Goal: Task Accomplishment & Management: Use online tool/utility

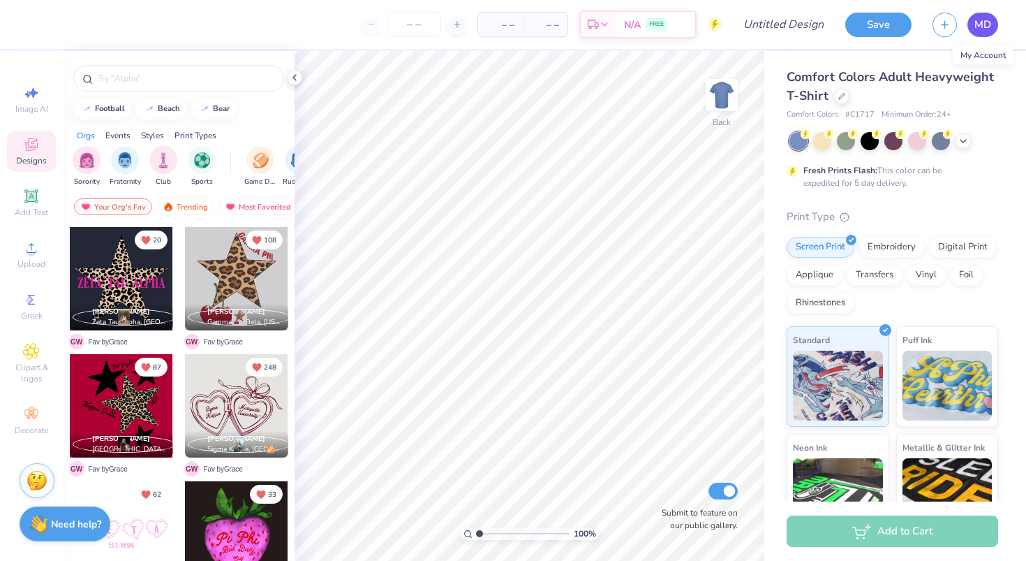
click at [976, 31] on span "MD" at bounding box center [983, 25] width 17 height 16
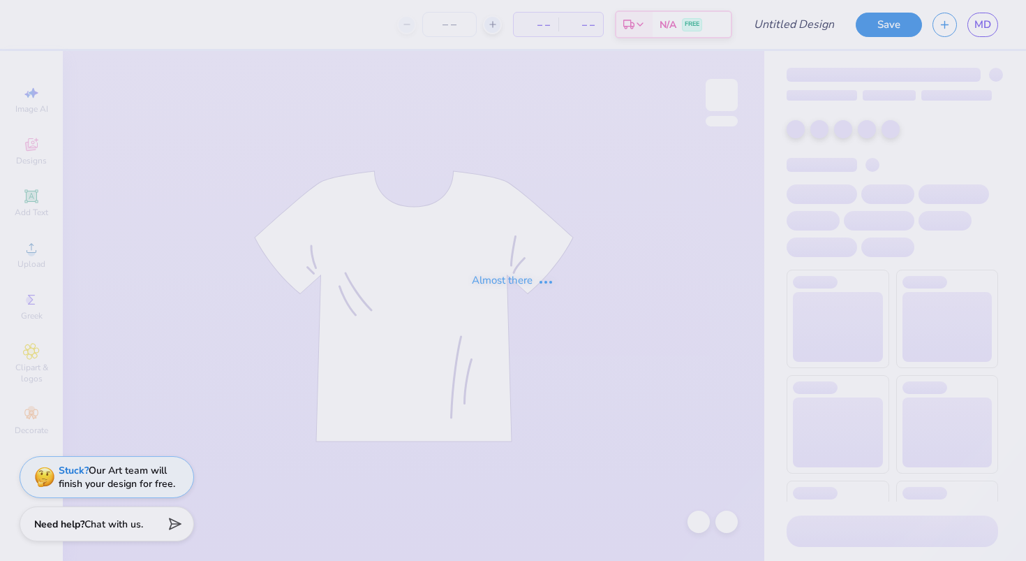
type input "zeta block"
type input "50"
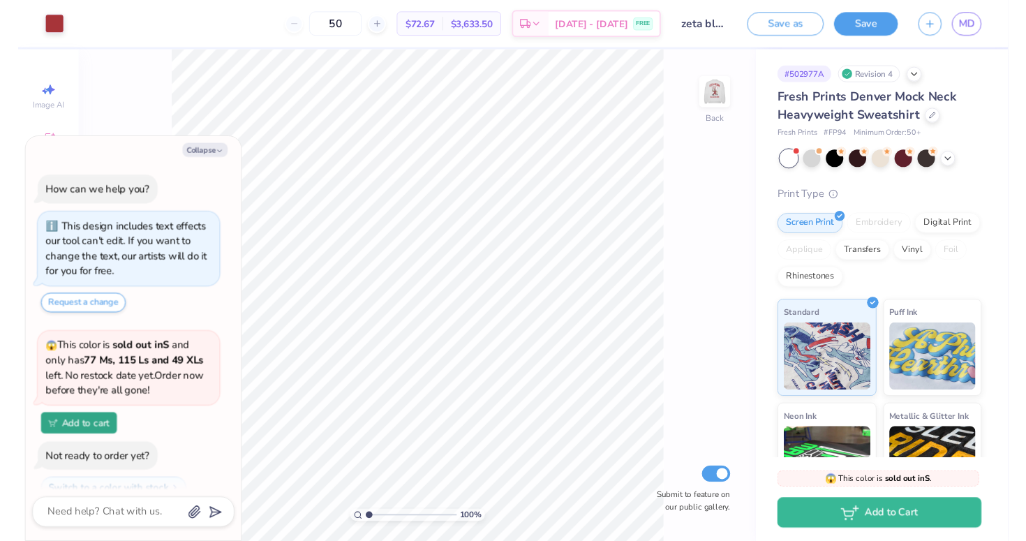
scroll to position [46, 0]
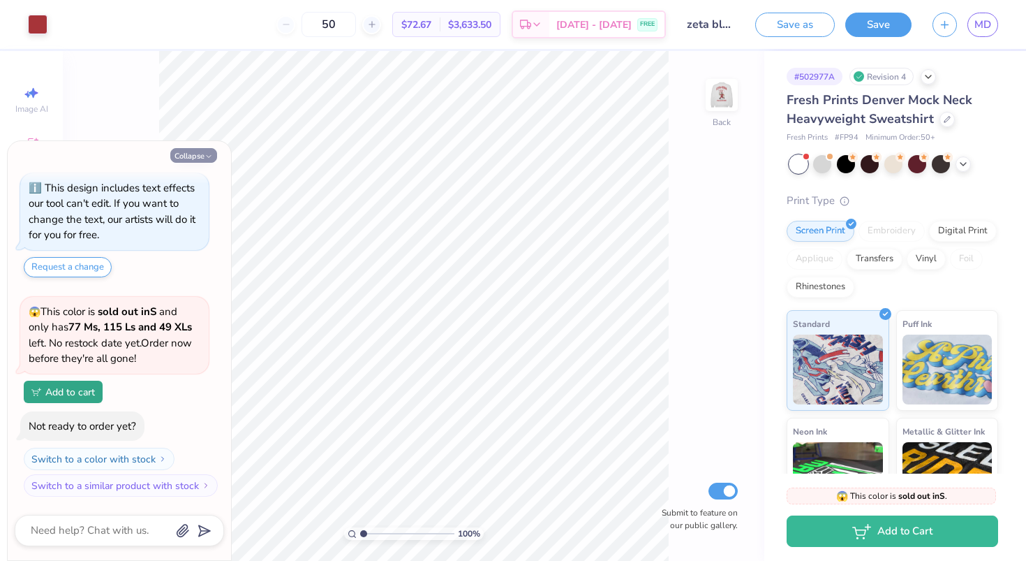
click at [192, 152] on button "Collapse" at bounding box center [193, 155] width 47 height 15
type textarea "x"
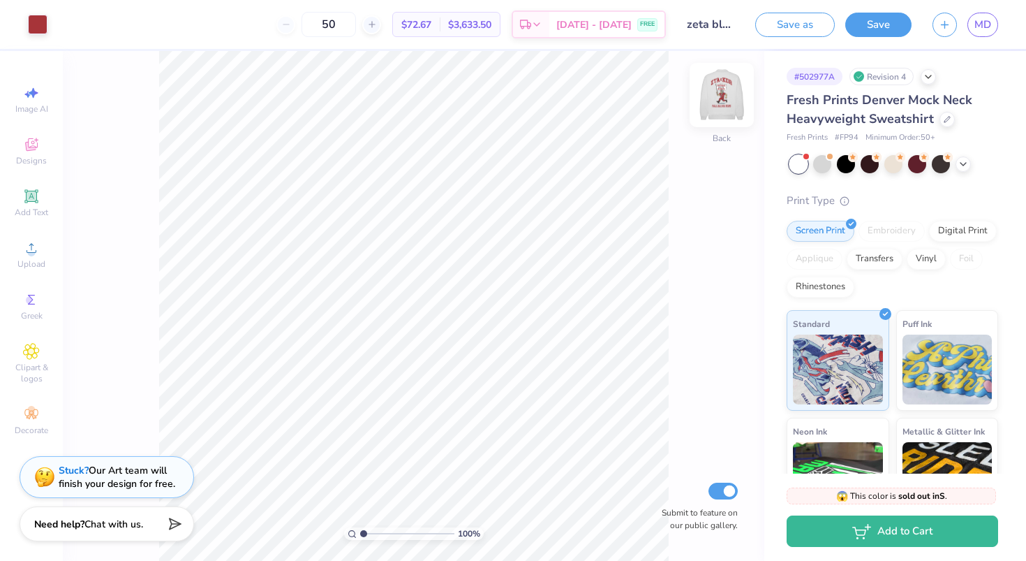
click at [725, 94] on img at bounding box center [722, 95] width 56 height 56
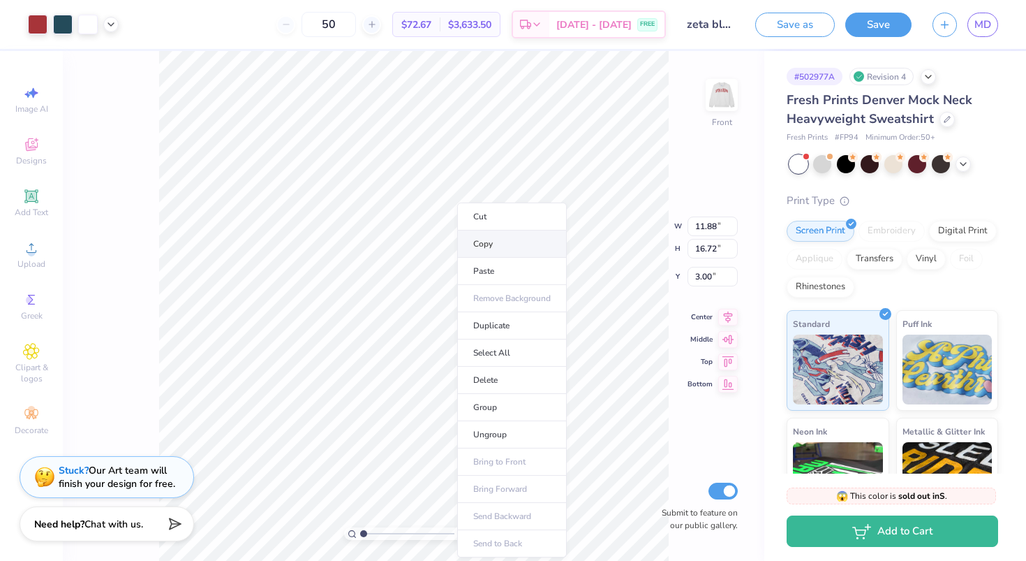
click at [473, 241] on li "Copy" at bounding box center [512, 243] width 110 height 27
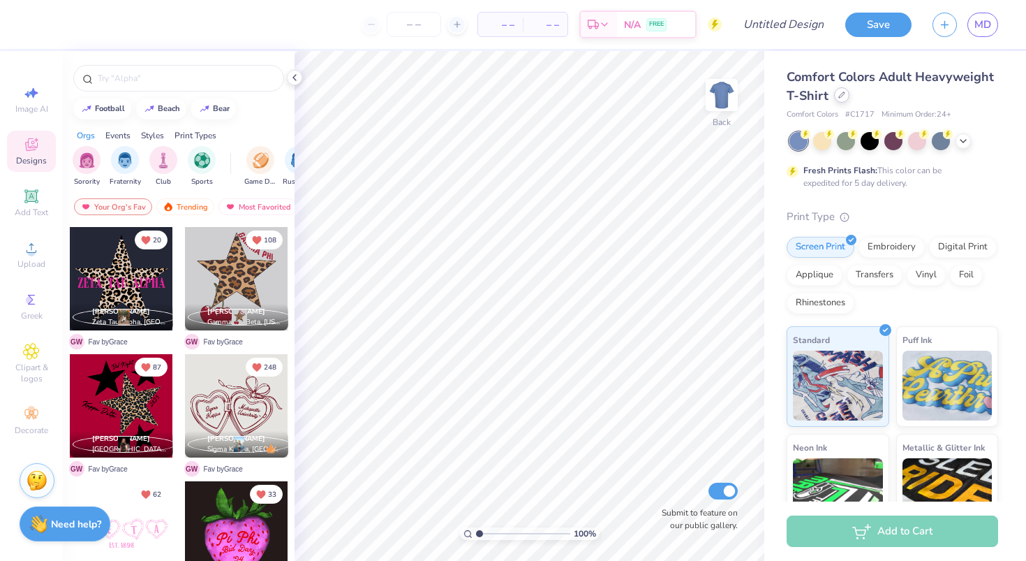
click at [839, 92] on div at bounding box center [841, 94] width 15 height 15
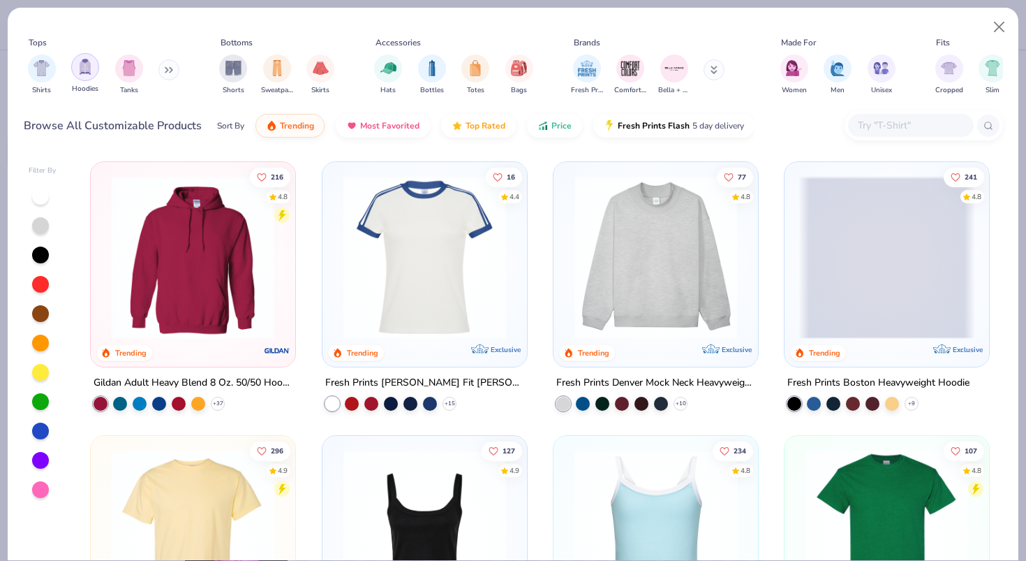
click at [75, 73] on div "filter for Hoodies" at bounding box center [85, 67] width 28 height 28
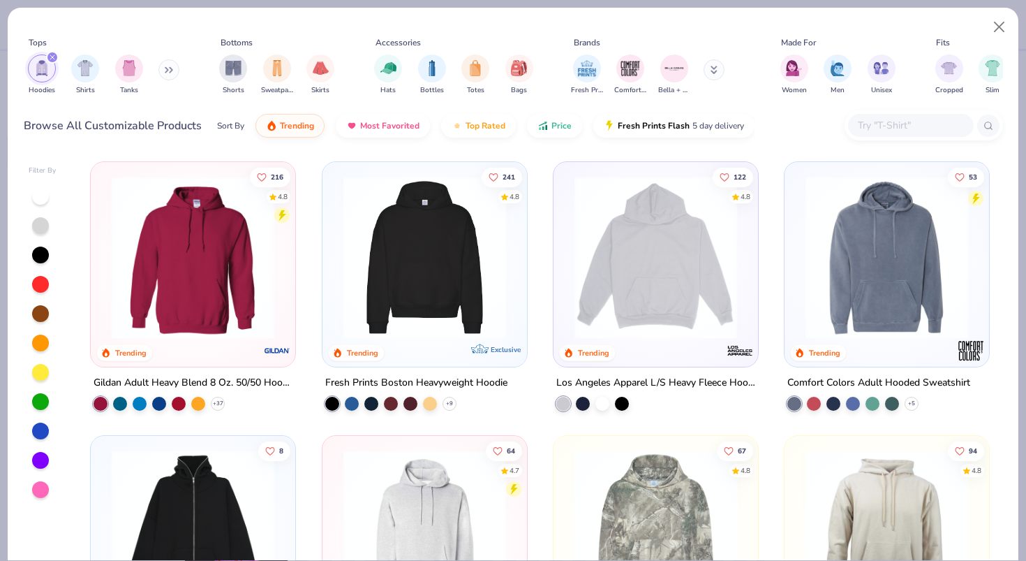
click at [367, 266] on img at bounding box center [425, 257] width 177 height 163
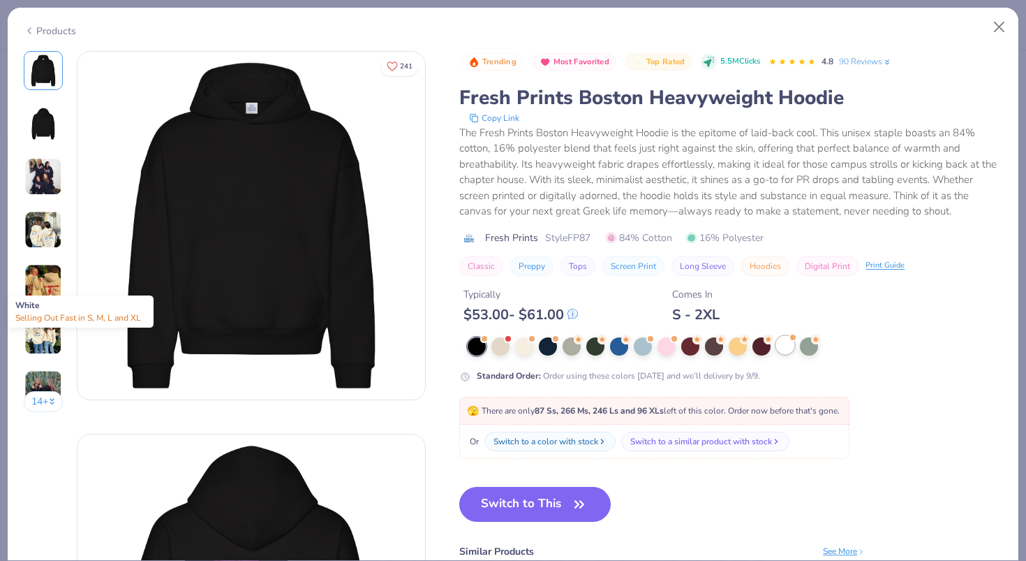
click at [787, 344] on div at bounding box center [785, 345] width 18 height 18
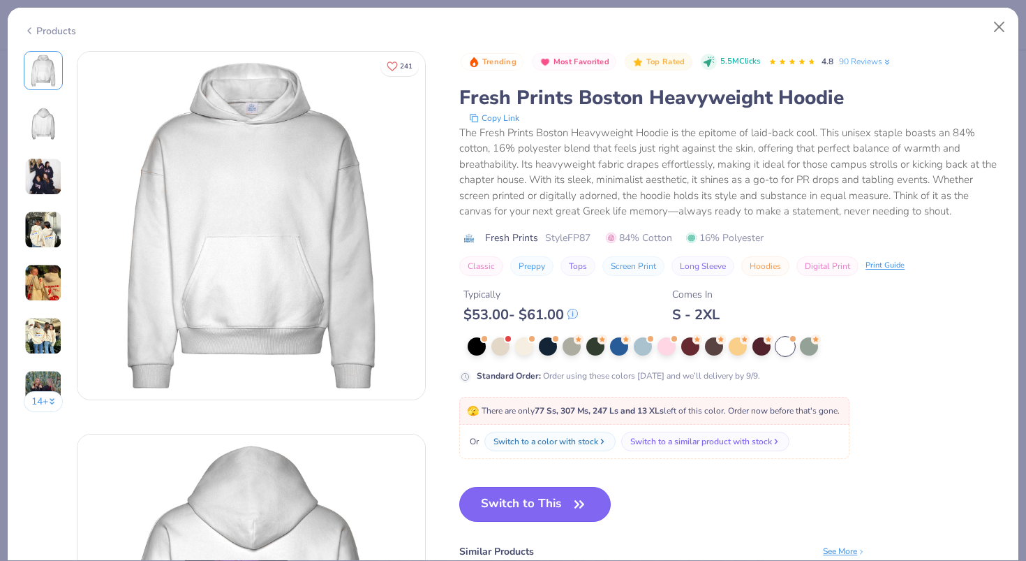
click at [557, 501] on button "Switch to This" at bounding box center [535, 504] width 152 height 35
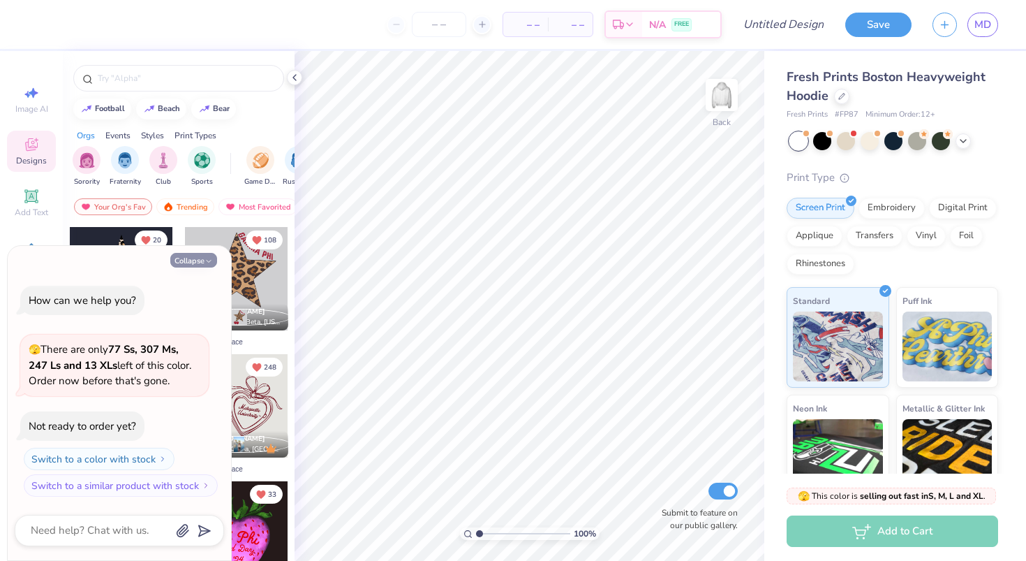
click at [193, 255] on button "Collapse" at bounding box center [193, 260] width 47 height 15
type textarea "x"
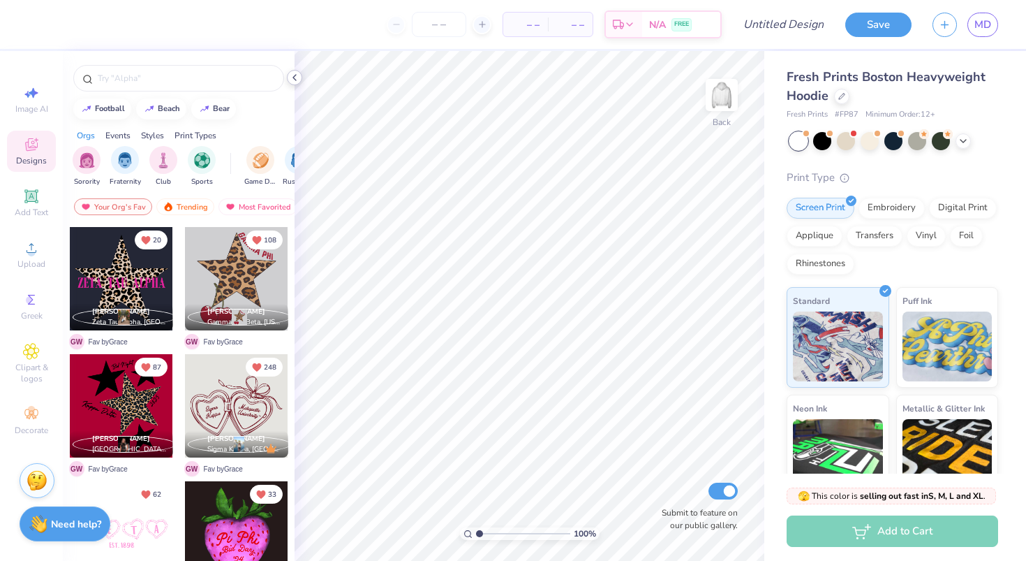
click at [297, 75] on icon at bounding box center [294, 77] width 11 height 11
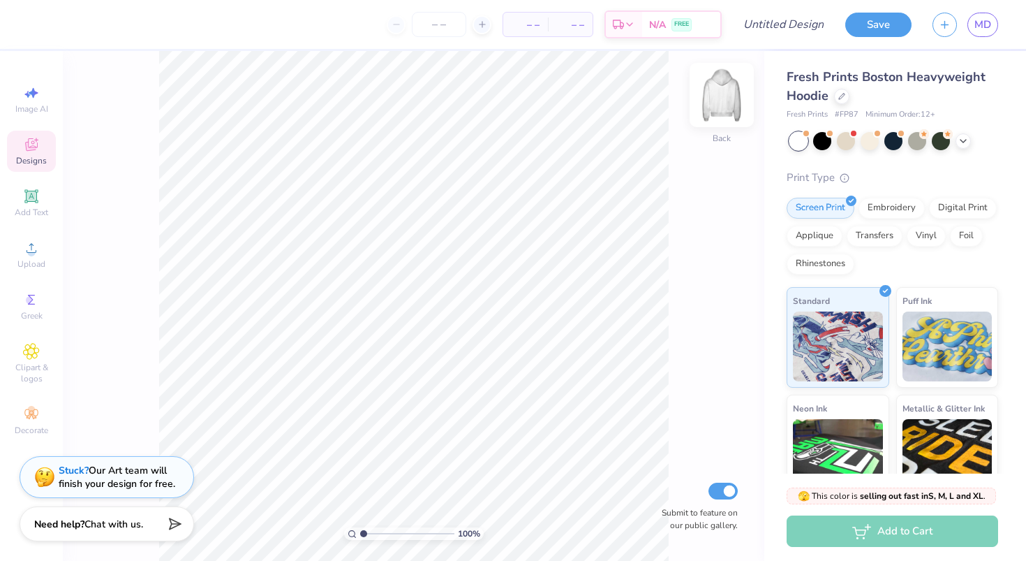
click at [718, 88] on img at bounding box center [722, 95] width 56 height 56
click at [20, 143] on div "Designs" at bounding box center [31, 151] width 49 height 41
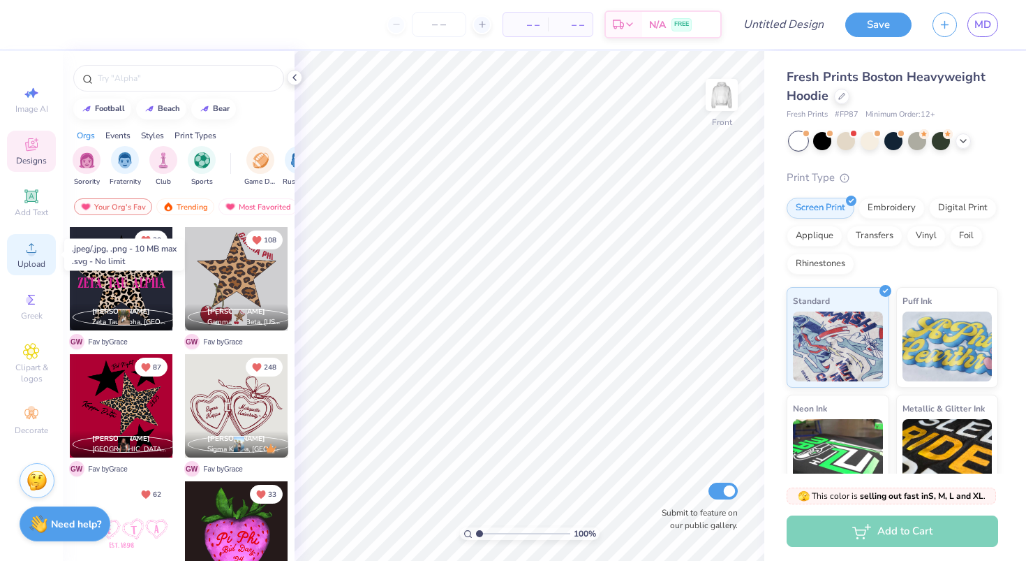
click at [28, 254] on circle at bounding box center [31, 253] width 8 height 8
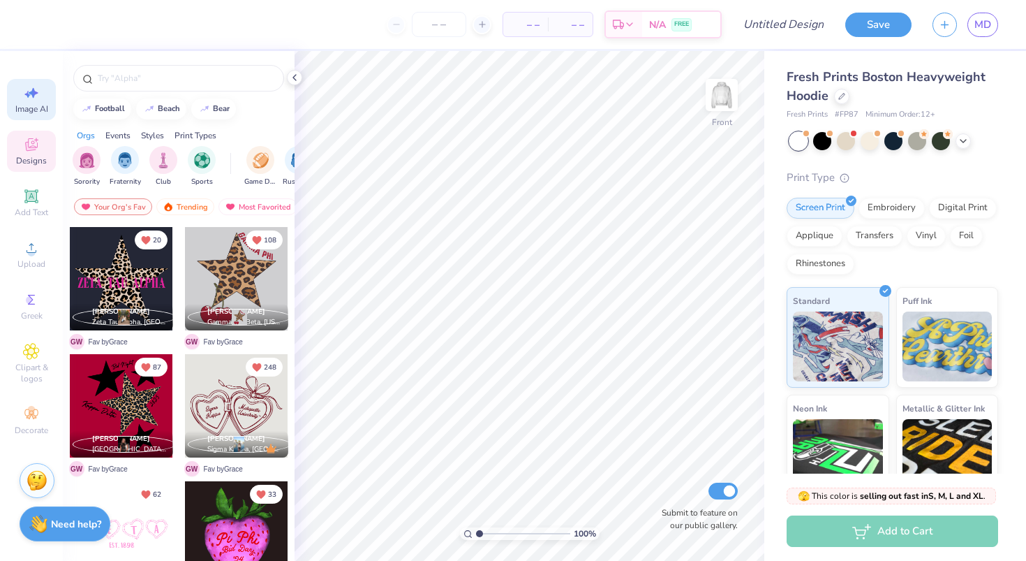
click at [31, 101] on icon at bounding box center [31, 92] width 17 height 17
select select "4"
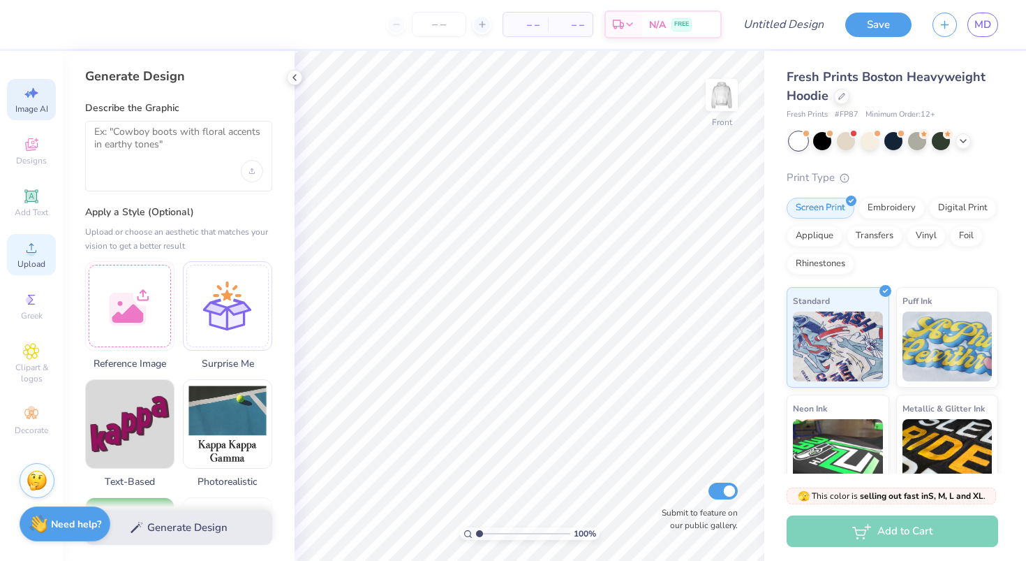
click at [24, 261] on span "Upload" at bounding box center [31, 263] width 28 height 11
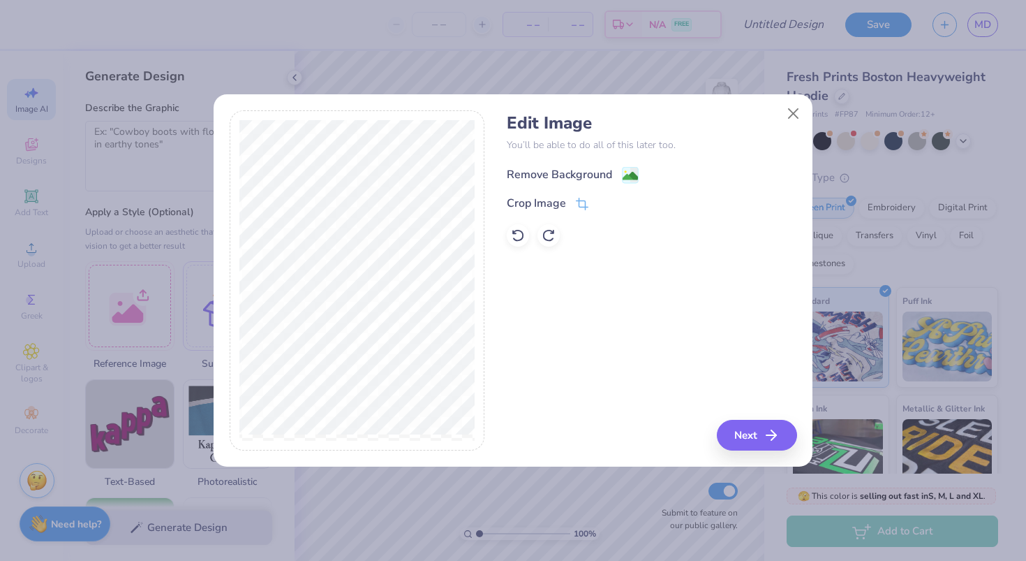
click at [625, 173] on image at bounding box center [630, 175] width 15 height 15
click at [519, 238] on icon at bounding box center [518, 235] width 14 height 14
click at [548, 235] on icon at bounding box center [549, 235] width 14 height 14
click at [516, 235] on icon at bounding box center [518, 235] width 14 height 14
click at [552, 235] on icon at bounding box center [549, 235] width 14 height 14
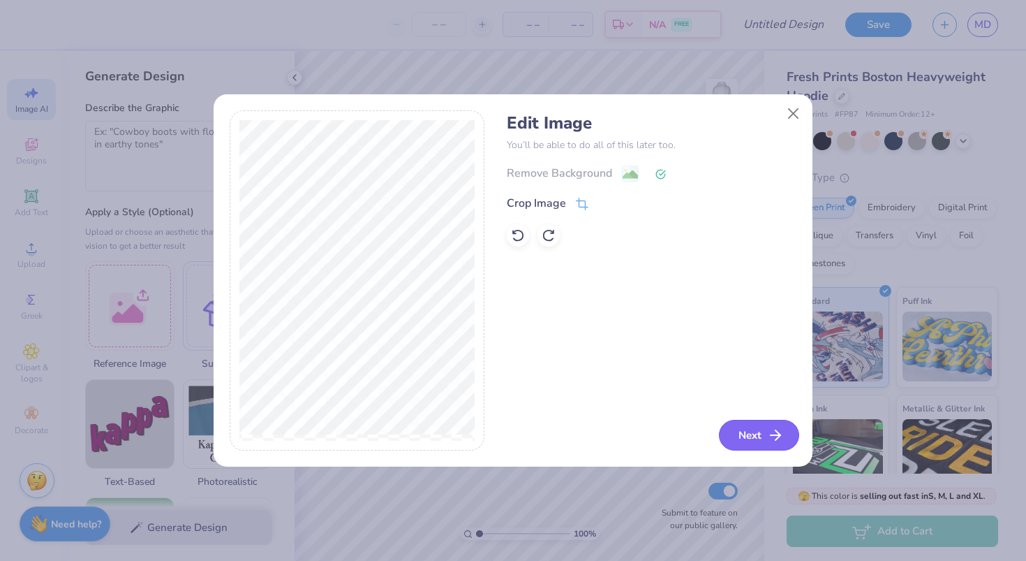
click at [744, 435] on button "Next" at bounding box center [759, 435] width 80 height 31
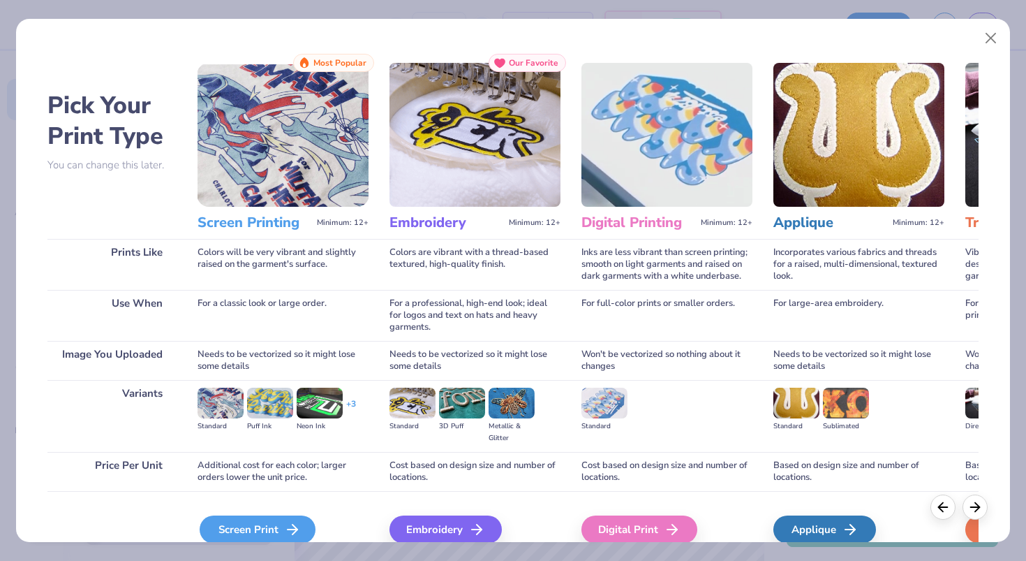
click at [269, 515] on div "Screen Print" at bounding box center [258, 529] width 116 height 28
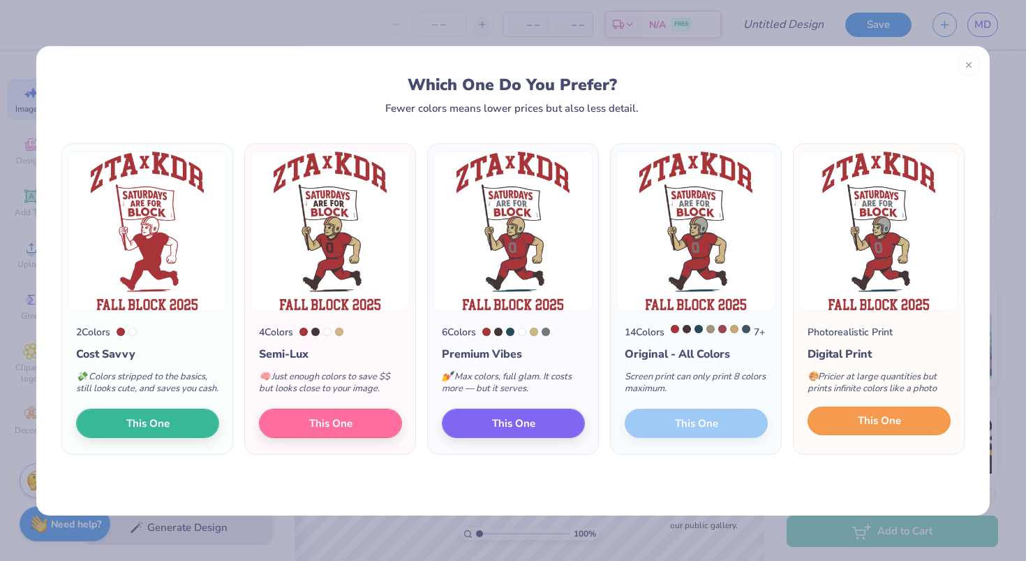
click at [880, 429] on span "This One" at bounding box center [879, 421] width 43 height 16
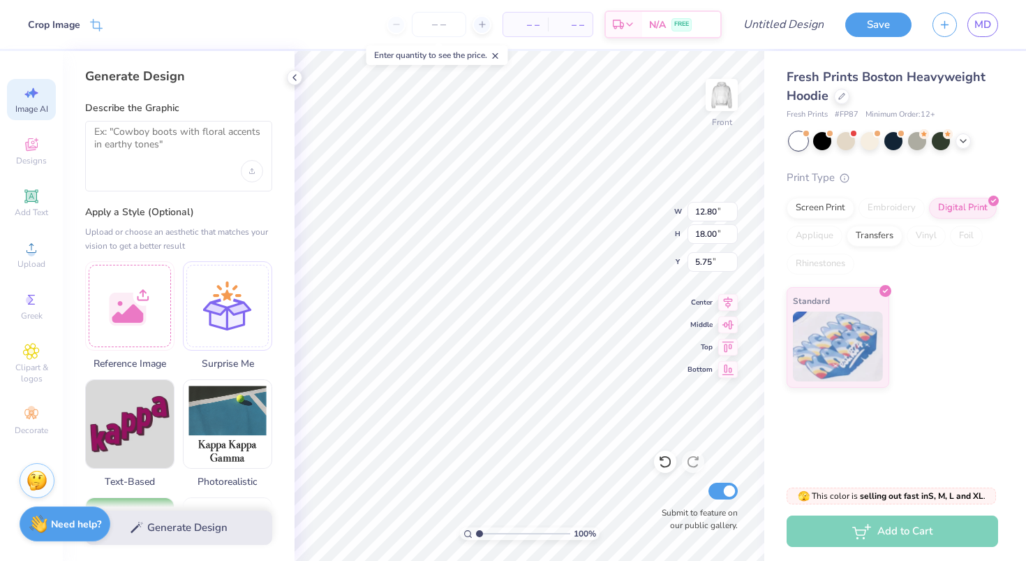
type input "5.00"
type input "12.14"
type input "17.06"
click at [727, 302] on icon at bounding box center [728, 300] width 20 height 17
type input "5.33"
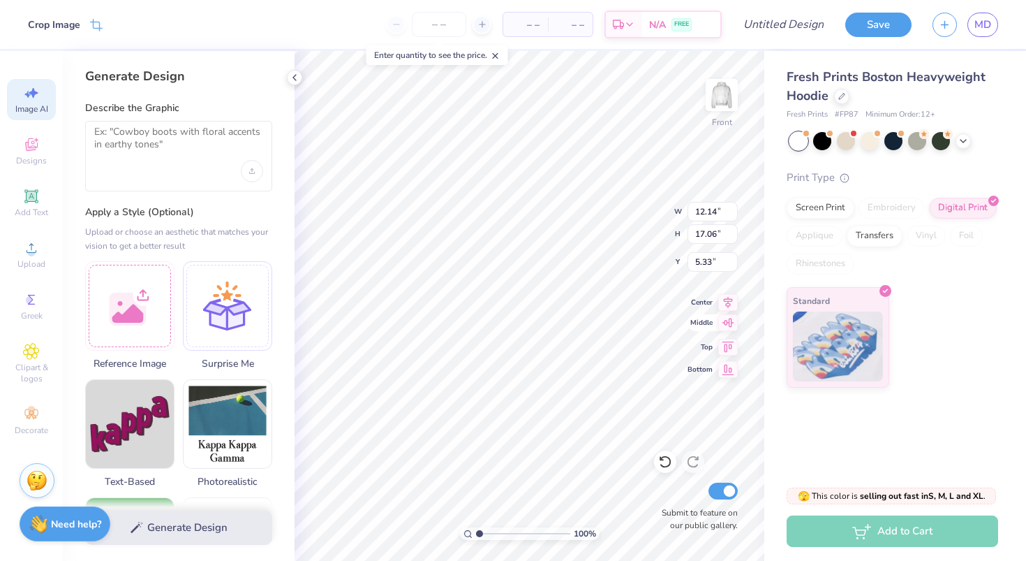
type input "12.48"
type input "17.55"
click at [726, 298] on icon at bounding box center [728, 300] width 20 height 17
click at [714, 87] on img at bounding box center [722, 95] width 56 height 56
click at [27, 158] on span "Designs" at bounding box center [31, 160] width 31 height 11
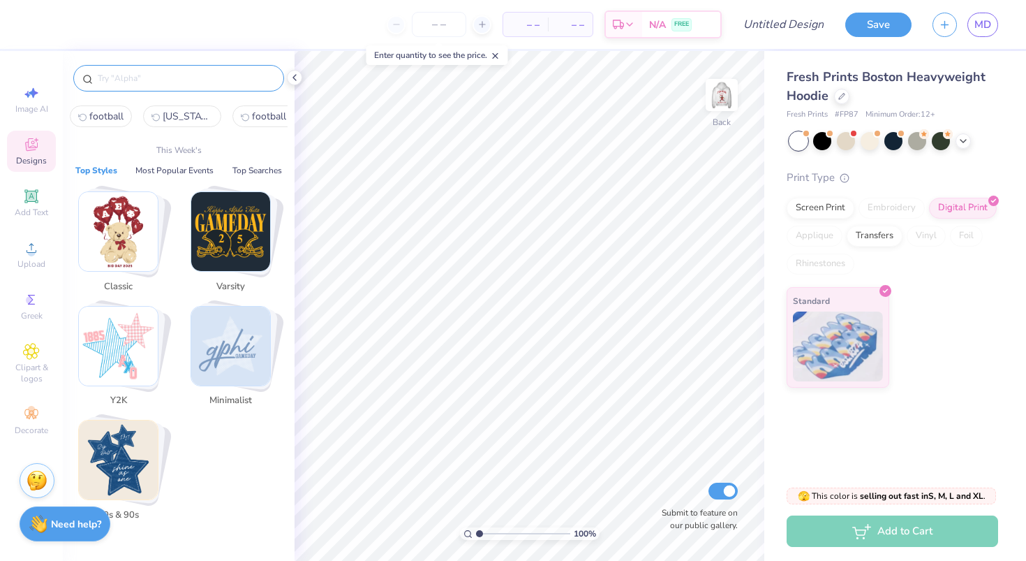
click at [113, 84] on input "text" at bounding box center [185, 78] width 179 height 14
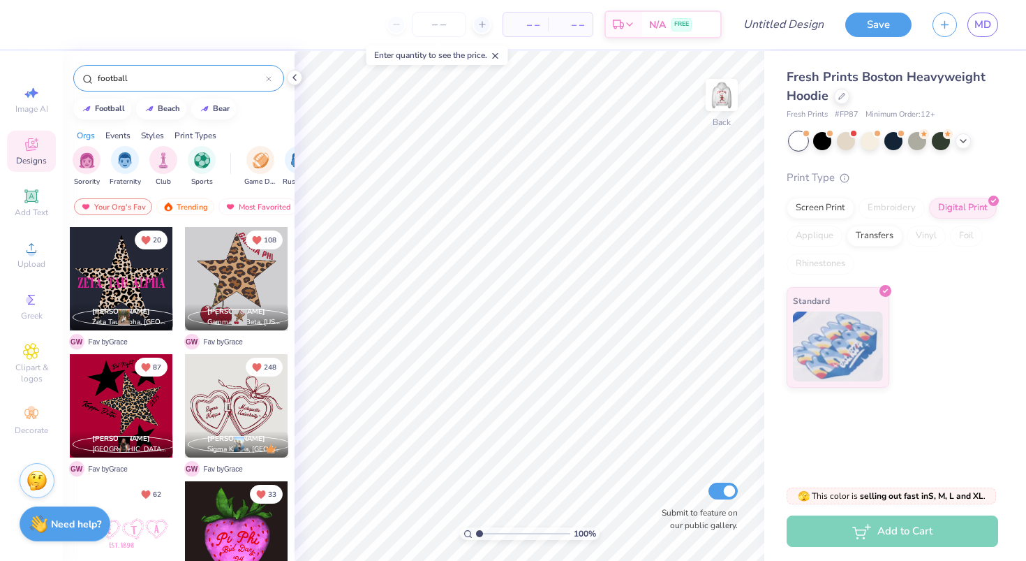
type input "football"
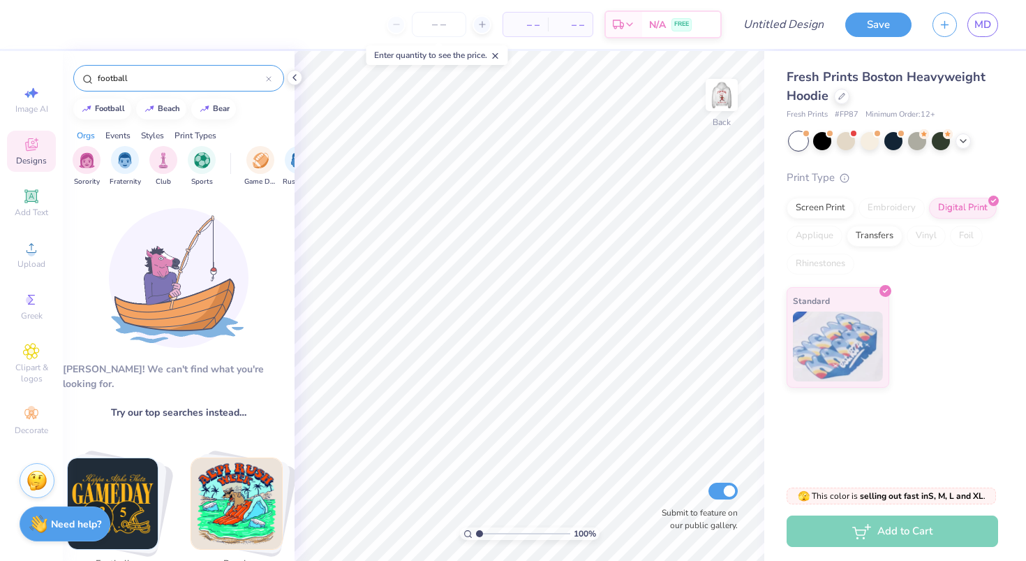
scroll to position [191, 0]
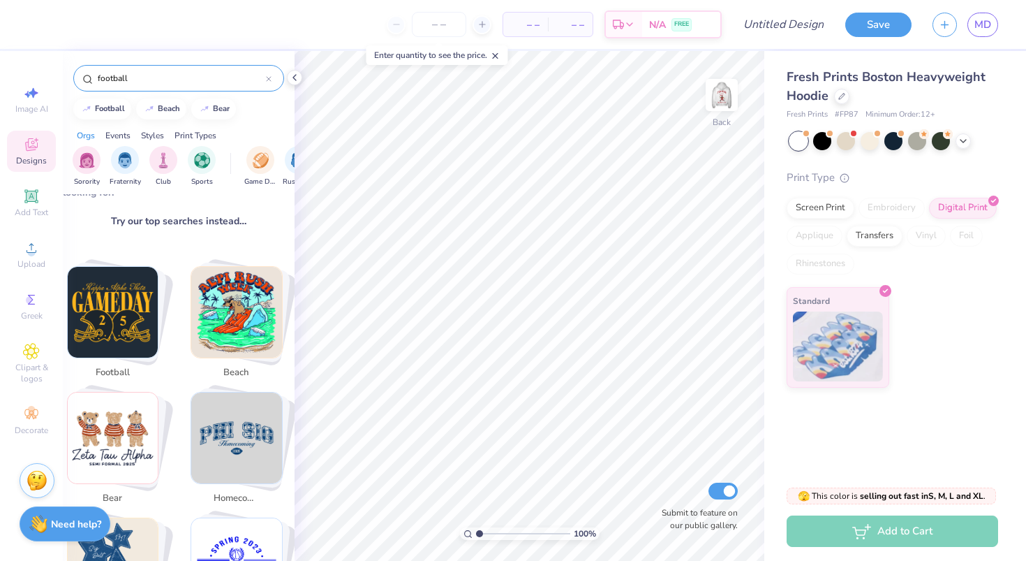
click at [124, 326] on img "Stack Card Button football" at bounding box center [113, 312] width 91 height 91
click at [117, 103] on div "football" at bounding box center [110, 107] width 30 height 8
click at [268, 79] on icon at bounding box center [269, 79] width 6 height 6
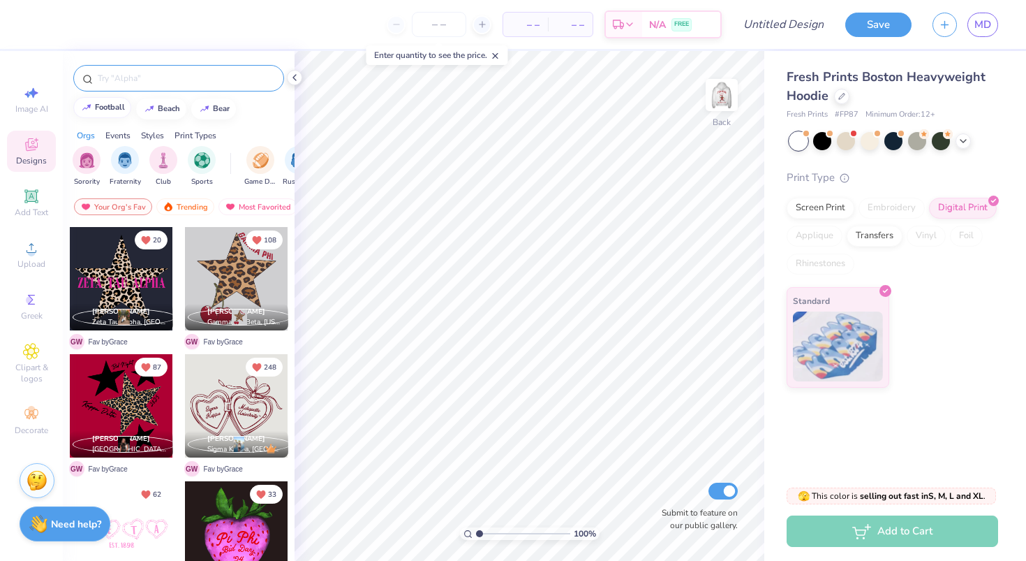
click at [88, 108] on img at bounding box center [86, 107] width 11 height 8
type input "football"
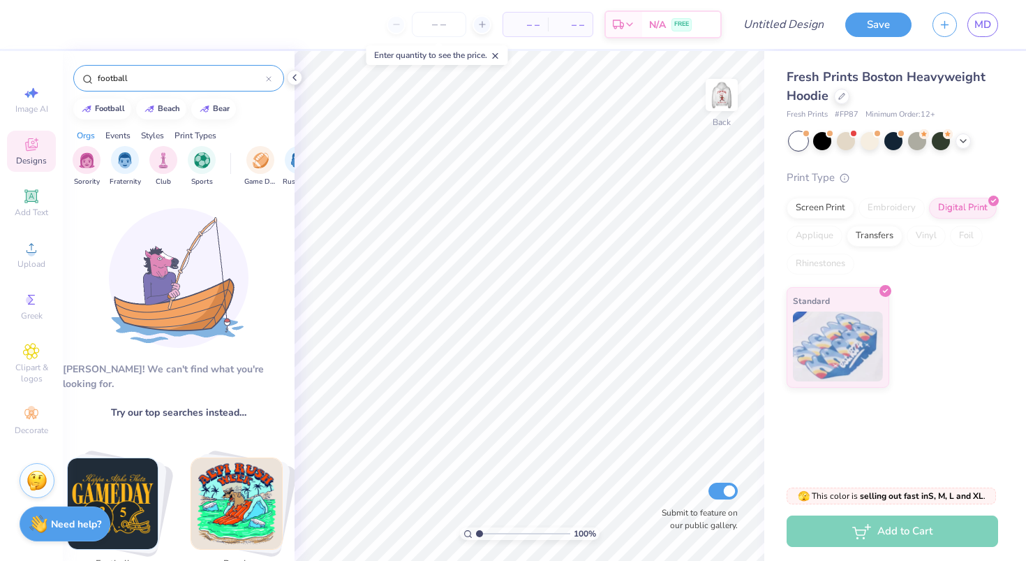
click at [272, 79] on div "football" at bounding box center [178, 78] width 211 height 27
click at [269, 80] on icon at bounding box center [269, 79] width 6 height 6
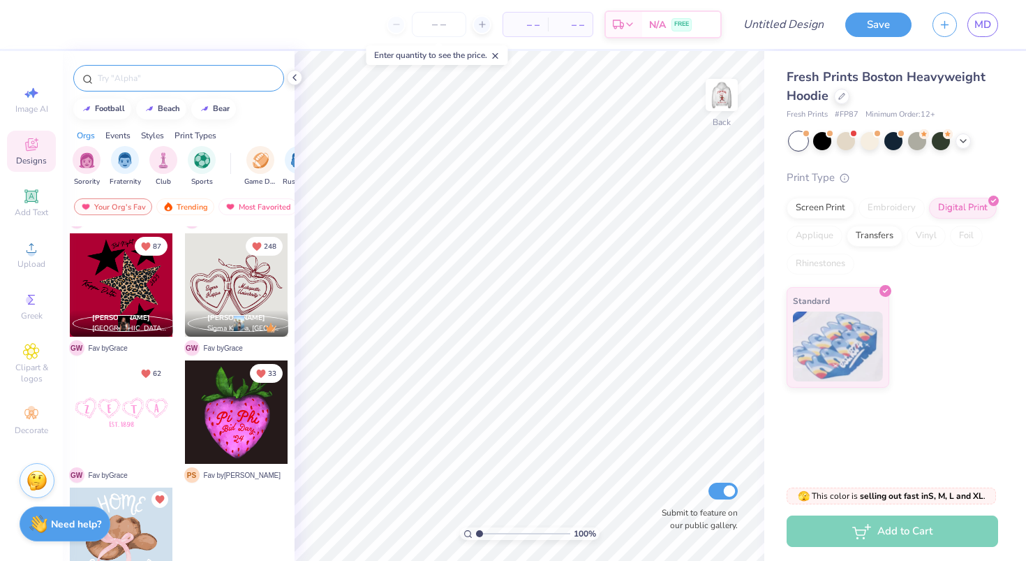
scroll to position [0, 0]
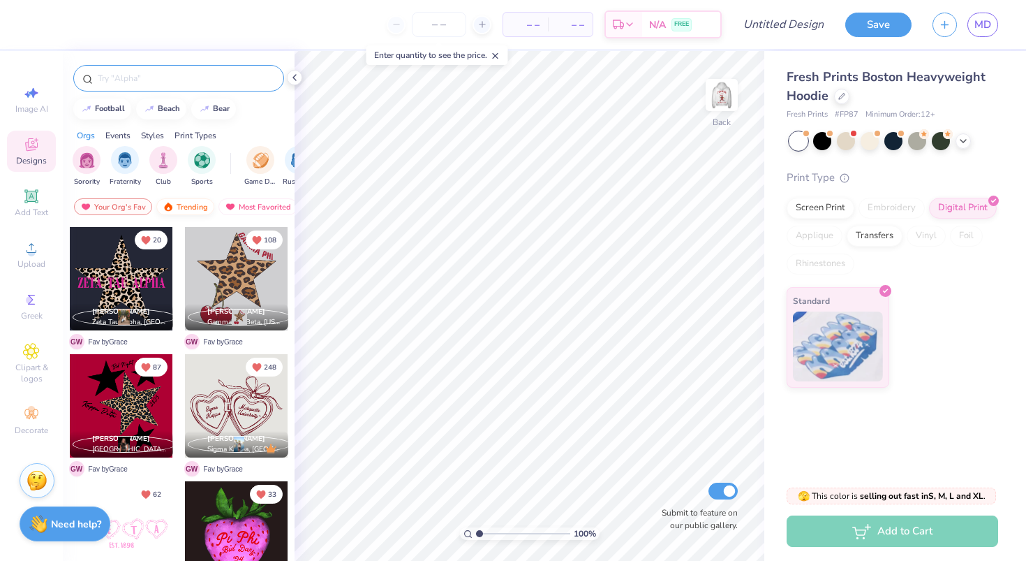
click at [187, 200] on div "Trending" at bounding box center [185, 206] width 58 height 17
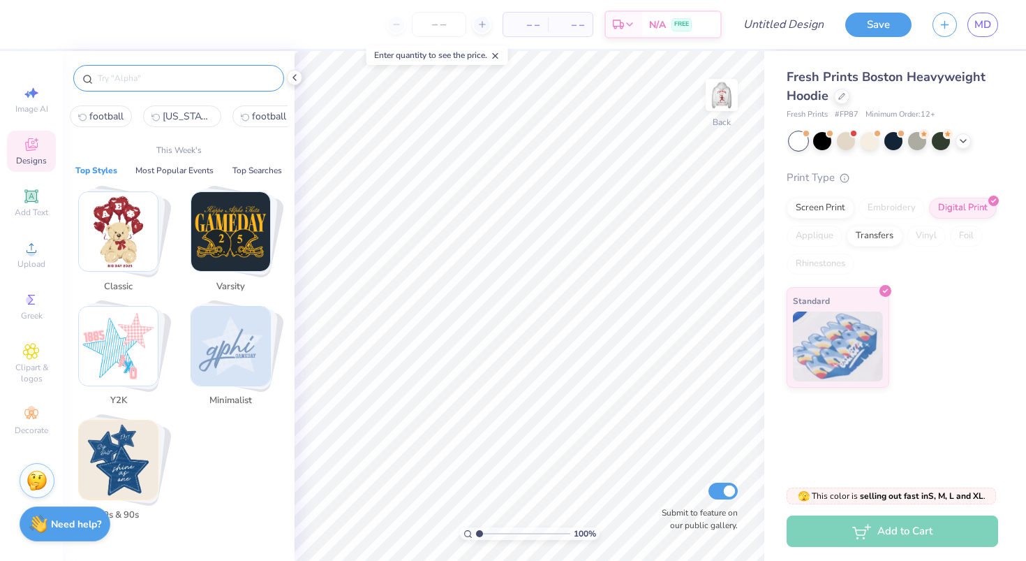
click at [111, 84] on input "text" at bounding box center [185, 78] width 179 height 14
click at [103, 118] on span "football" at bounding box center [106, 116] width 34 height 13
type input "football"
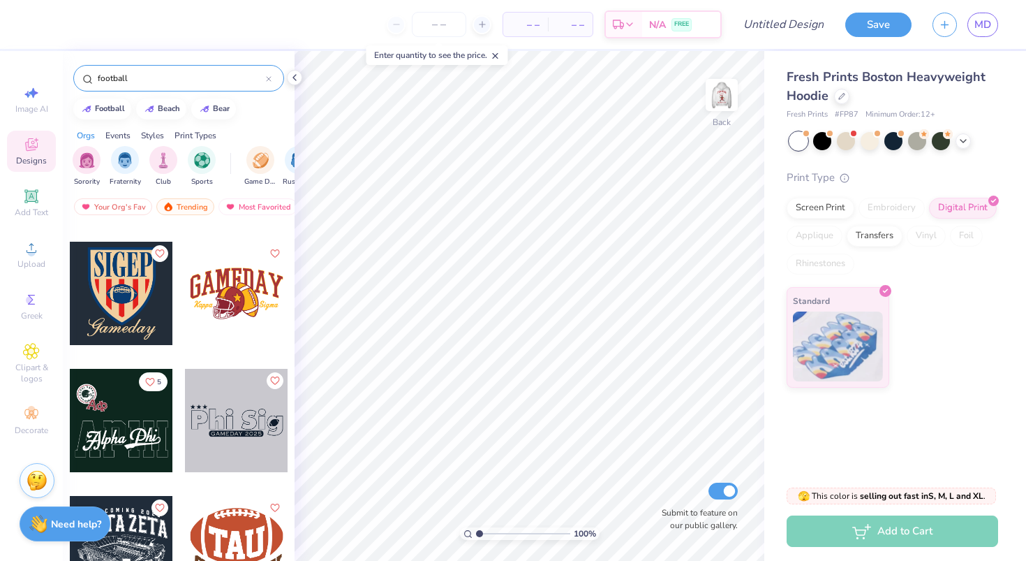
scroll to position [4305, 0]
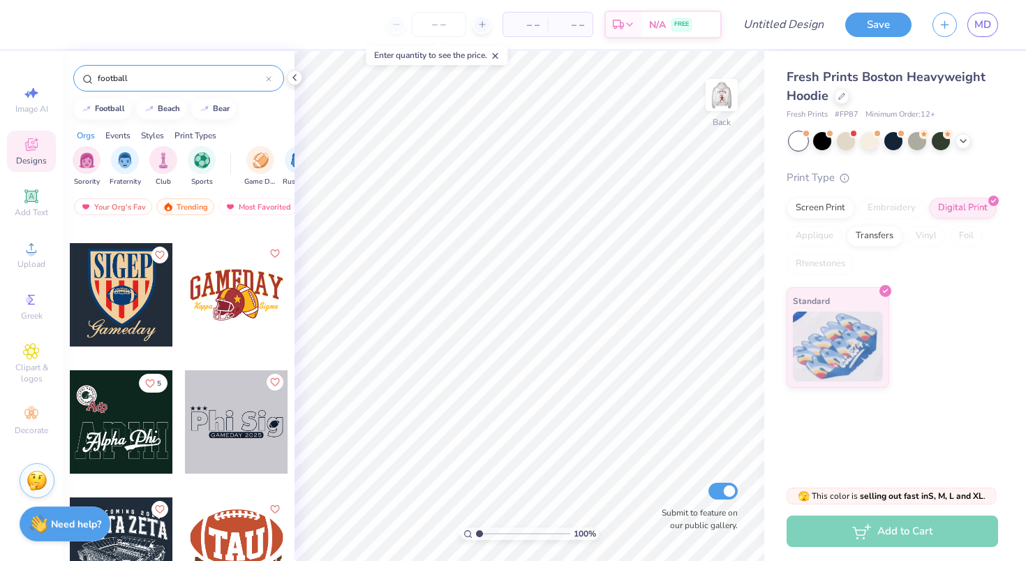
click at [276, 255] on icon "Like" at bounding box center [274, 253] width 8 height 8
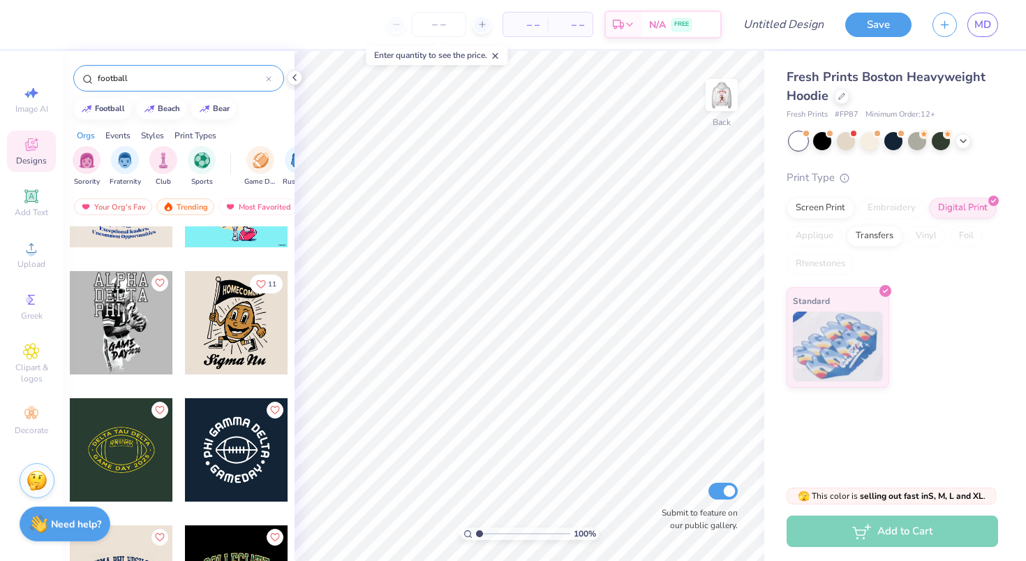
scroll to position [12288, 0]
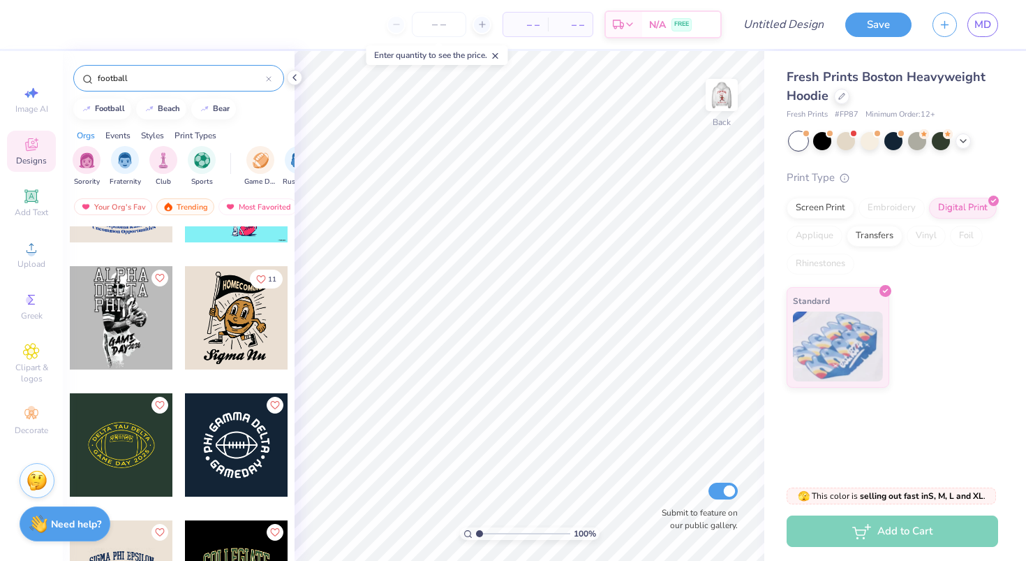
click at [230, 440] on div at bounding box center [236, 444] width 103 height 103
click at [293, 77] on icon at bounding box center [294, 77] width 11 height 11
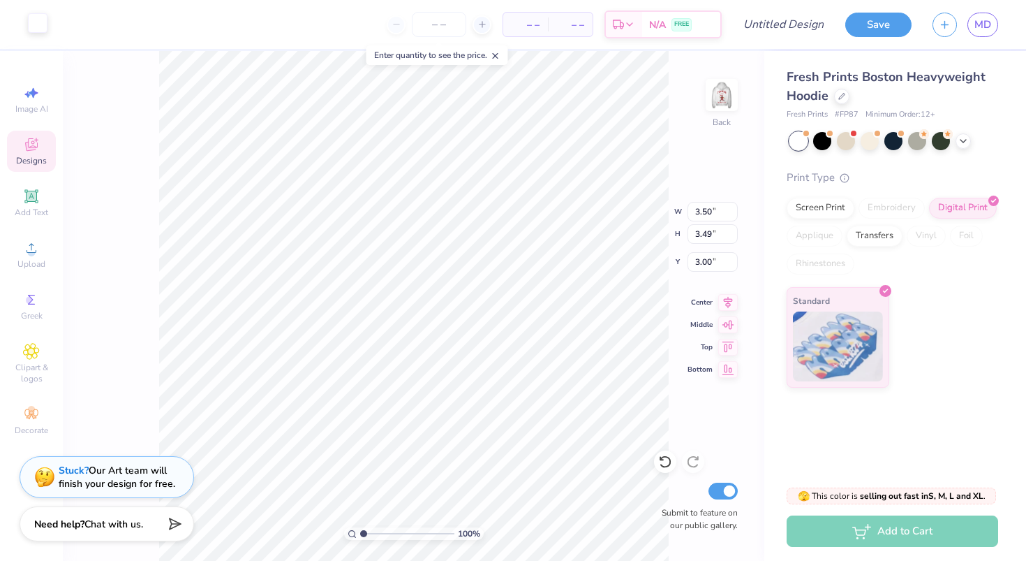
click at [42, 26] on div at bounding box center [38, 23] width 20 height 20
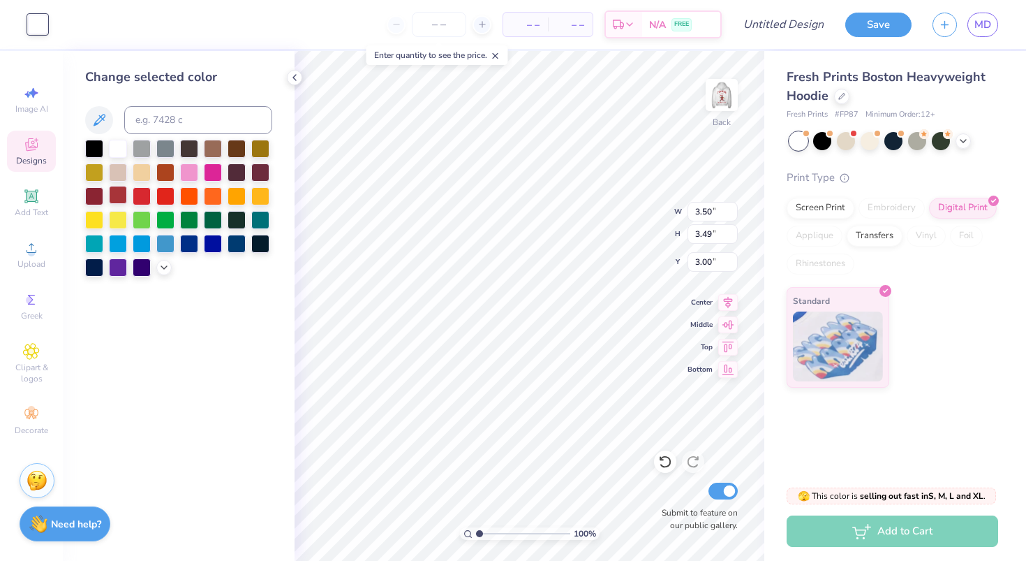
click at [119, 192] on div at bounding box center [118, 195] width 18 height 18
click at [142, 196] on div at bounding box center [142, 195] width 18 height 18
type input "8.51"
type input "8.48"
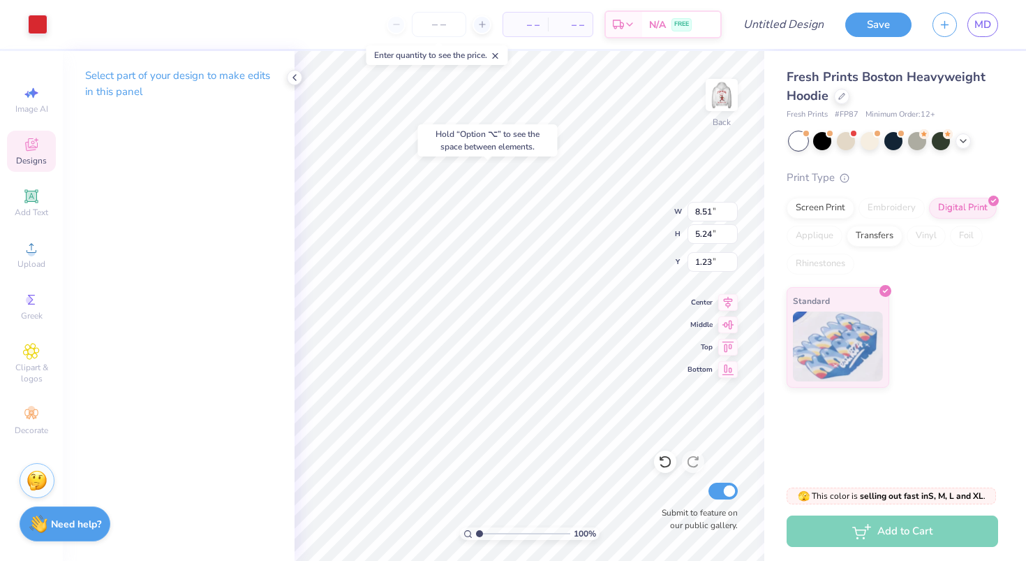
type input "1.23"
click at [29, 188] on icon at bounding box center [31, 196] width 17 height 17
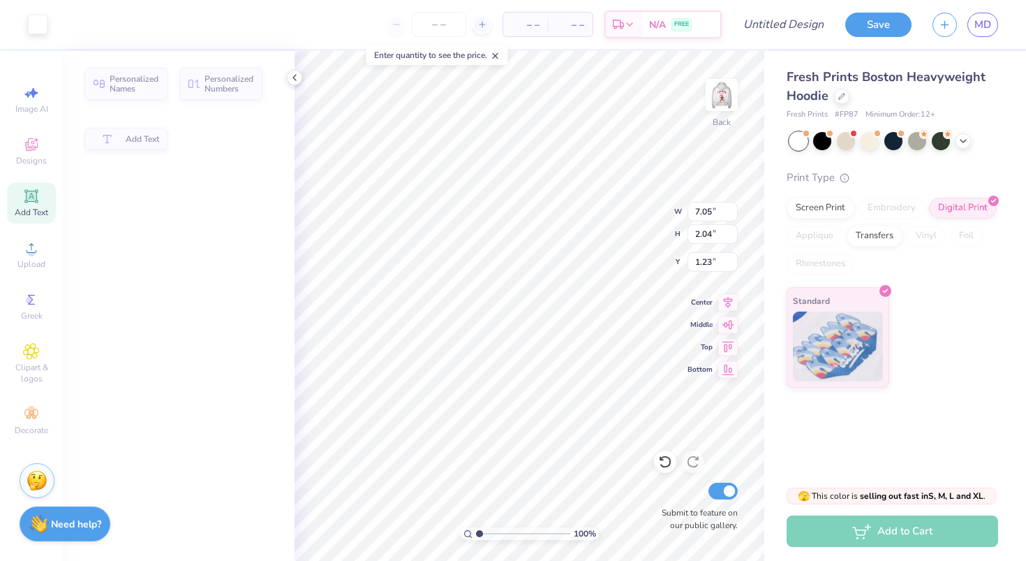
type input "7.05"
type input "2.04"
type input "5.73"
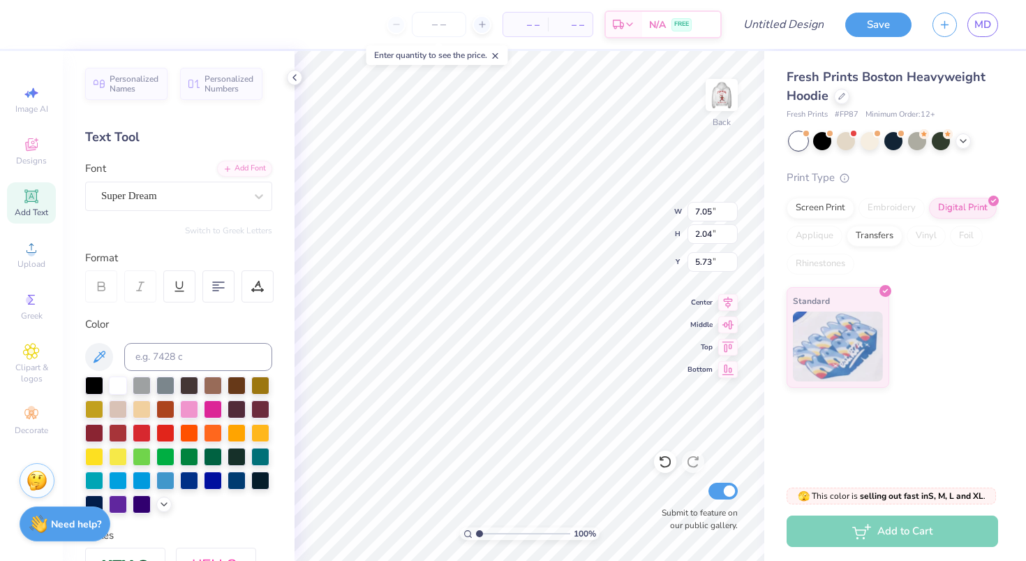
scroll to position [0, 0]
type textarea "ztaxkdr"
type input "10.73"
type input "2.05"
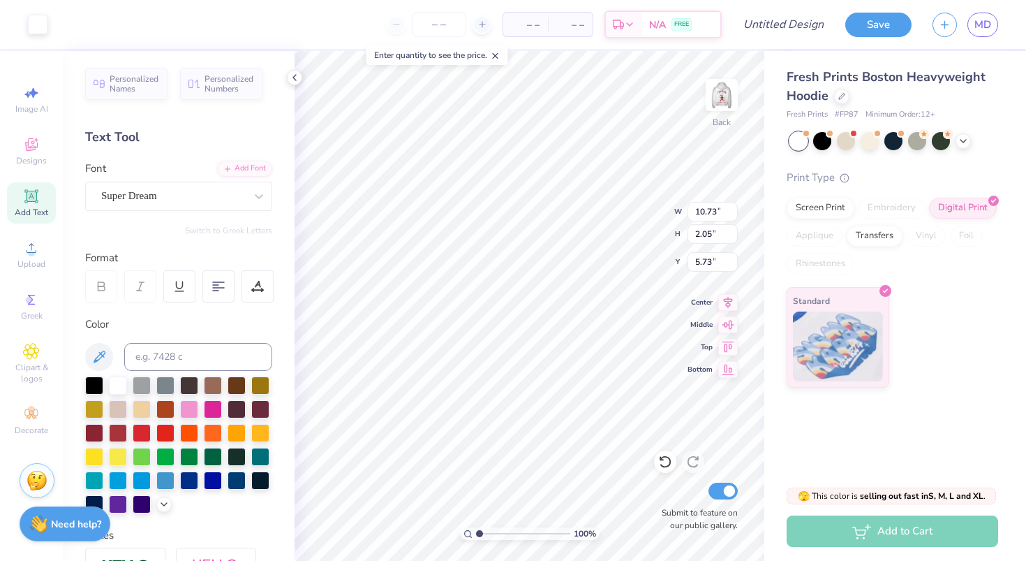
type input "5.73"
click at [112, 197] on div "Super Dream" at bounding box center [173, 196] width 147 height 22
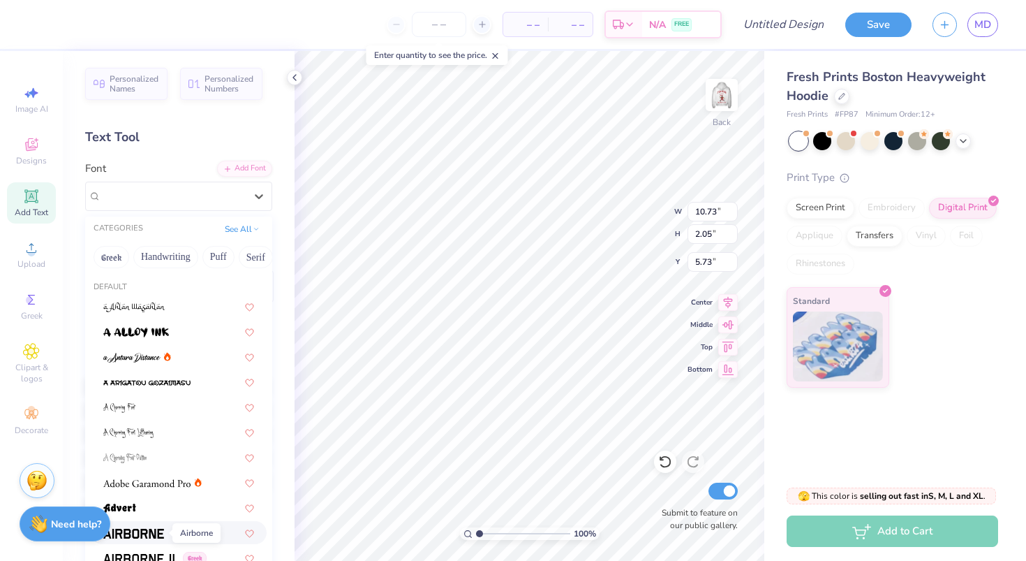
click at [147, 527] on span at bounding box center [133, 532] width 61 height 15
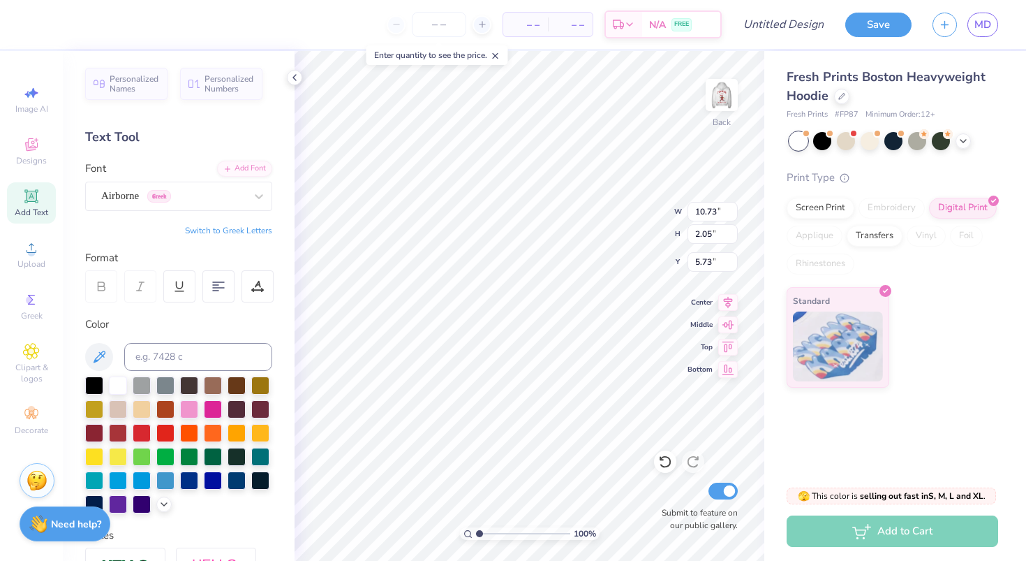
type input "12.09"
type input "2.13"
type input "5.68"
click at [143, 429] on div at bounding box center [142, 431] width 18 height 18
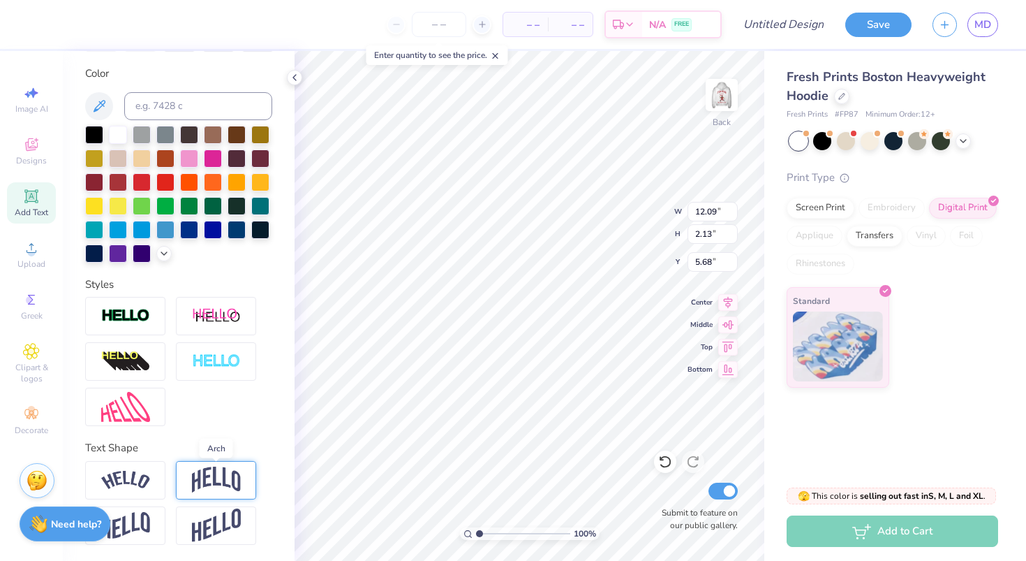
click at [198, 482] on img at bounding box center [216, 479] width 49 height 27
type input "4.64"
type input "4.43"
click at [114, 485] on img at bounding box center [125, 480] width 49 height 19
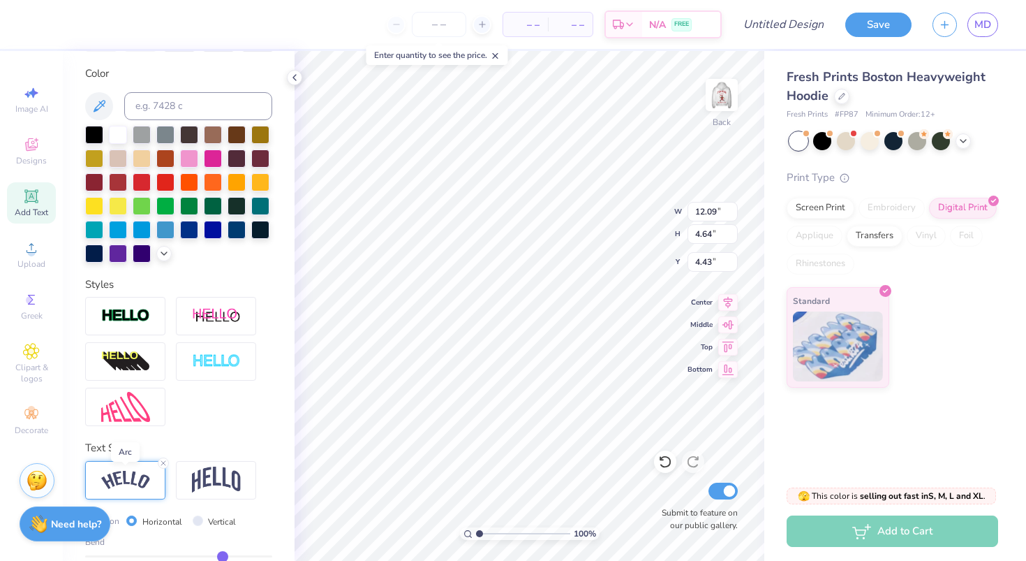
type input "14.89"
type input "3.90"
type input "4.80"
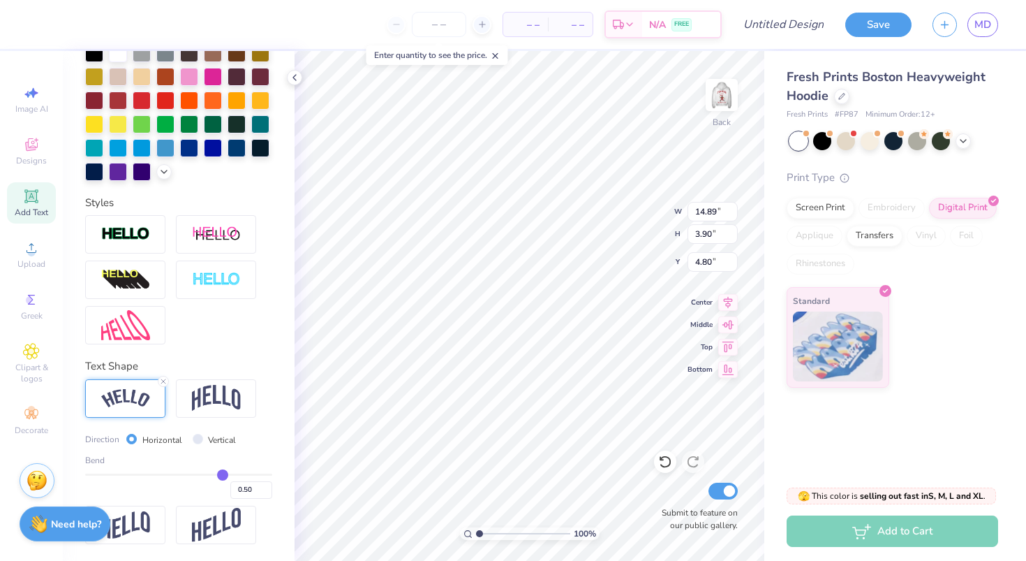
type input "0.74"
click at [244, 473] on input "range" at bounding box center [178, 474] width 187 height 2
type input "15.79"
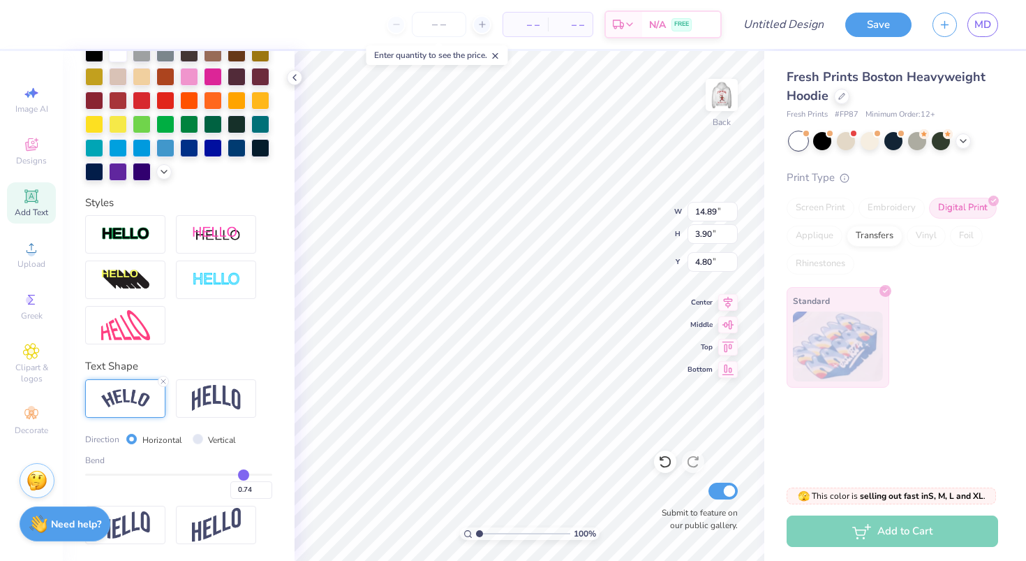
type input "5.78"
type input "3.86"
type input "0.91"
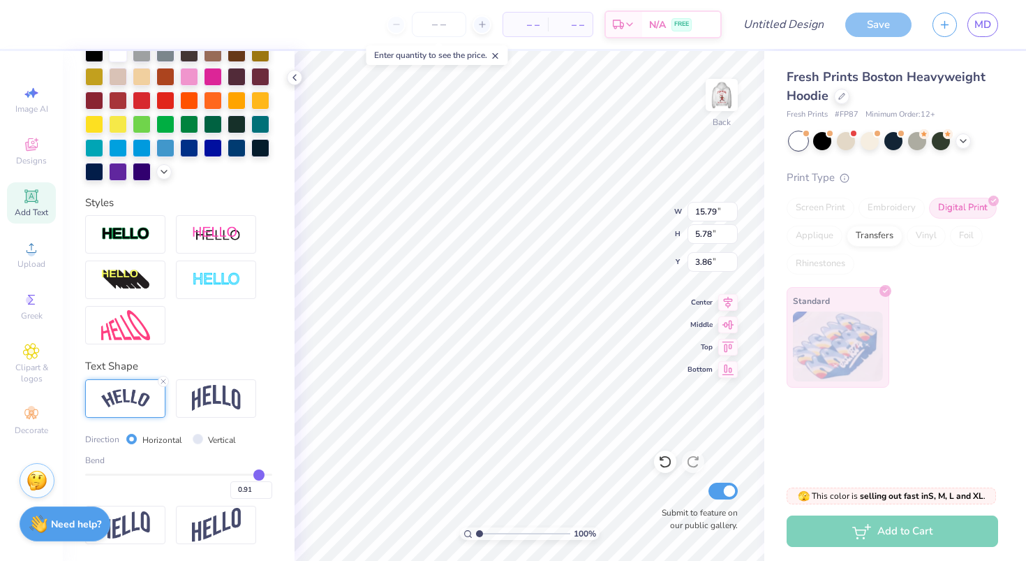
click at [259, 474] on input "range" at bounding box center [178, 474] width 187 height 2
type input "16.21"
type input "7.32"
type input "3.09"
type input "1"
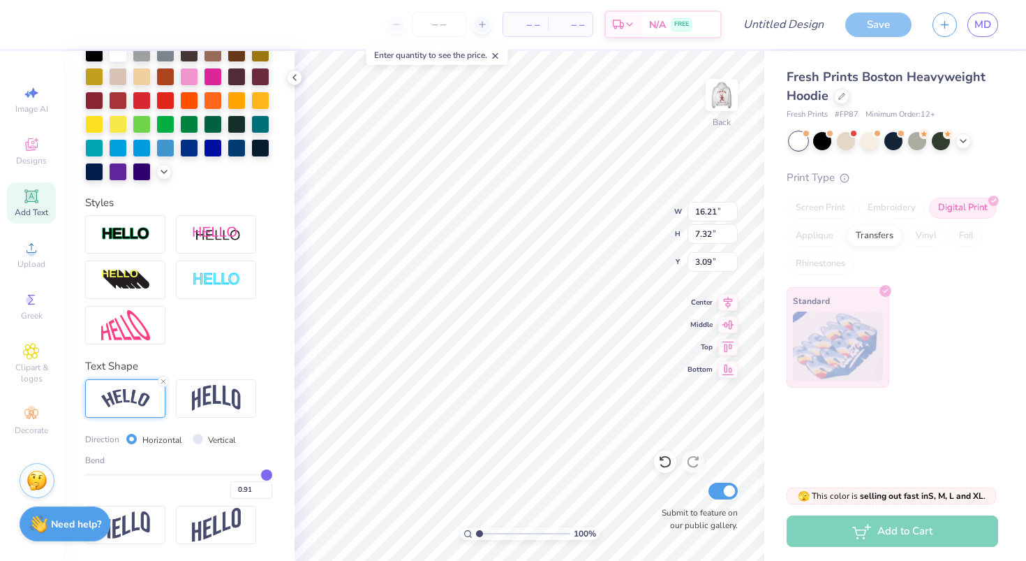
type input "1.00"
type input "1"
click at [266, 473] on input "range" at bounding box center [178, 474] width 187 height 2
type input "16.33"
type input "8.18"
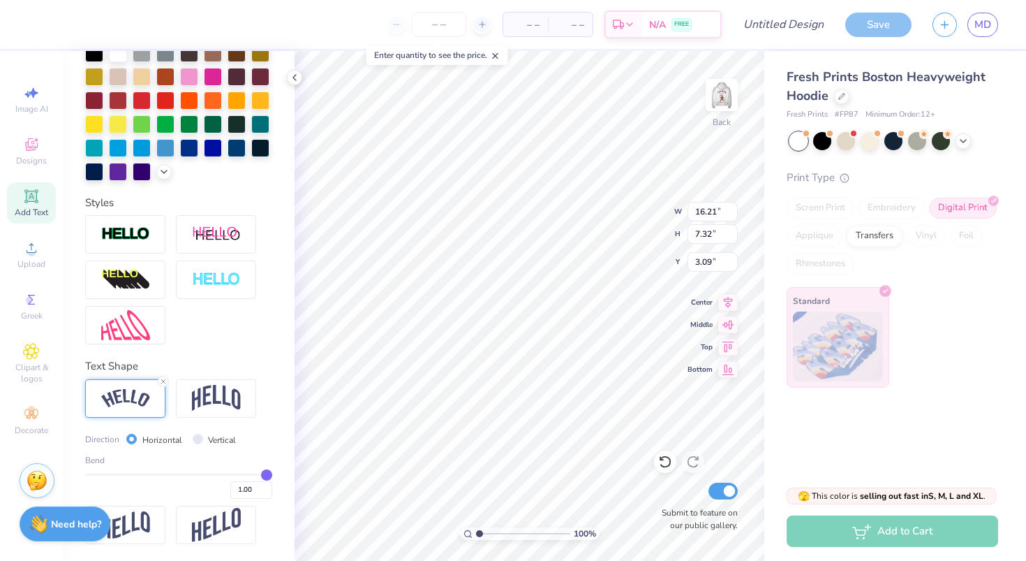
type input "2.66"
click at [219, 389] on img at bounding box center [216, 398] width 49 height 27
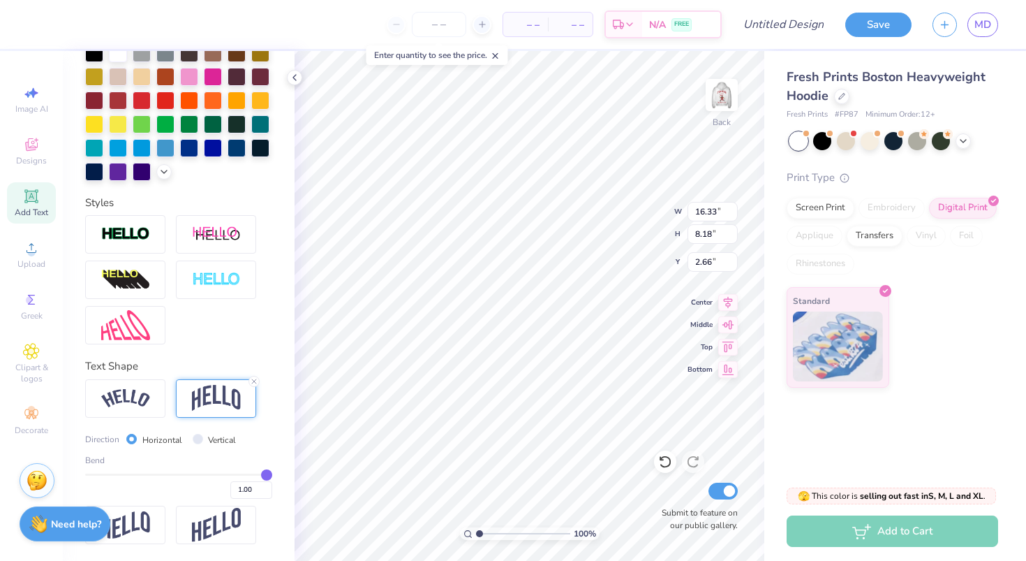
type input "12.09"
type input "0.98"
type input "0.97"
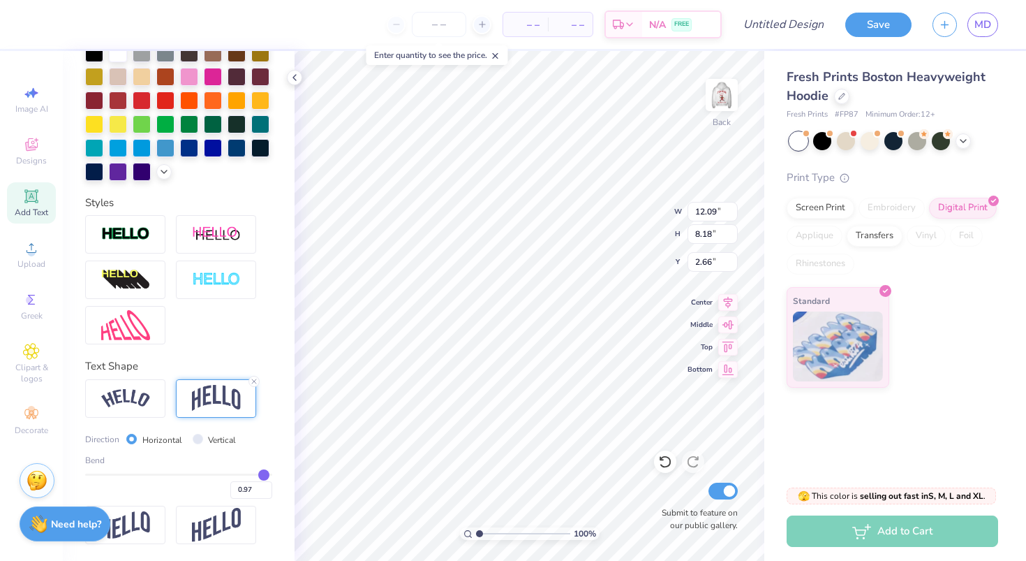
type input "0.96"
type input "0.95"
type input "0.94"
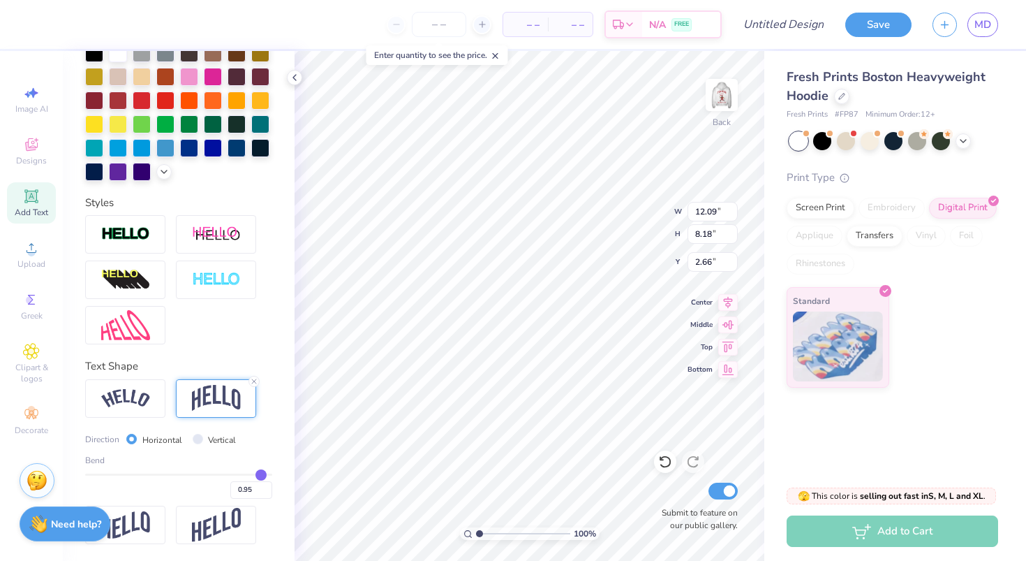
type input "0.94"
type input "0.93"
type input "0.92"
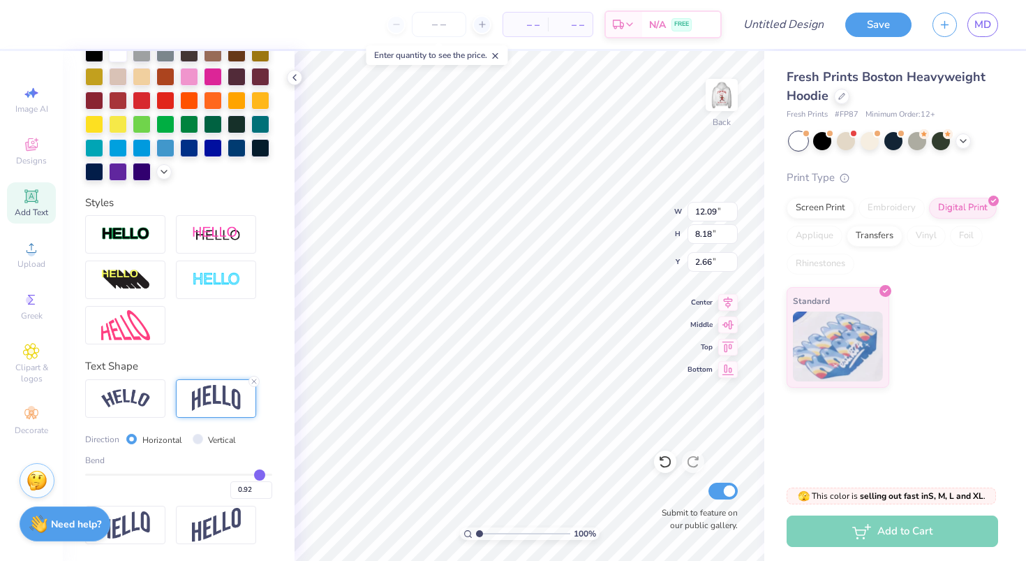
type input "0.91"
type input "0.9"
type input "0.90"
type input "0.89"
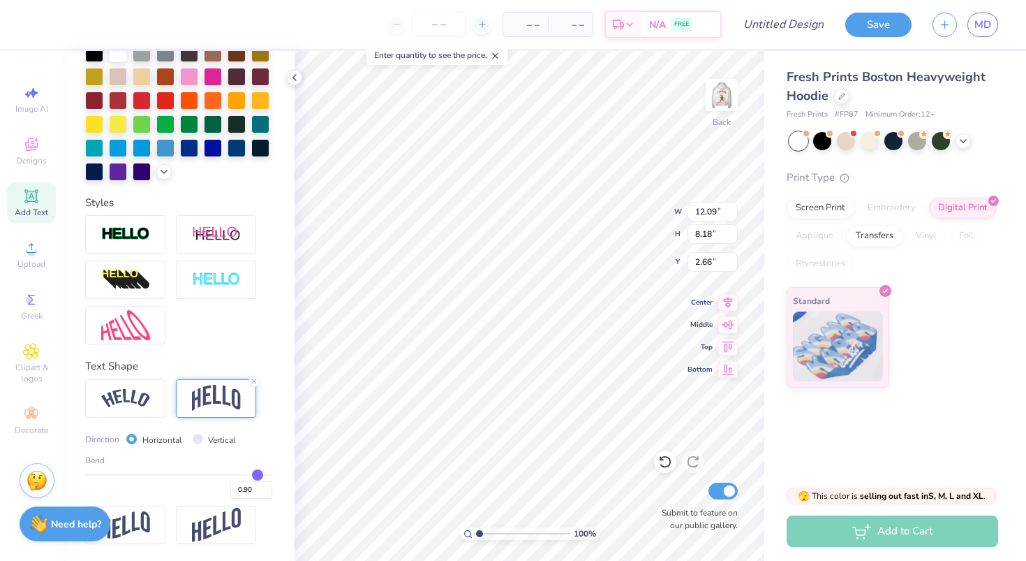
type input "0.89"
type input "0.88"
type input "0.87"
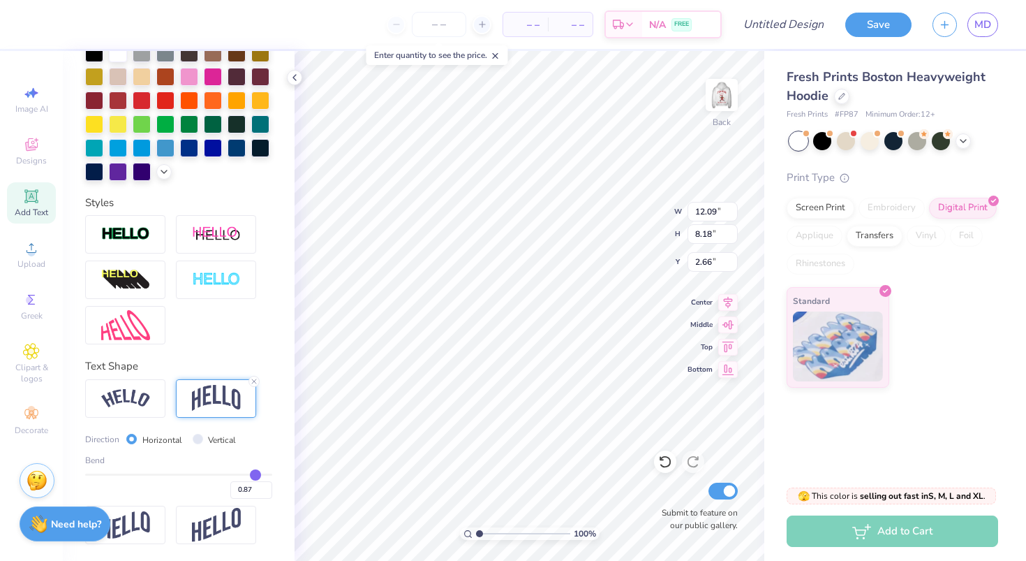
type input "0.86"
type input "0.85"
type input "0.84"
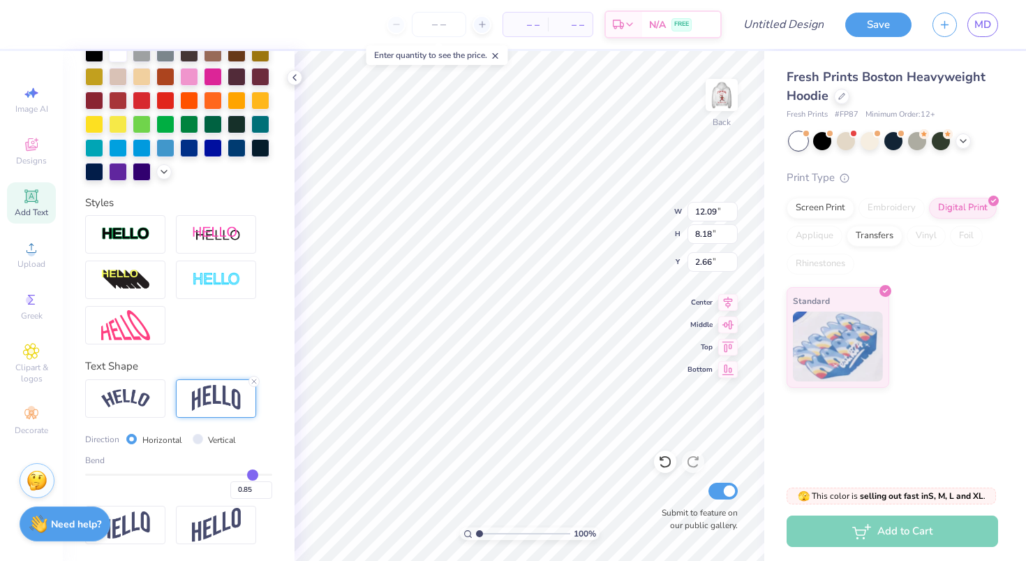
type input "0.84"
type input "0.83"
type input "0.82"
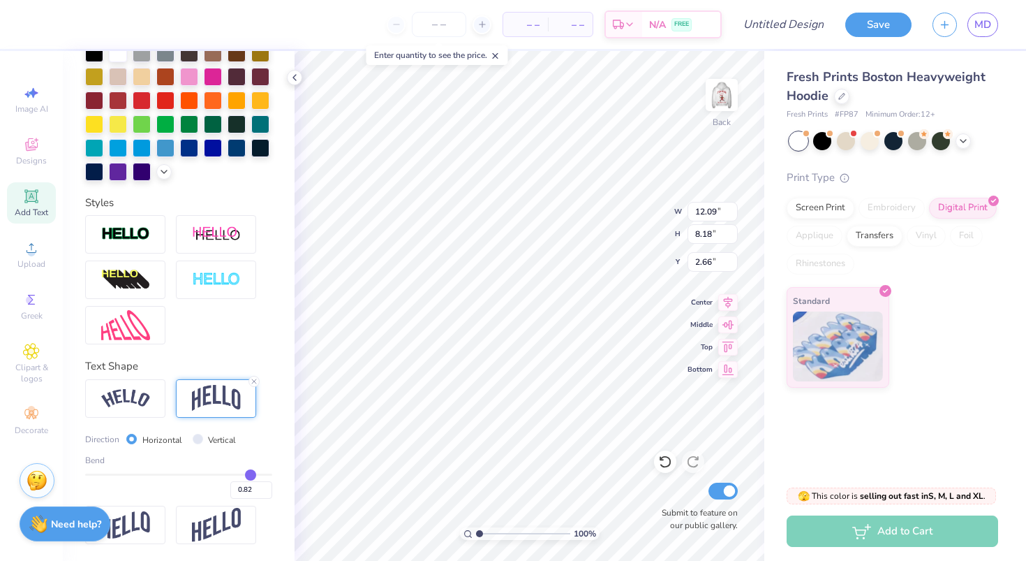
type input "0.81"
type input "0.8"
type input "0.80"
type input "0.79"
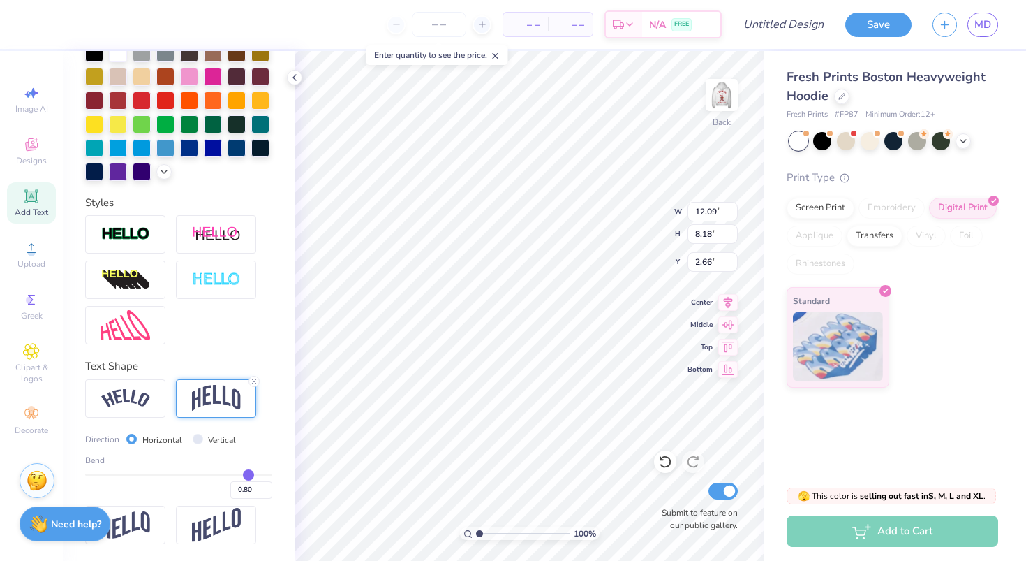
type input "0.79"
type input "0.78"
type input "0.77"
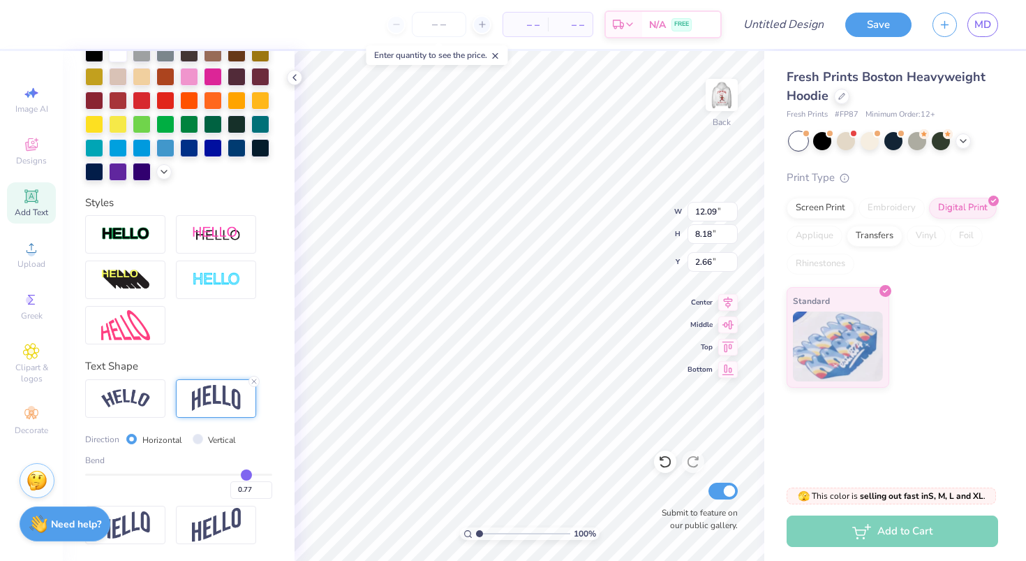
type input "0.76"
type input "0.75"
type input "0.74"
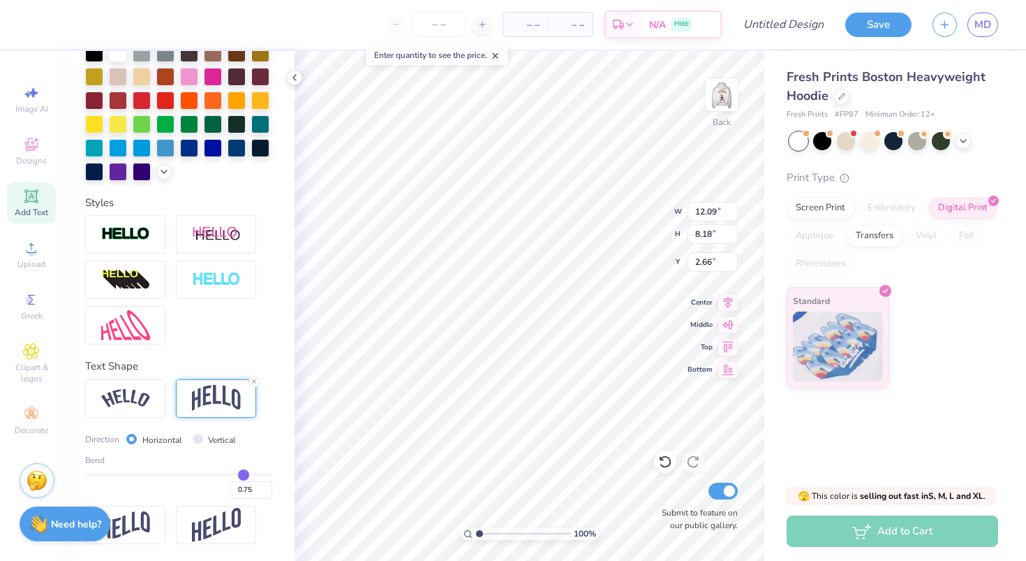
type input "0.74"
type input "0.73"
type input "0.72"
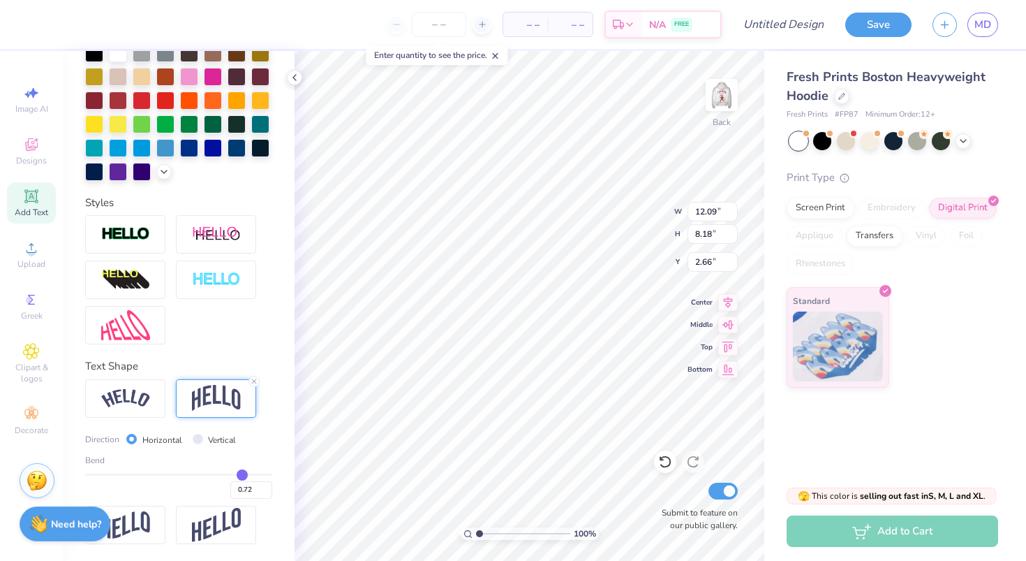
type input "0.71"
type input "0.7"
type input "0.70"
type input "0.69"
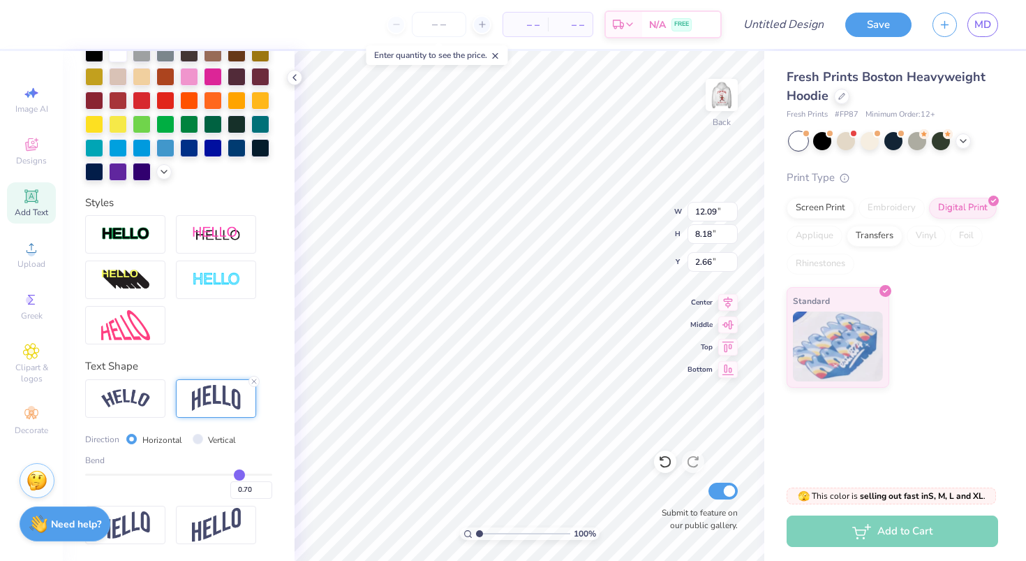
type input "0.69"
type input "0.67"
type input "0.66"
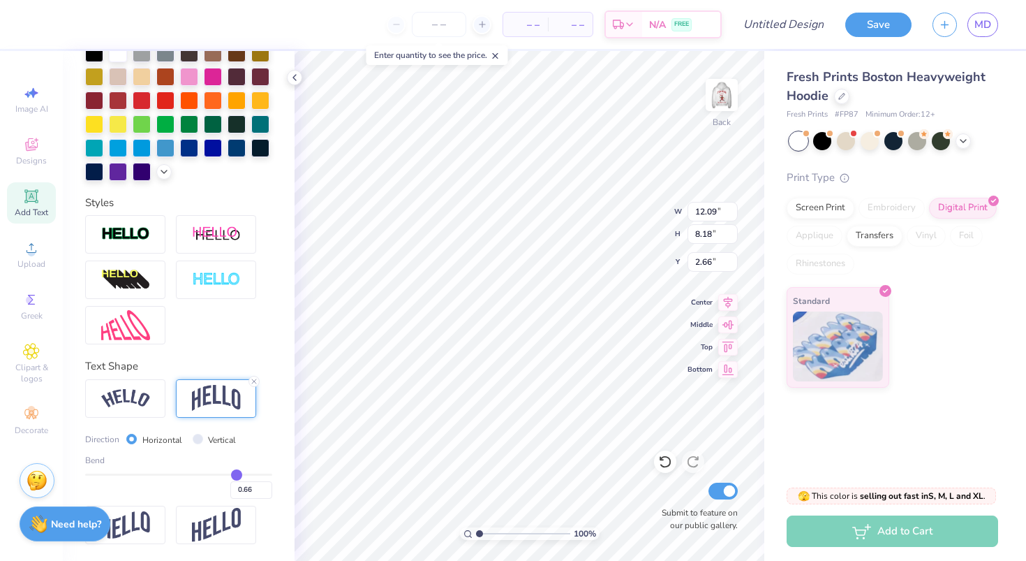
type input "0.65"
type input "0.64"
drag, startPoint x: 265, startPoint y: 471, endPoint x: 235, endPoint y: 472, distance: 30.0
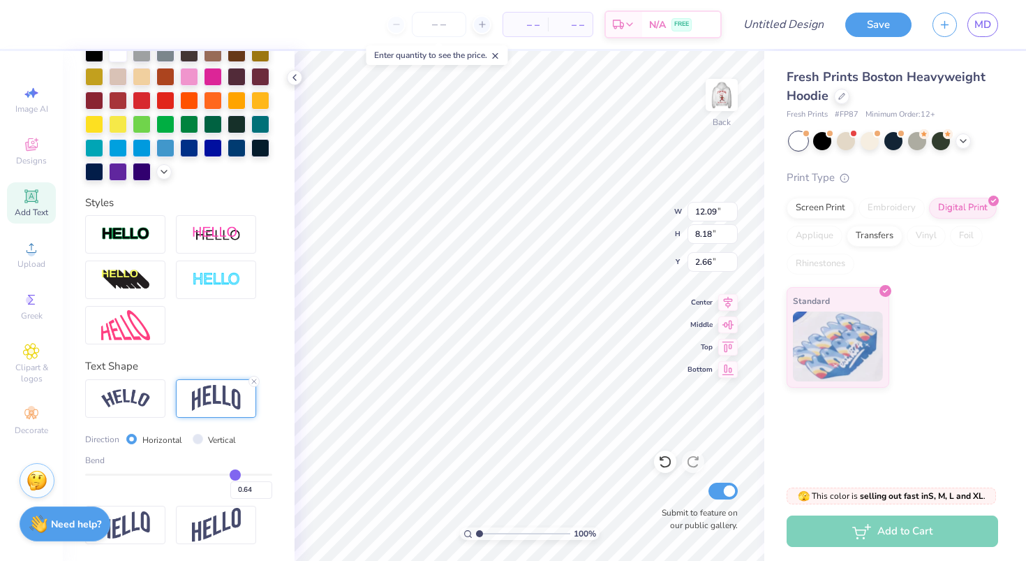
type input "0.64"
click at [235, 473] on input "range" at bounding box center [178, 474] width 187 height 2
type input "5.46"
type input "4.02"
type input "0.63"
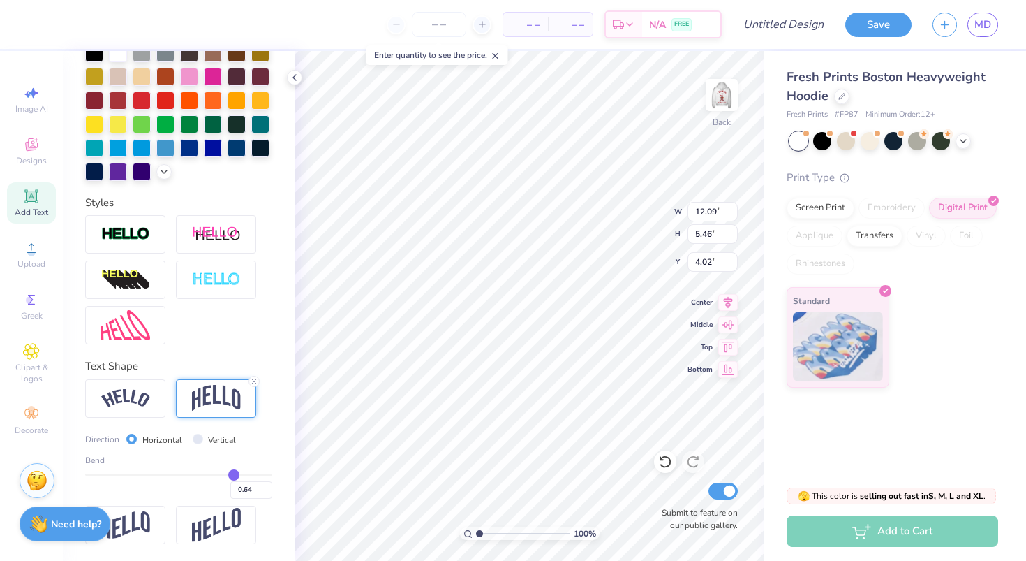
type input "0.63"
type input "0.62"
type input "0.61"
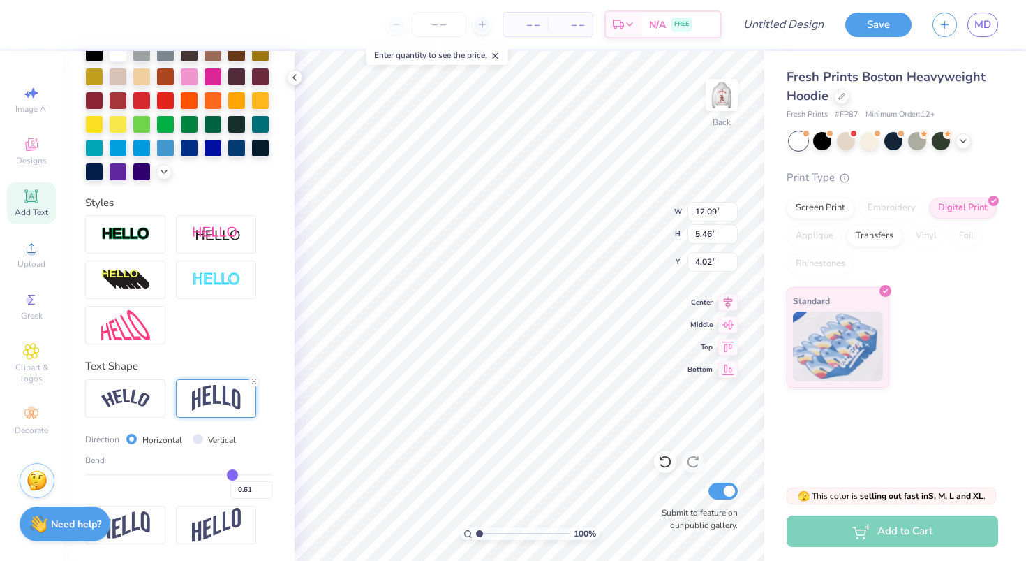
type input "0.59"
type input "0.57"
type input "0.55"
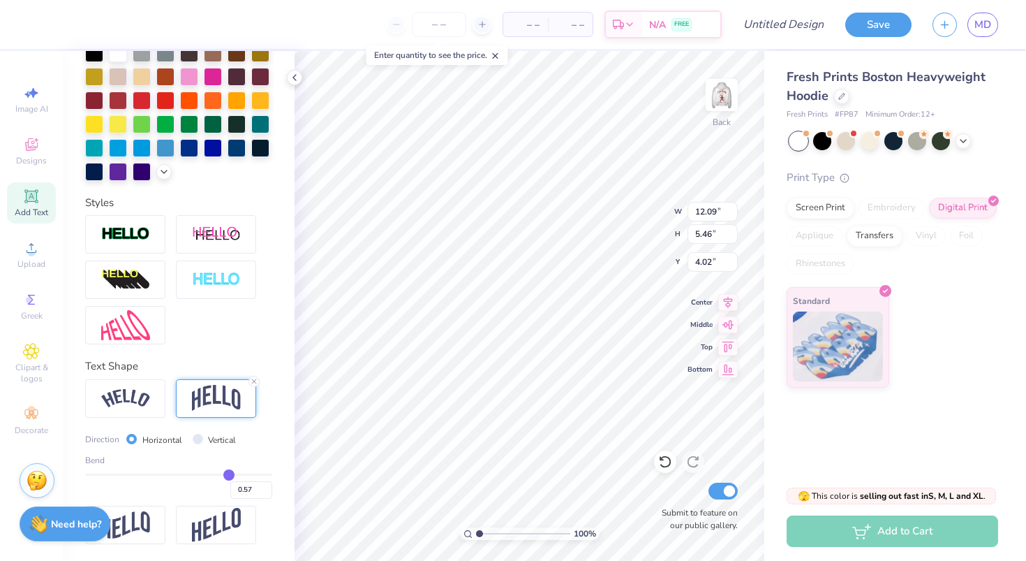
type input "0.55"
type input "0.52"
type input "0.5"
type input "0.50"
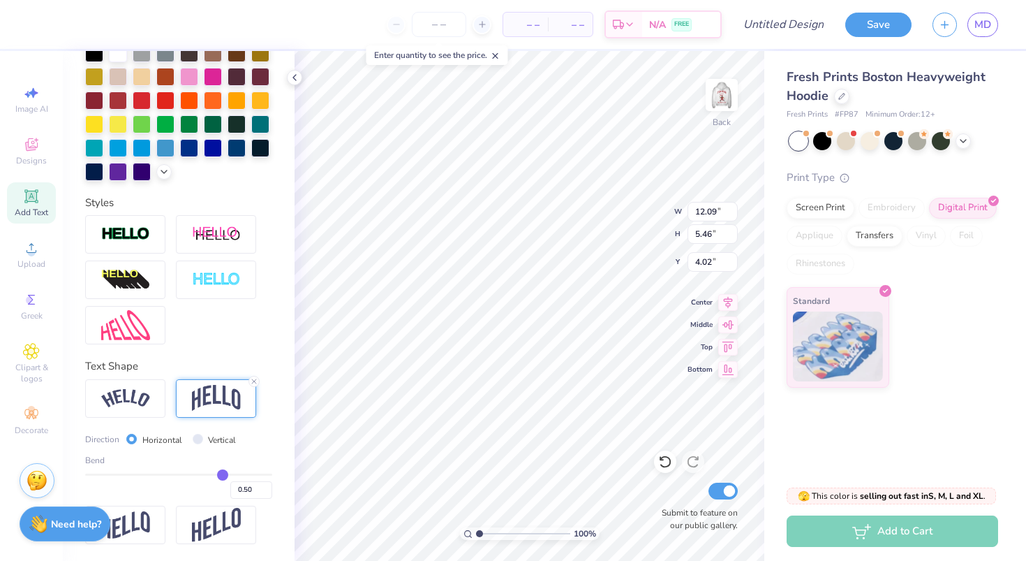
type input "0.47"
type input "0.45"
type input "0.43"
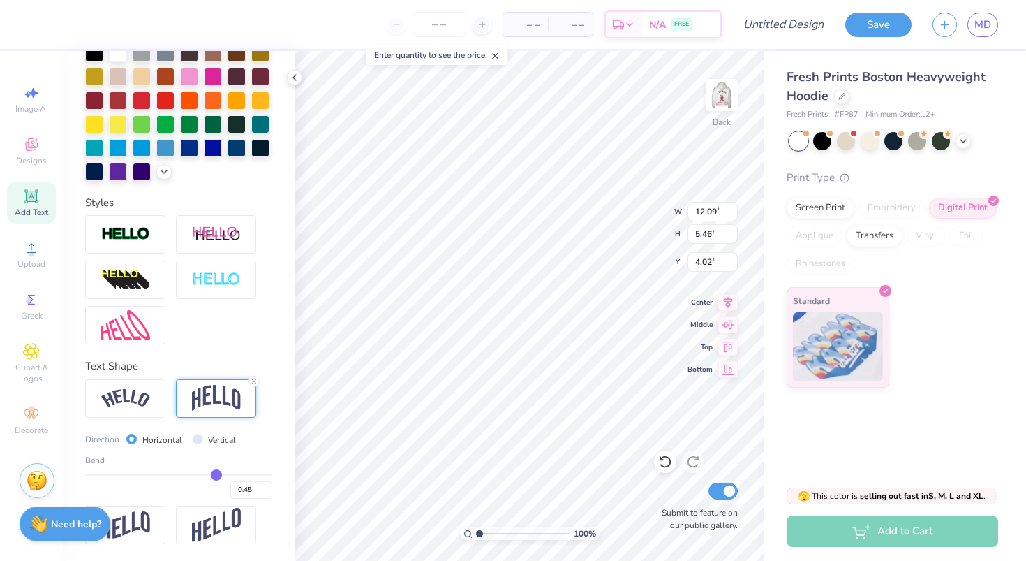
type input "0.43"
type input "0.42"
type input "0.41"
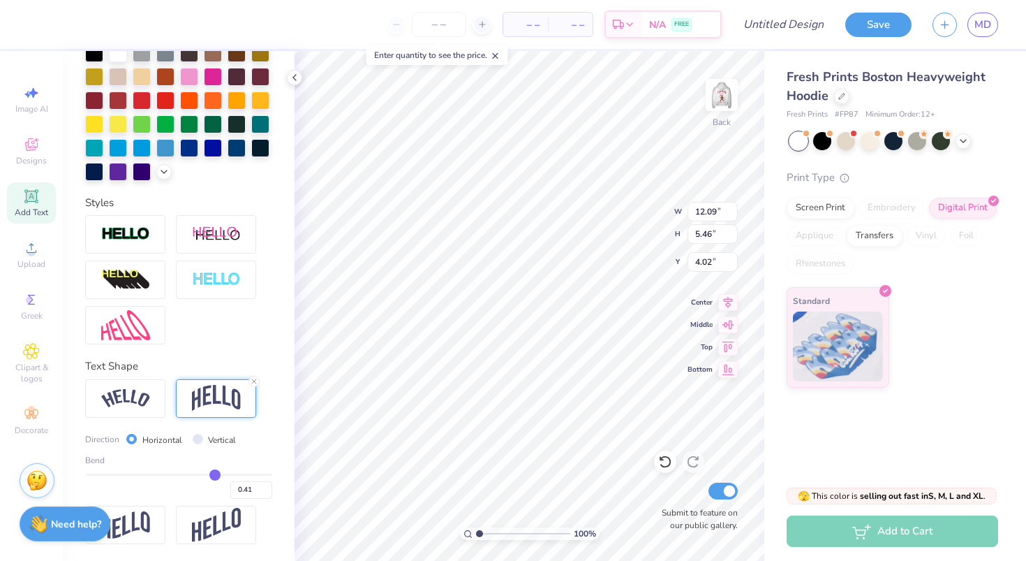
type input "0.4"
type input "0.40"
type input "0.39"
type input "0.38"
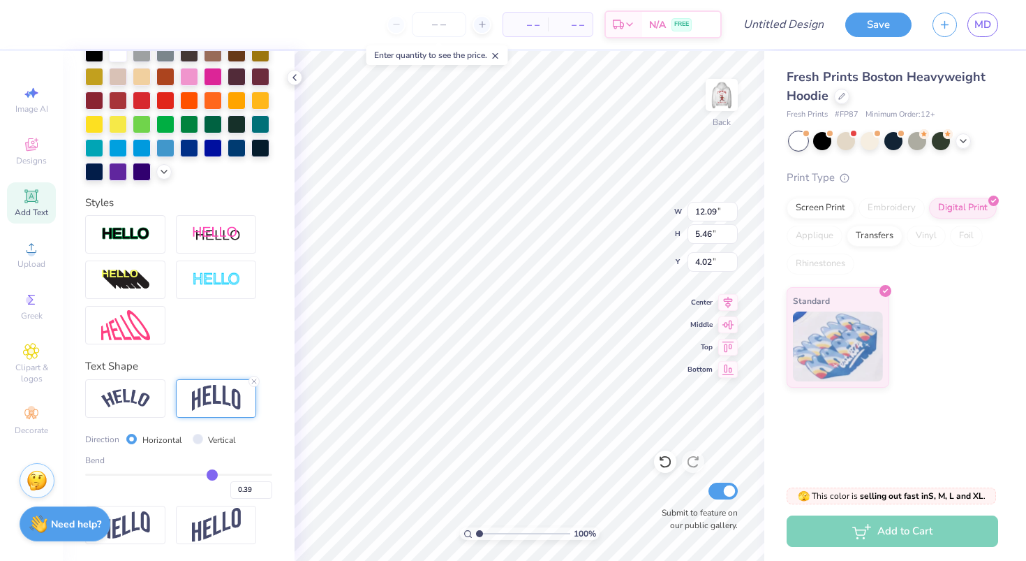
type input "0.38"
type input "0.37"
type input "0.36"
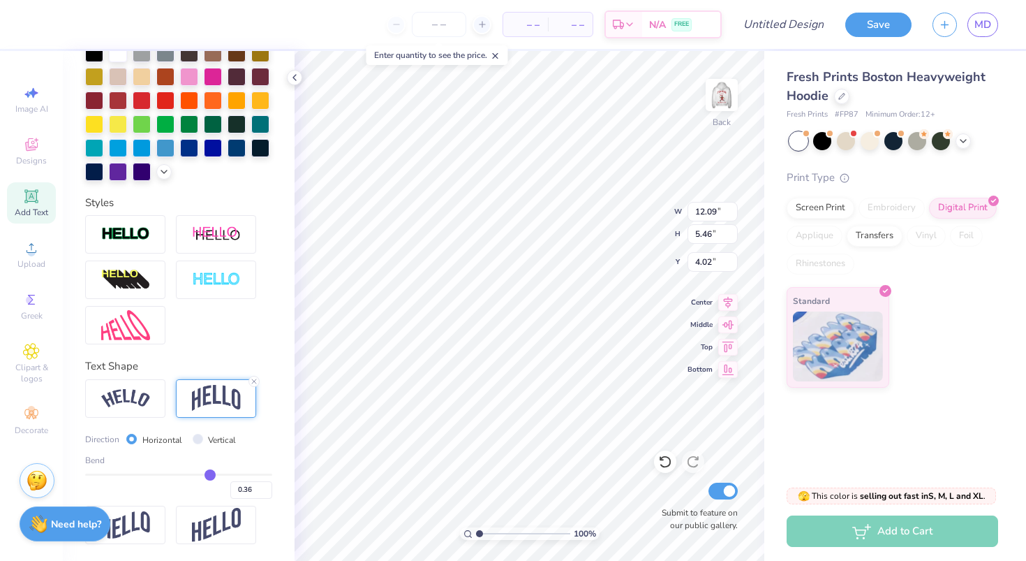
type input "0.35"
type input "0.34"
type input "0.33"
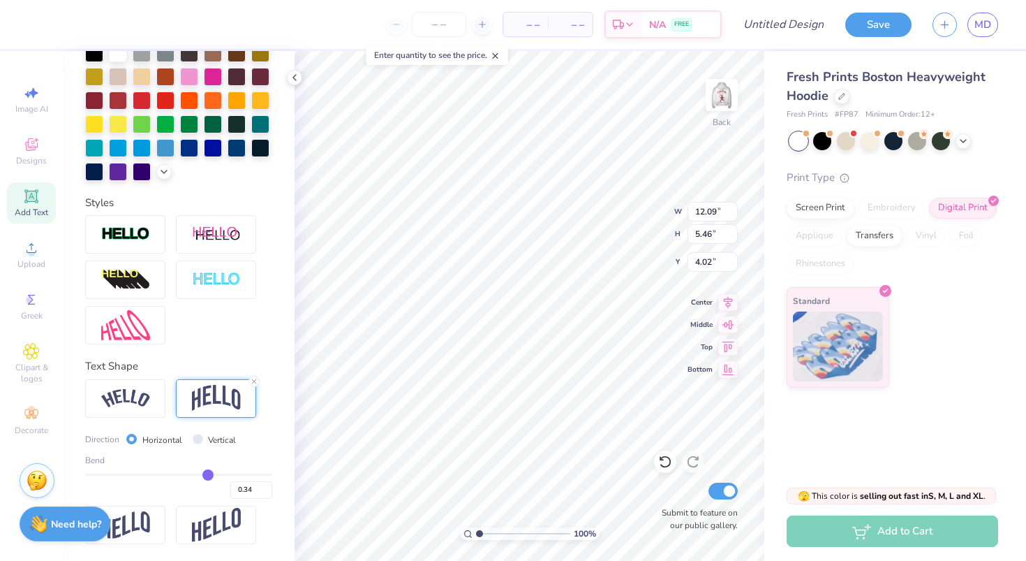
type input "0.33"
type input "0.32"
drag, startPoint x: 235, startPoint y: 472, endPoint x: 207, endPoint y: 475, distance: 28.1
type input "0.32"
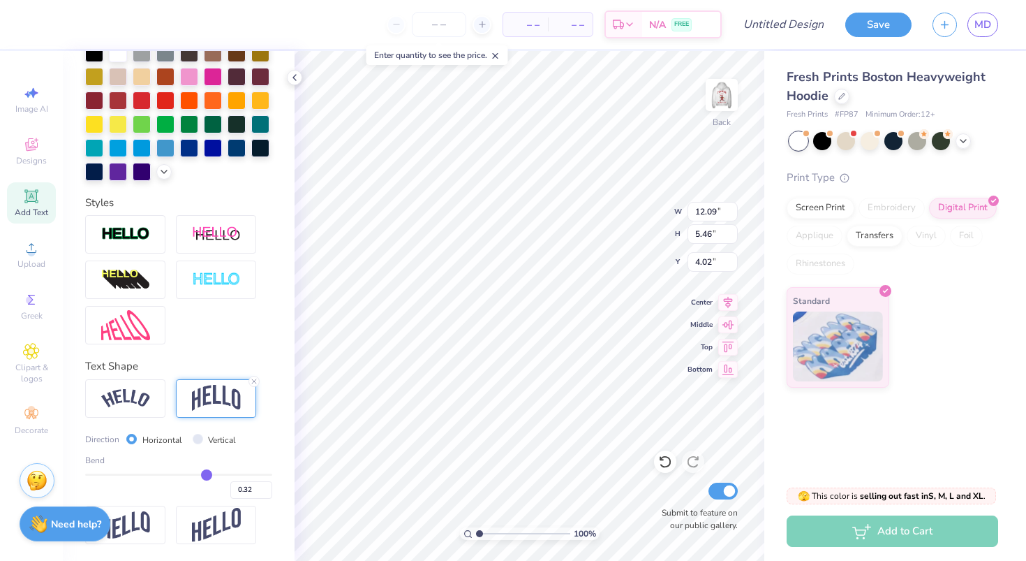
click at [207, 475] on input "range" at bounding box center [178, 474] width 187 height 2
type input "3.69"
type input "4.91"
click at [135, 531] on img at bounding box center [125, 524] width 49 height 27
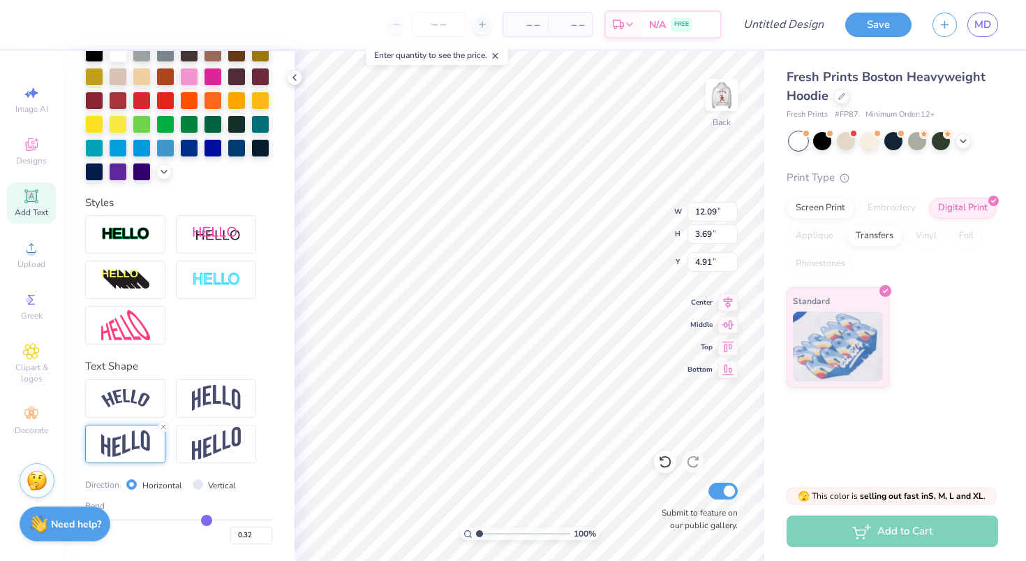
type input "2.82"
type input "5.34"
type input "0.31"
type input "0.32"
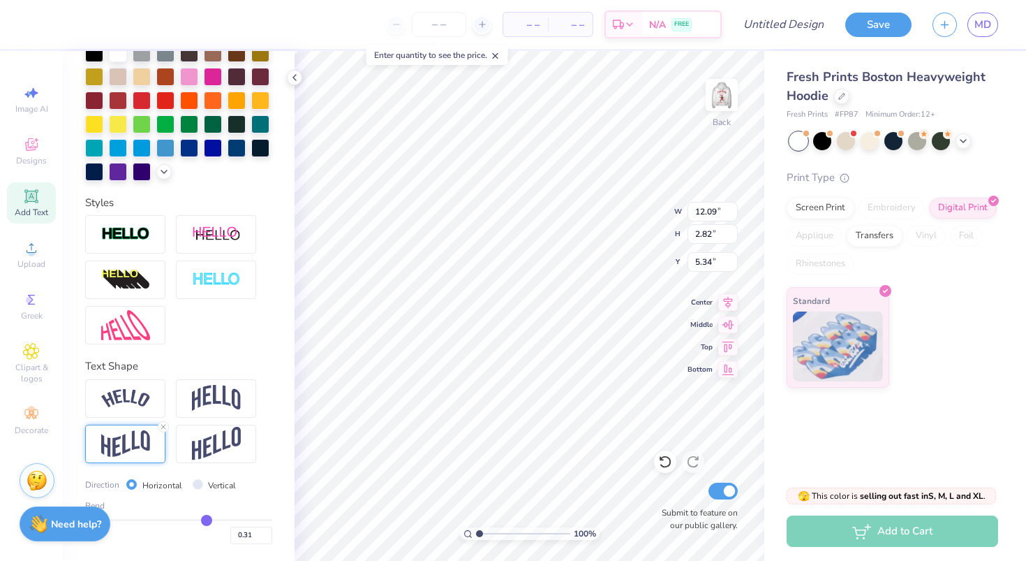
type input "0.32"
type input "0.35"
type input "0.39"
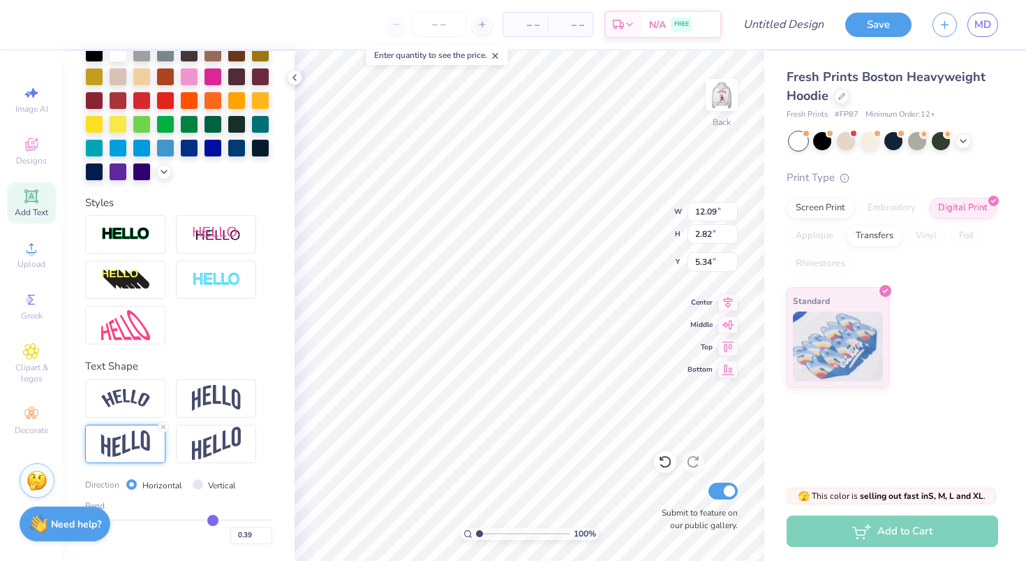
type input "0.45"
type input "0.5"
type input "0.50"
type input "0.54"
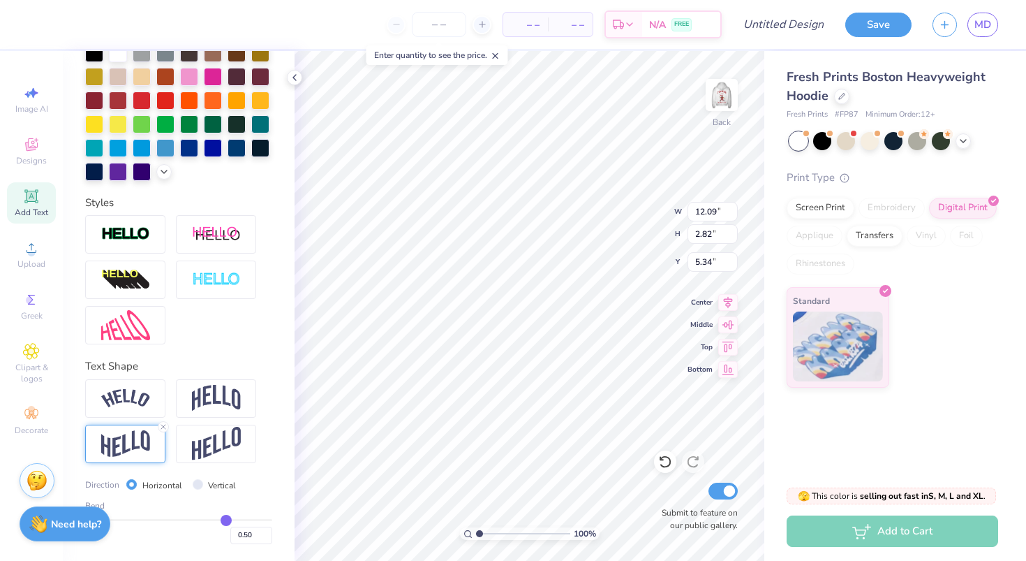
type input "0.54"
type input "0.56"
type input "0.58"
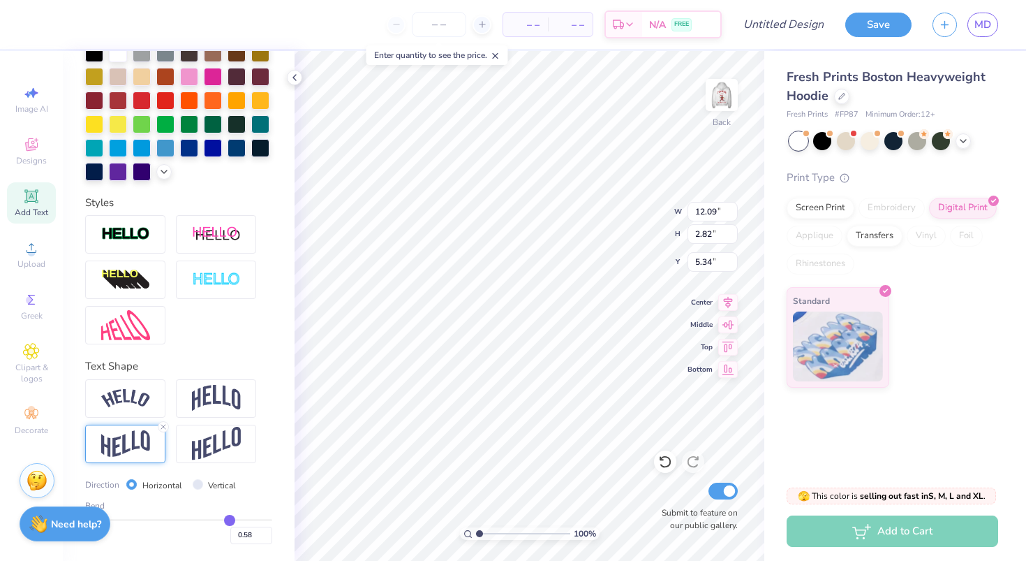
type input "0.59"
type input "0.6"
type input "0.60"
type input "0.61"
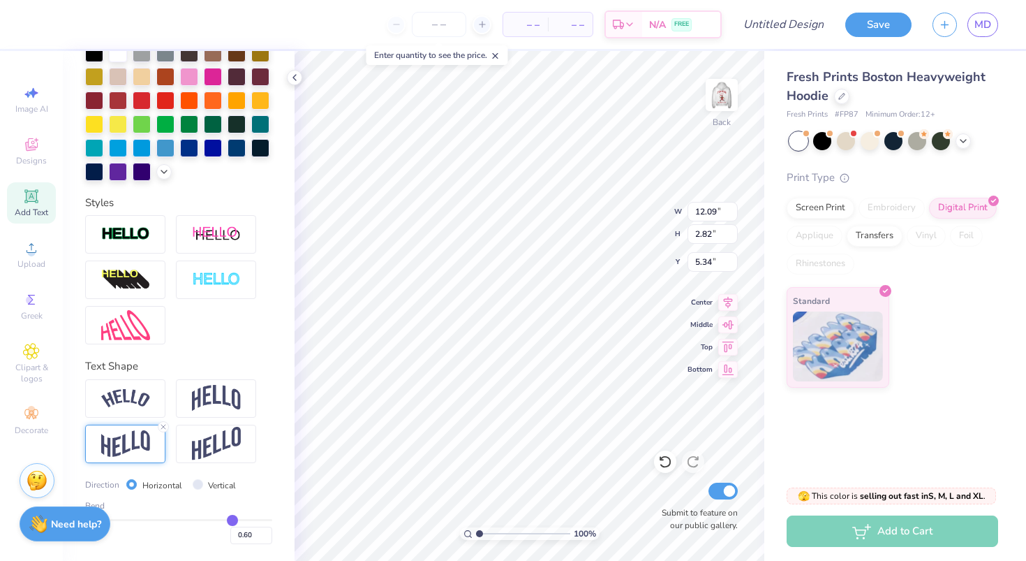
type input "0.61"
type input "0.62"
type input "0.63"
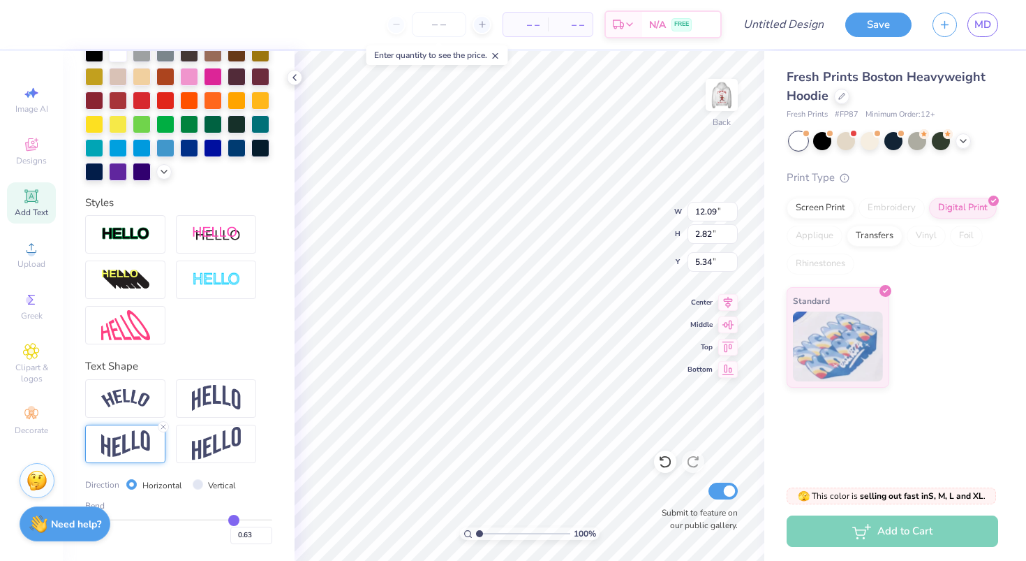
type input "0.63"
drag, startPoint x: 205, startPoint y: 521, endPoint x: 234, endPoint y: 521, distance: 28.6
click at [234, 521] on input "range" at bounding box center [178, 520] width 187 height 2
type input "3.48"
type input "5.01"
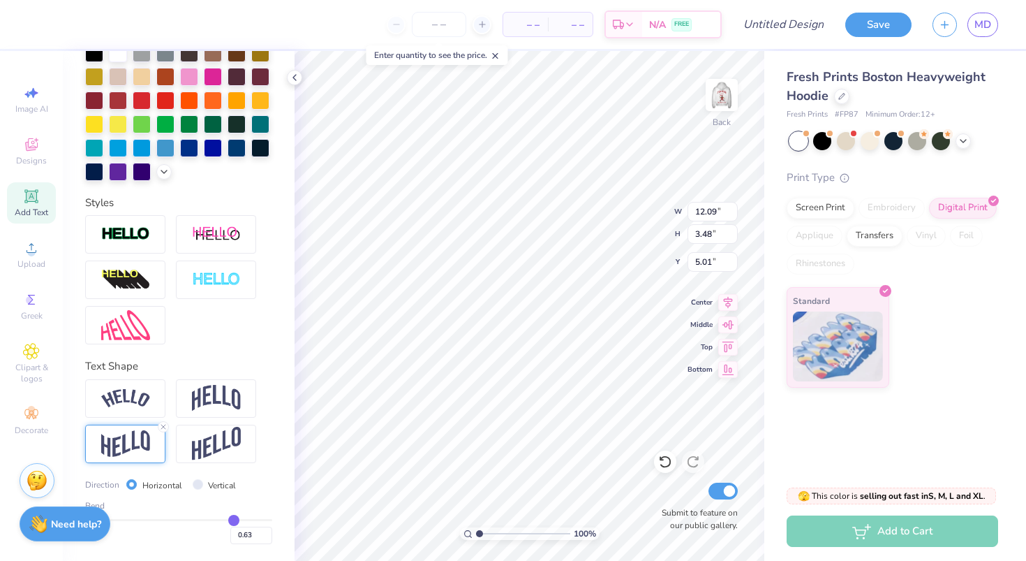
type input "0.64"
drag, startPoint x: 234, startPoint y: 521, endPoint x: 258, endPoint y: 515, distance: 25.1
click at [258, 519] on input "range" at bounding box center [178, 520] width 187 height 2
click at [27, 154] on div "Designs" at bounding box center [31, 151] width 49 height 41
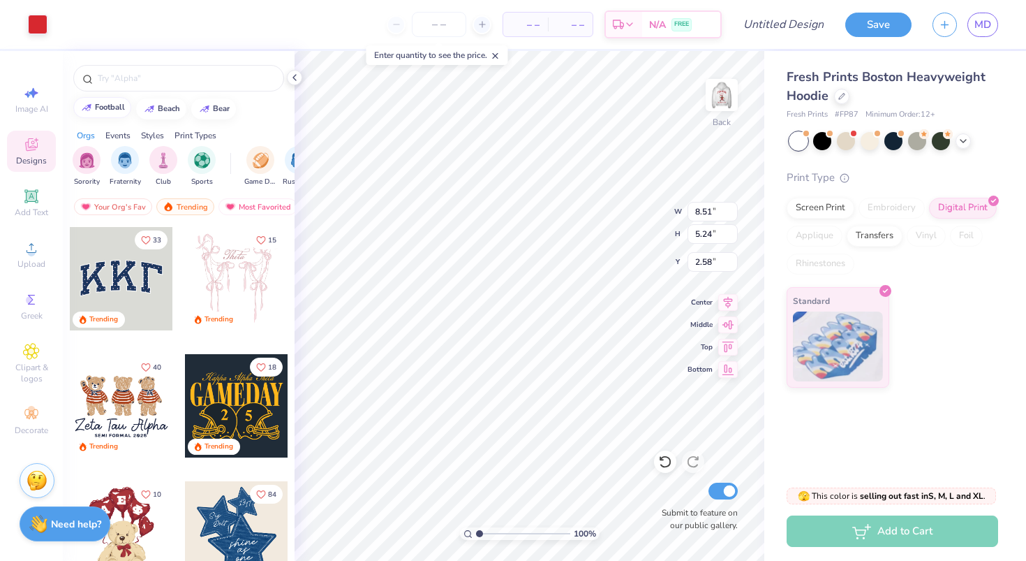
click at [102, 104] on div "football" at bounding box center [110, 107] width 30 height 8
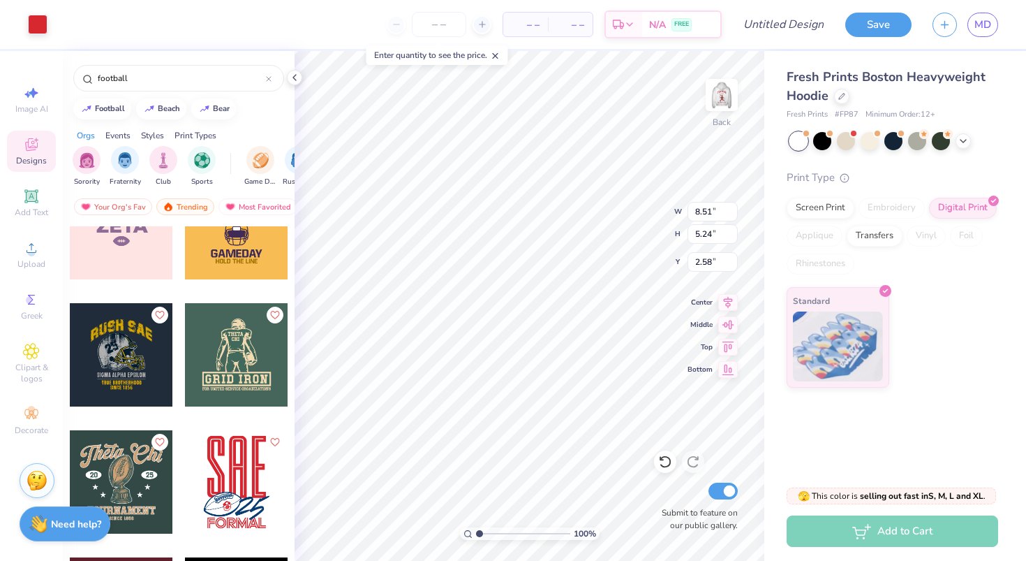
scroll to position [12760, 0]
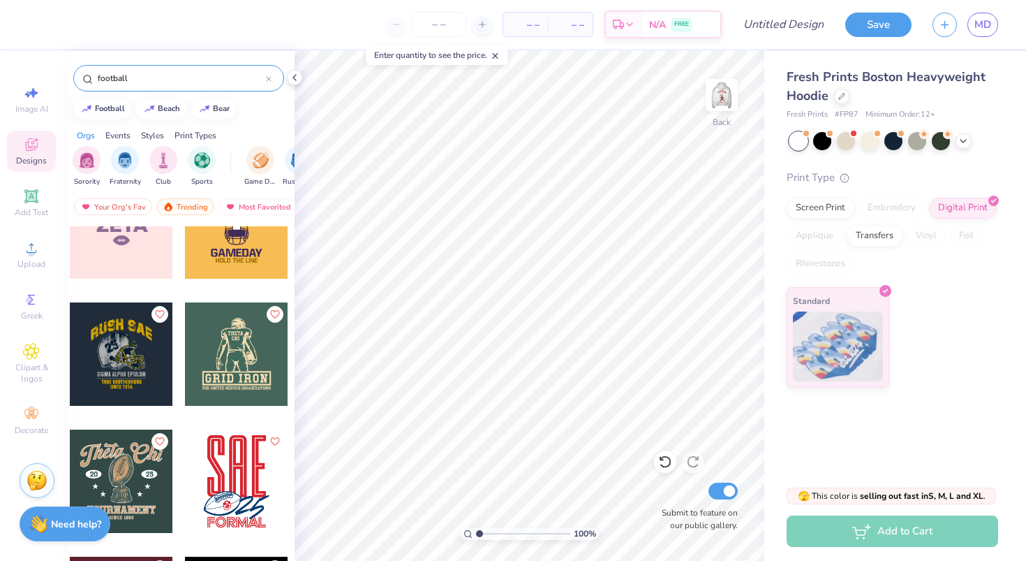
click at [123, 76] on input "football" at bounding box center [181, 78] width 170 height 14
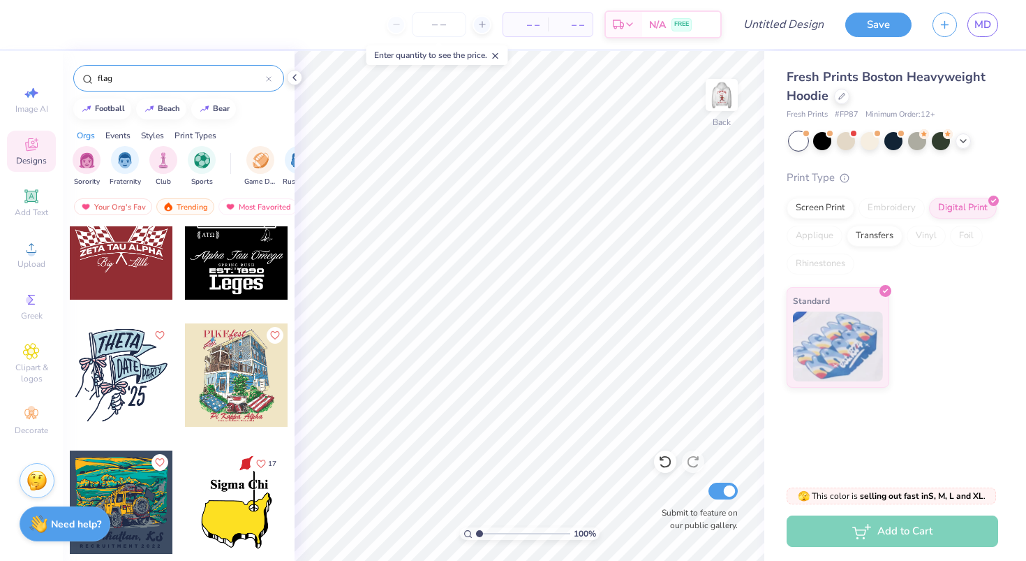
scroll to position [1686, 0]
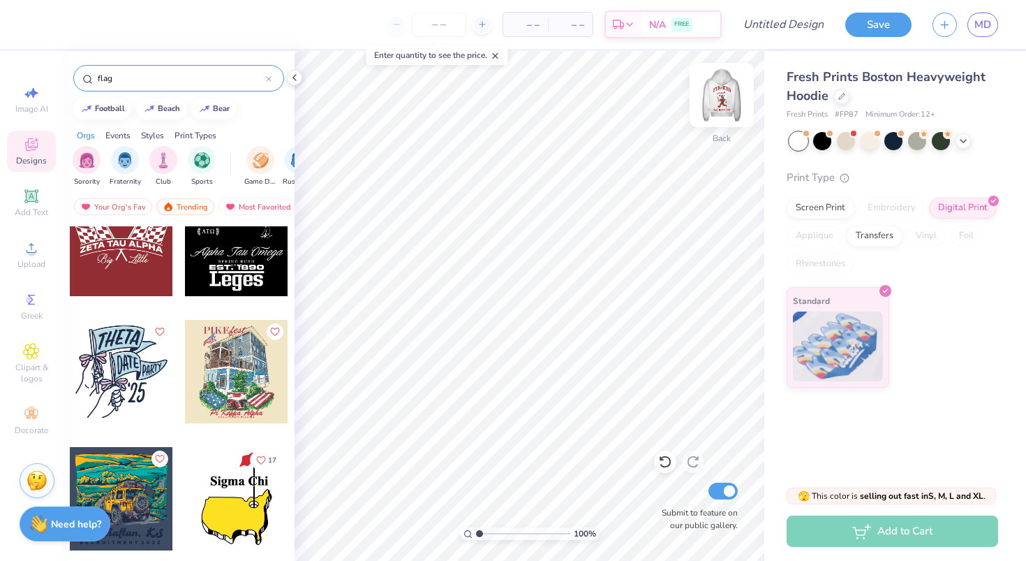
click at [714, 100] on img at bounding box center [722, 95] width 56 height 56
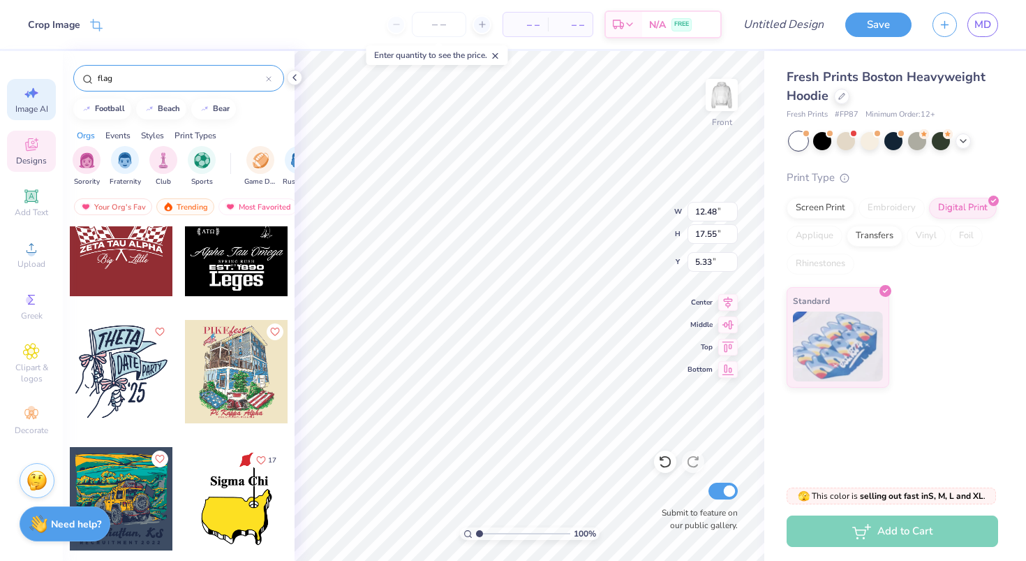
click at [38, 89] on icon at bounding box center [31, 92] width 17 height 17
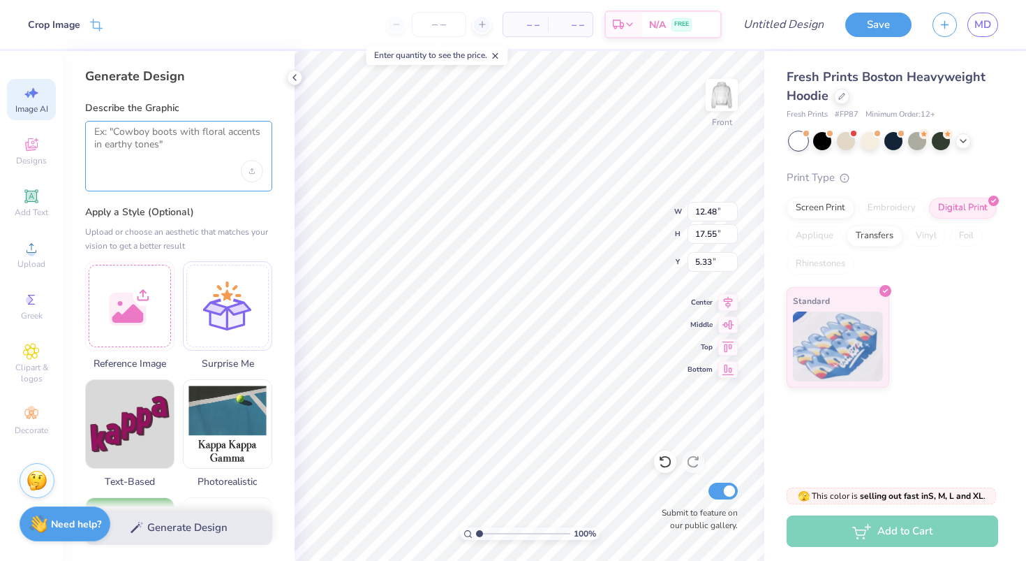
click at [140, 129] on textarea at bounding box center [178, 143] width 169 height 35
click at [244, 170] on div "Upload image" at bounding box center [252, 171] width 22 height 22
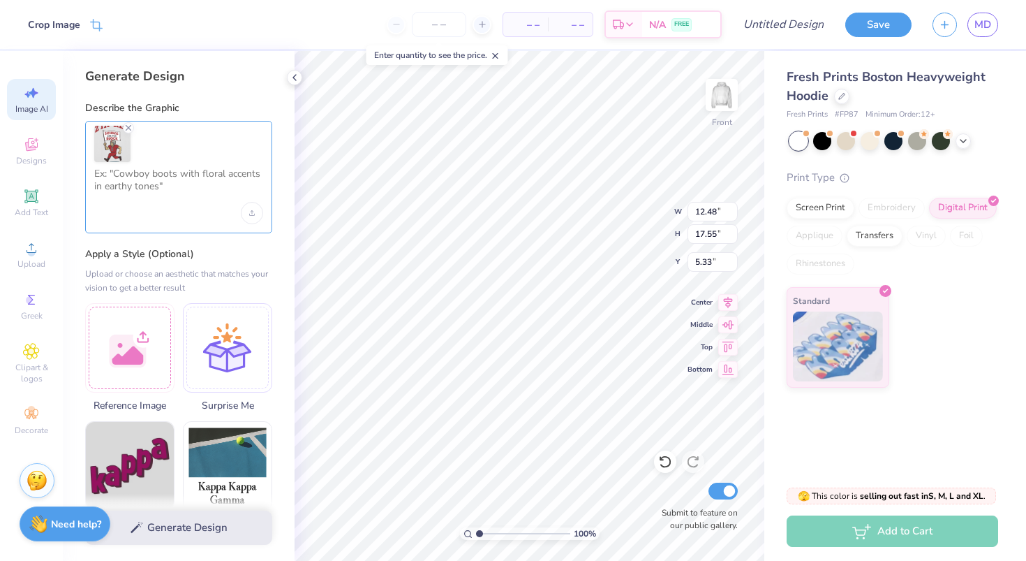
click at [138, 193] on textarea at bounding box center [178, 185] width 169 height 35
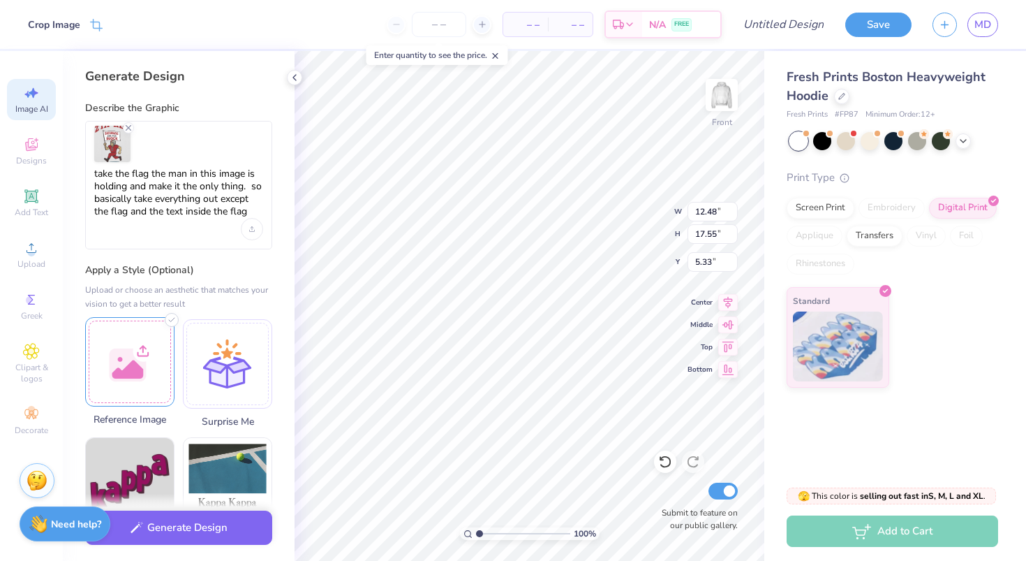
click at [116, 382] on div at bounding box center [129, 361] width 89 height 89
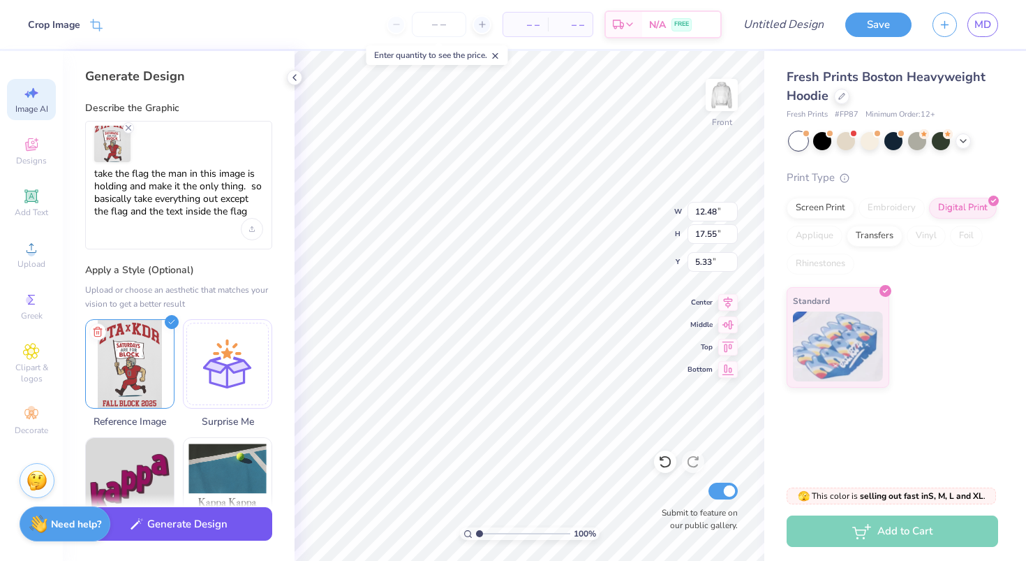
click at [199, 526] on button "Generate Design" at bounding box center [178, 524] width 187 height 34
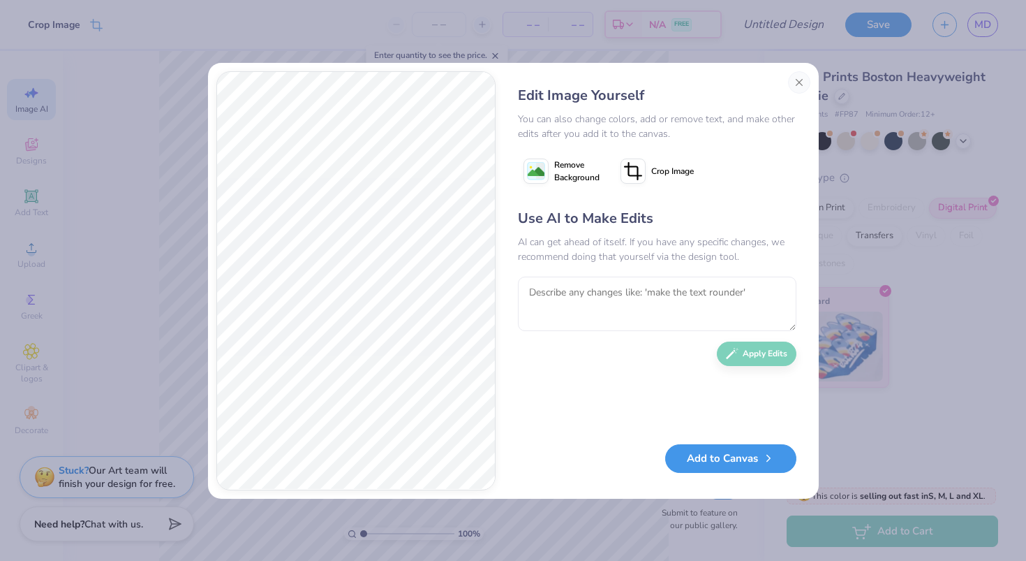
click at [746, 464] on button "Add to Canvas" at bounding box center [730, 458] width 131 height 29
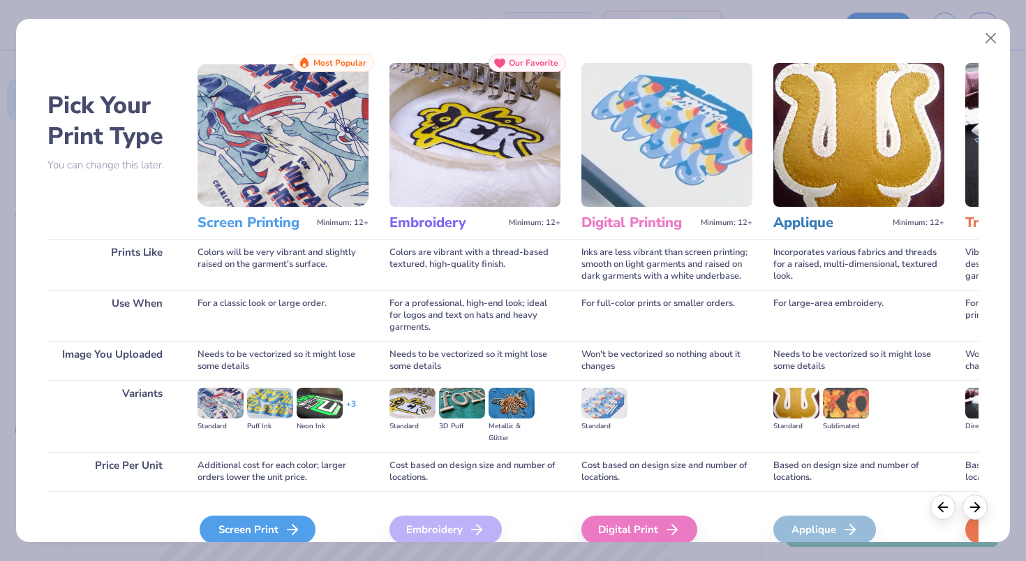
click at [256, 516] on div "Screen Print" at bounding box center [258, 529] width 116 height 28
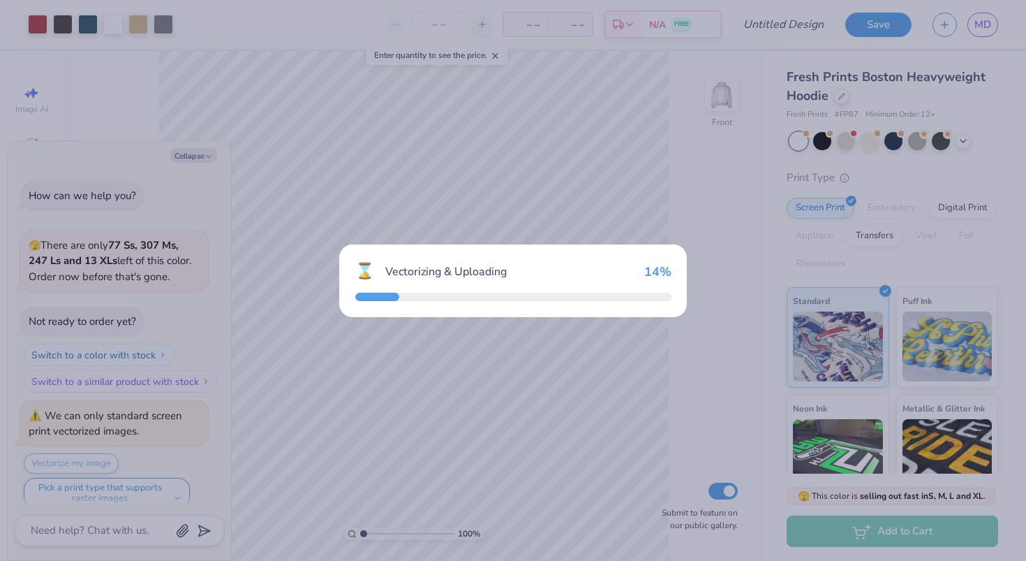
scroll to position [11, 0]
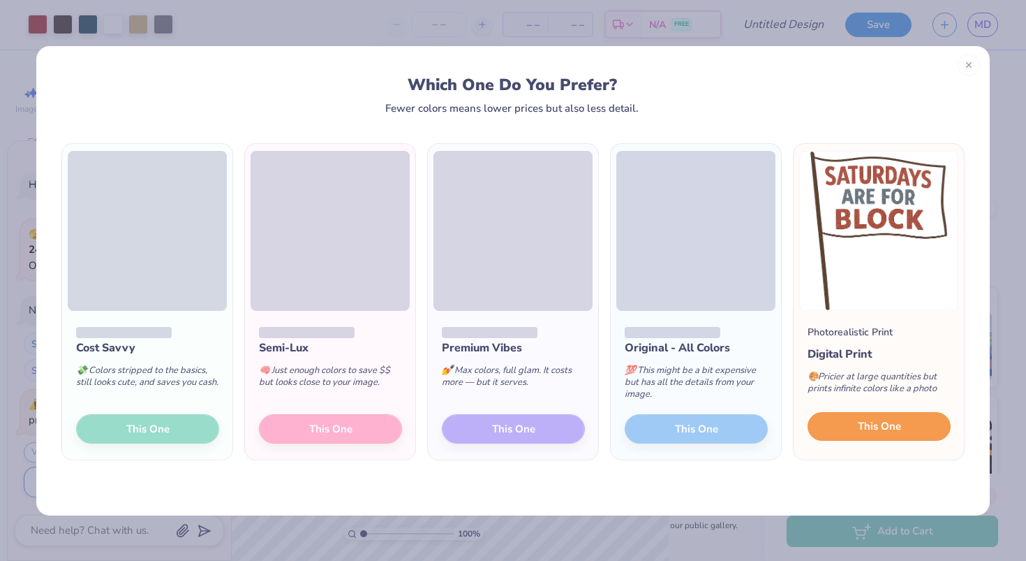
click at [912, 432] on button "This One" at bounding box center [879, 426] width 143 height 29
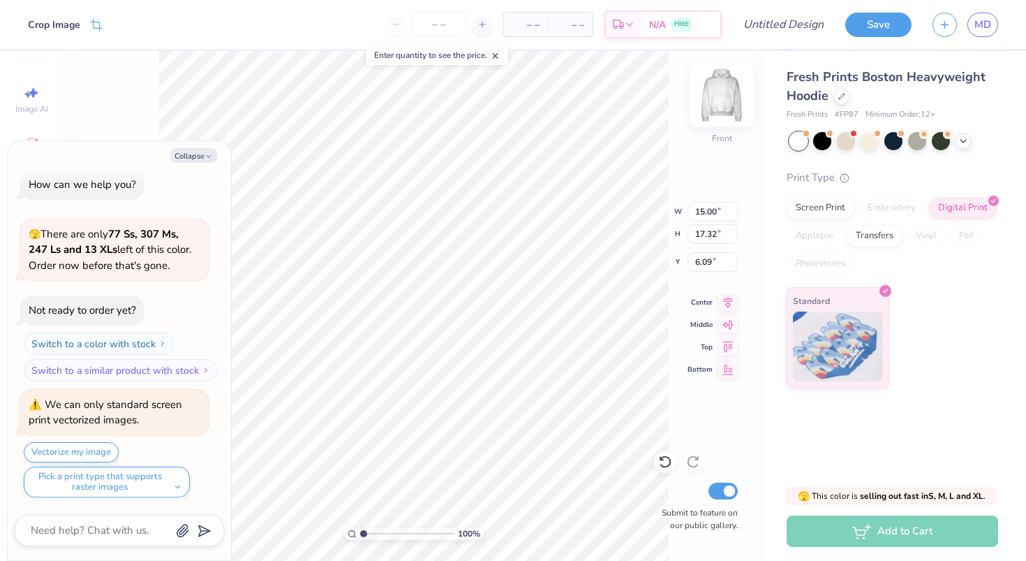
click at [709, 94] on img at bounding box center [722, 95] width 56 height 56
click at [195, 158] on button "Collapse" at bounding box center [193, 155] width 47 height 15
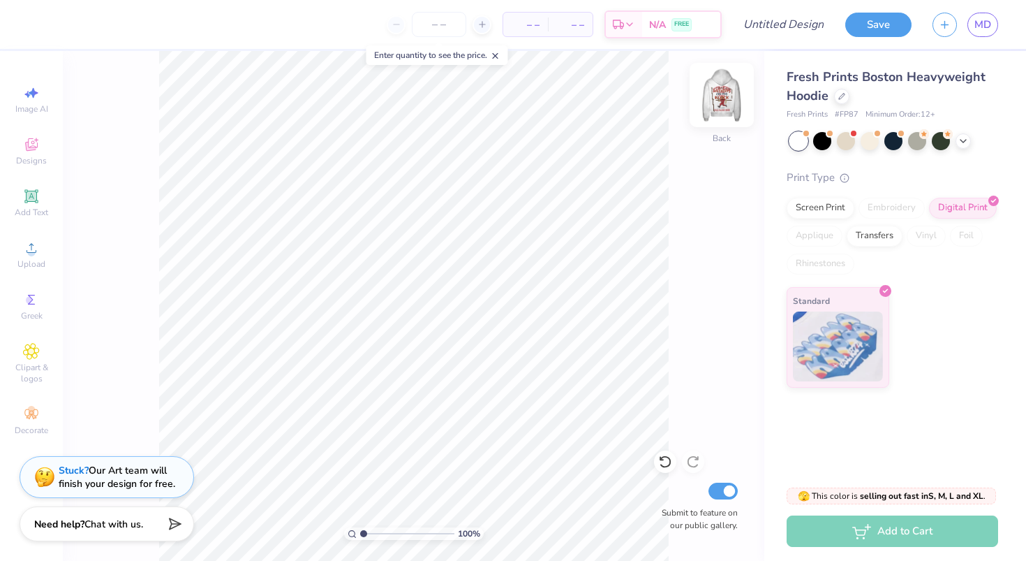
click at [728, 105] on img at bounding box center [722, 95] width 56 height 56
click at [720, 99] on img at bounding box center [722, 95] width 56 height 56
click at [20, 191] on div "Add Text" at bounding box center [31, 202] width 49 height 41
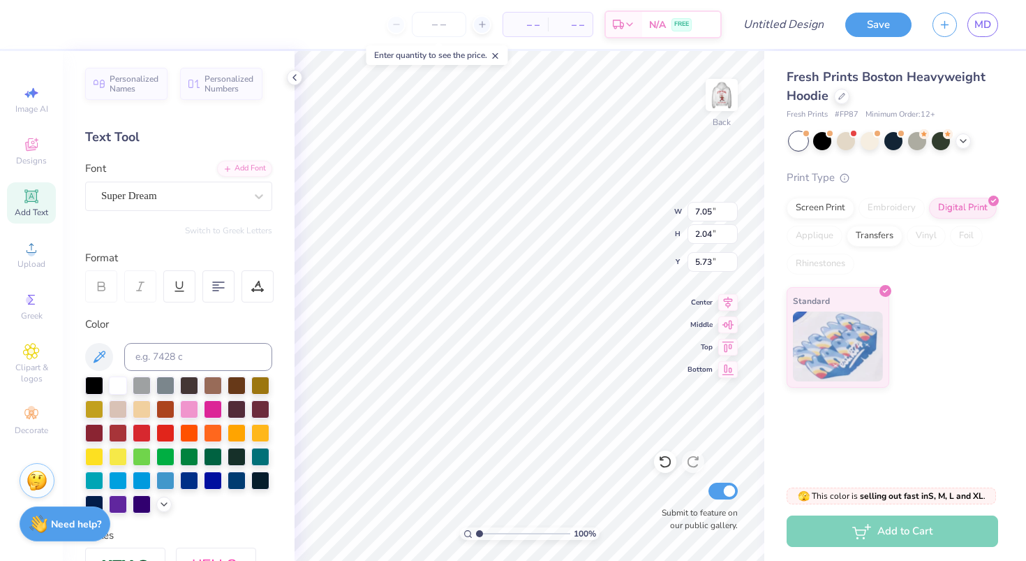
scroll to position [1, 2]
click at [142, 432] on div at bounding box center [142, 431] width 18 height 18
click at [213, 286] on icon at bounding box center [218, 286] width 13 height 13
click at [157, 193] on div "Super Dream" at bounding box center [173, 196] width 147 height 22
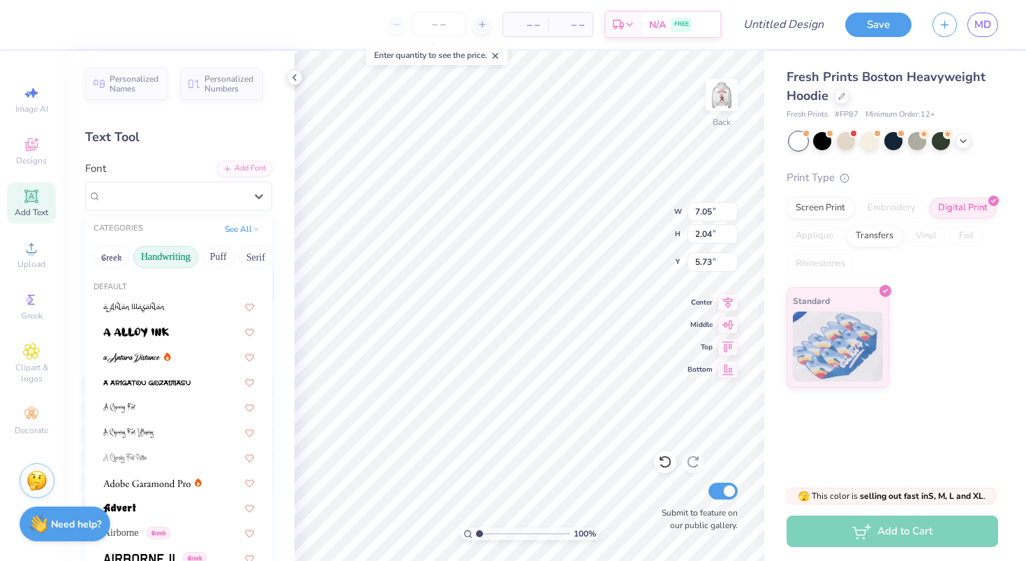
click at [149, 260] on button "Handwriting" at bounding box center [165, 257] width 65 height 22
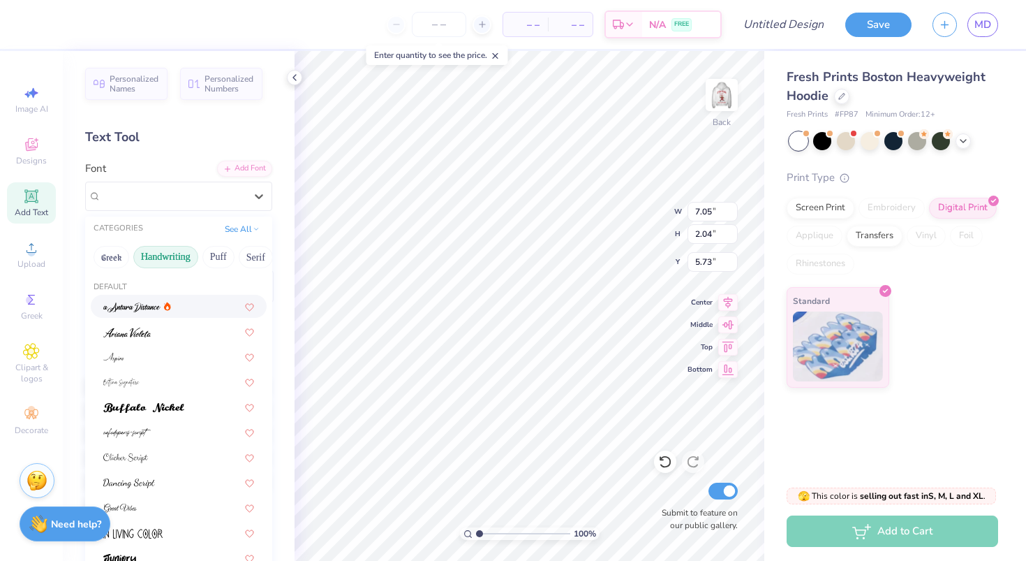
click at [161, 256] on button "Handwriting" at bounding box center [165, 257] width 65 height 22
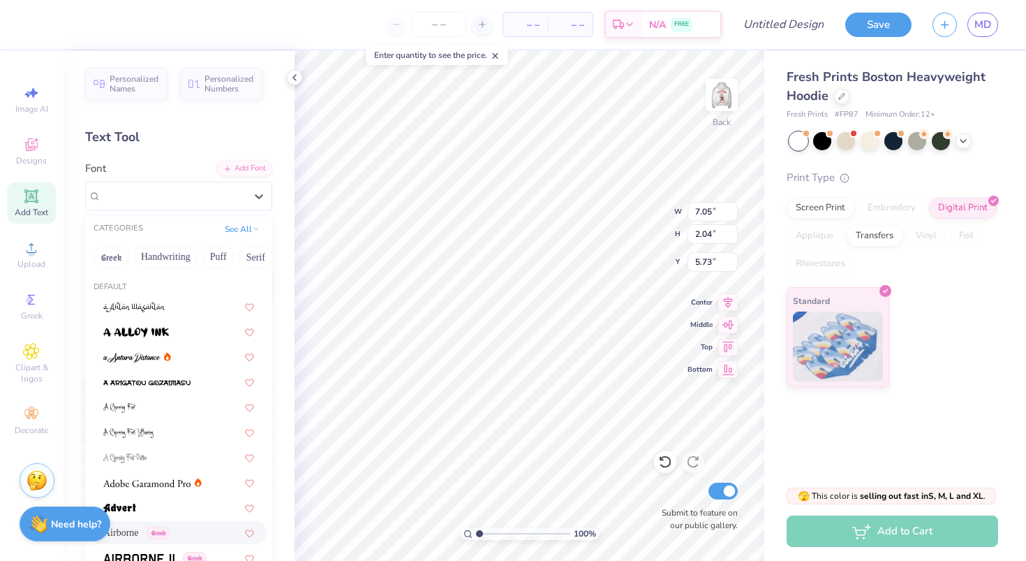
click at [139, 529] on span "Airborne" at bounding box center [121, 532] width 36 height 15
click at [194, 189] on div "Airborne Greek" at bounding box center [173, 196] width 147 height 22
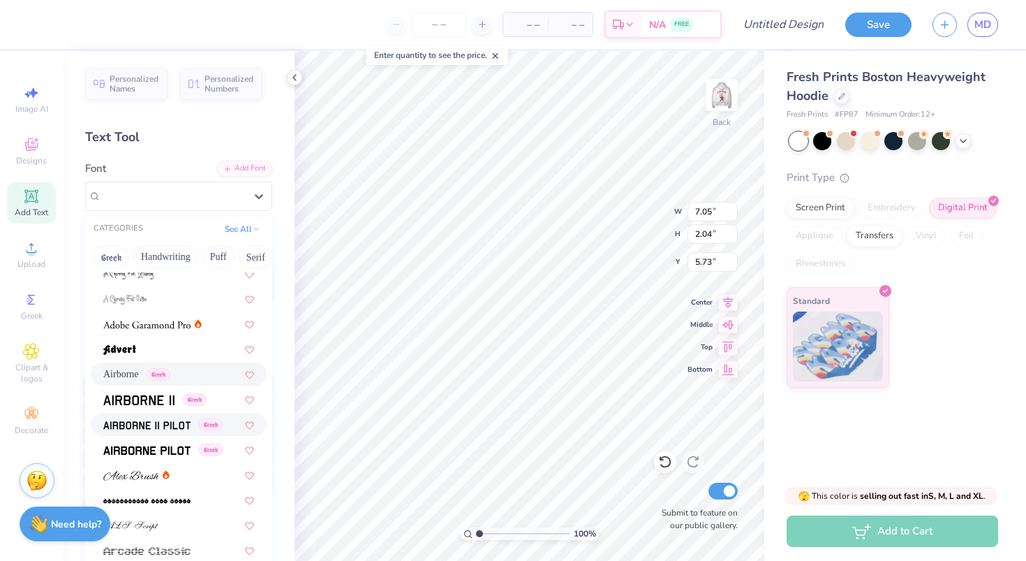
scroll to position [158, 0]
click at [170, 448] on img at bounding box center [146, 451] width 87 height 10
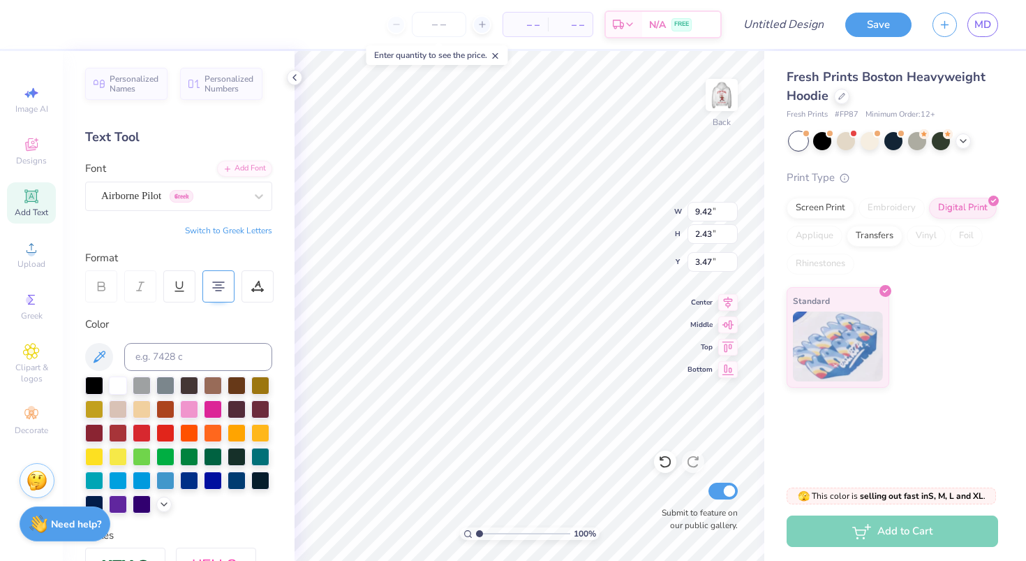
scroll to position [1, 3]
click at [167, 184] on div "Airborne Pilot Greek" at bounding box center [178, 196] width 187 height 29
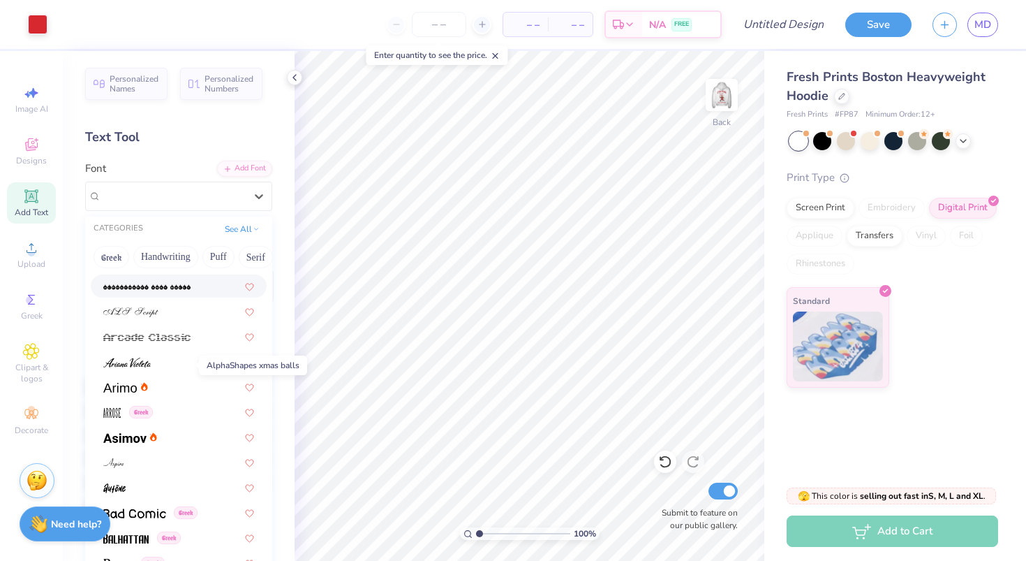
scroll to position [373, 0]
click at [105, 394] on div at bounding box center [179, 385] width 176 height 23
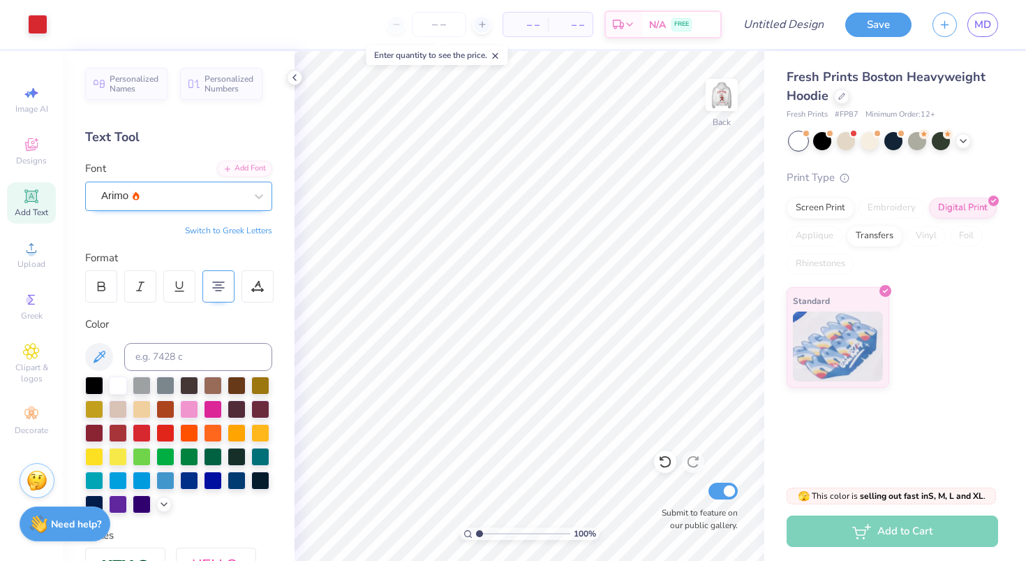
click at [185, 196] on div "Arimo" at bounding box center [173, 196] width 147 height 22
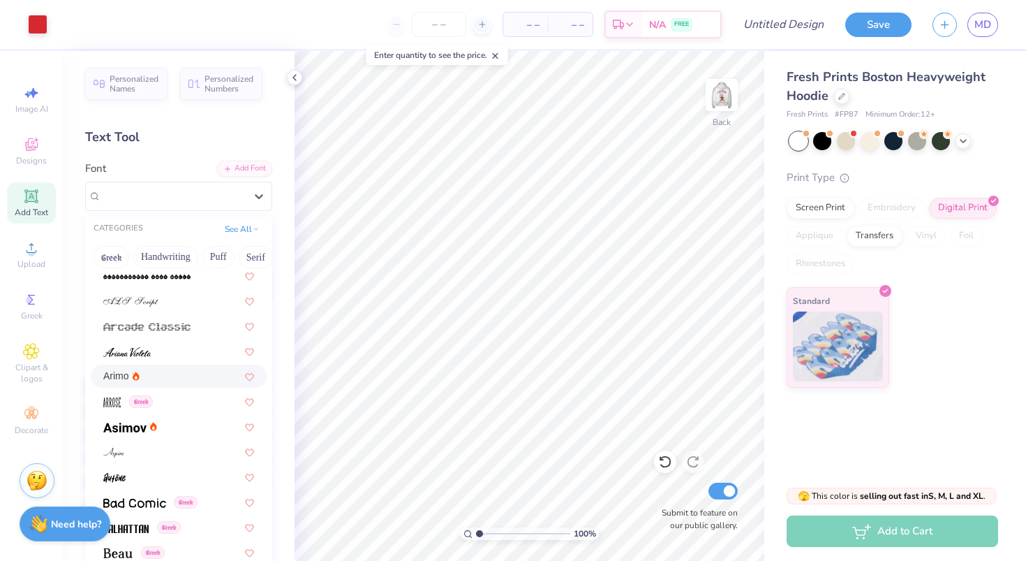
scroll to position [385, 0]
click at [132, 426] on img at bounding box center [124, 425] width 43 height 10
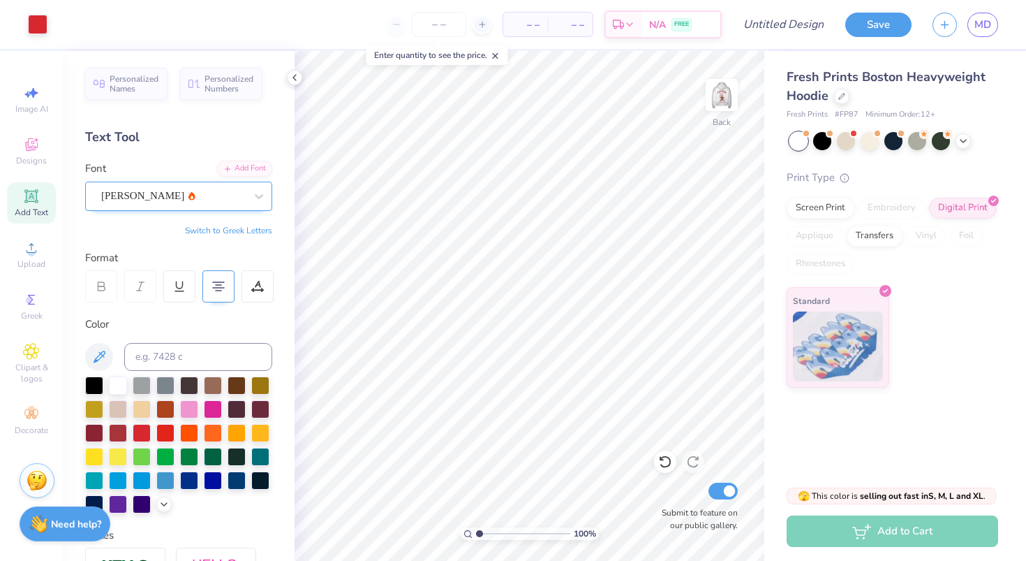
click at [151, 197] on div "[PERSON_NAME]" at bounding box center [173, 196] width 147 height 22
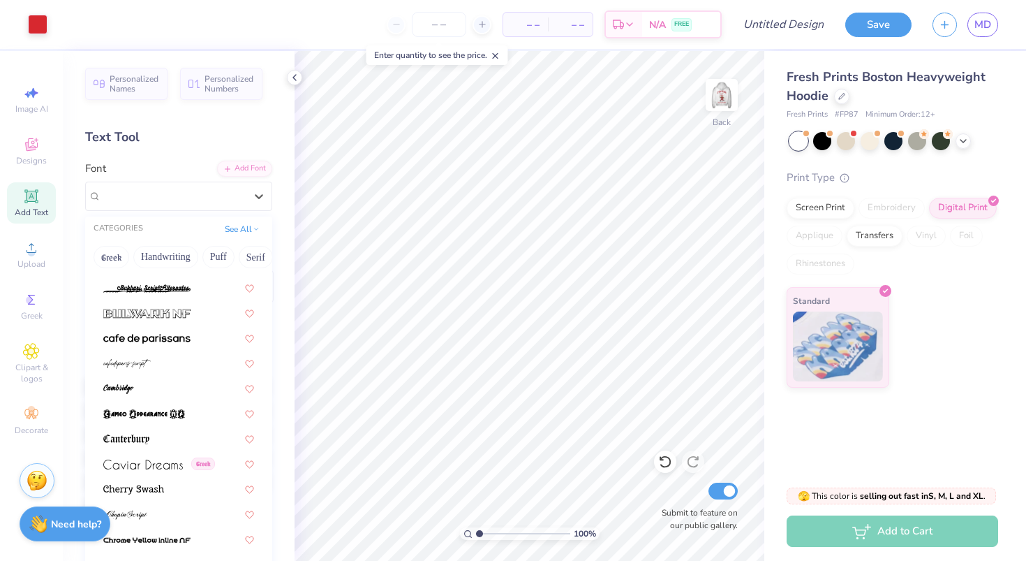
scroll to position [1365, 0]
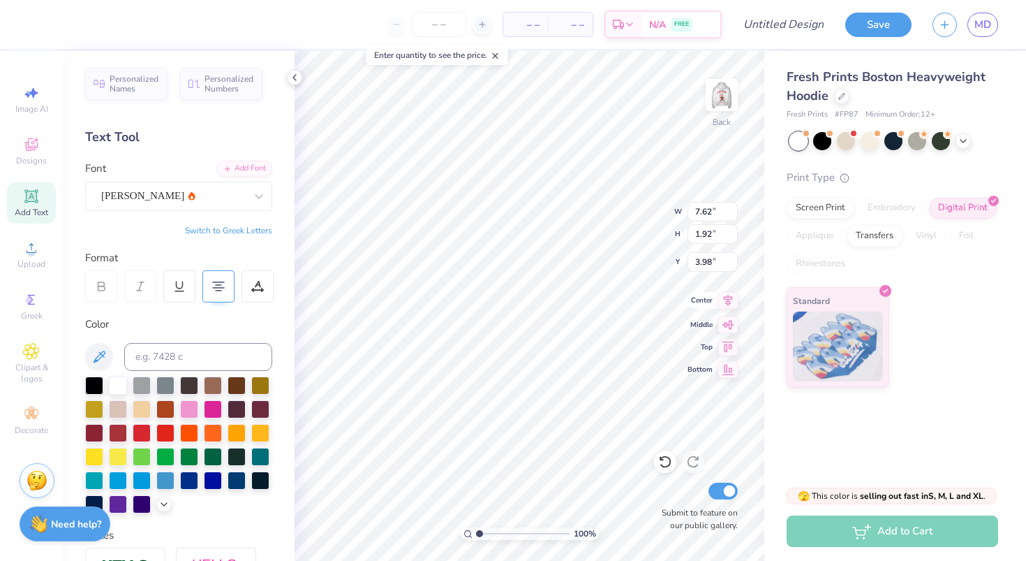
click at [725, 304] on icon at bounding box center [728, 300] width 20 height 17
click at [21, 196] on div "Add Text" at bounding box center [31, 202] width 49 height 41
click at [216, 188] on div "Super Dream" at bounding box center [173, 196] width 147 height 22
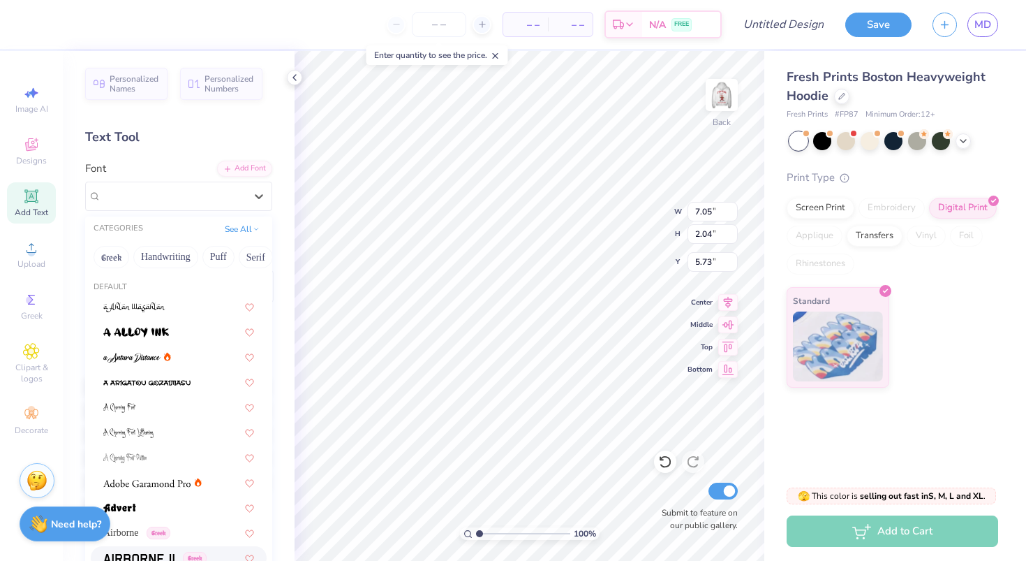
click at [151, 560] on body "– – Per Item – – Total Est. Delivery N/A FREE Design Title Save MD Image AI Des…" at bounding box center [513, 280] width 1026 height 561
click at [143, 553] on span at bounding box center [138, 557] width 71 height 15
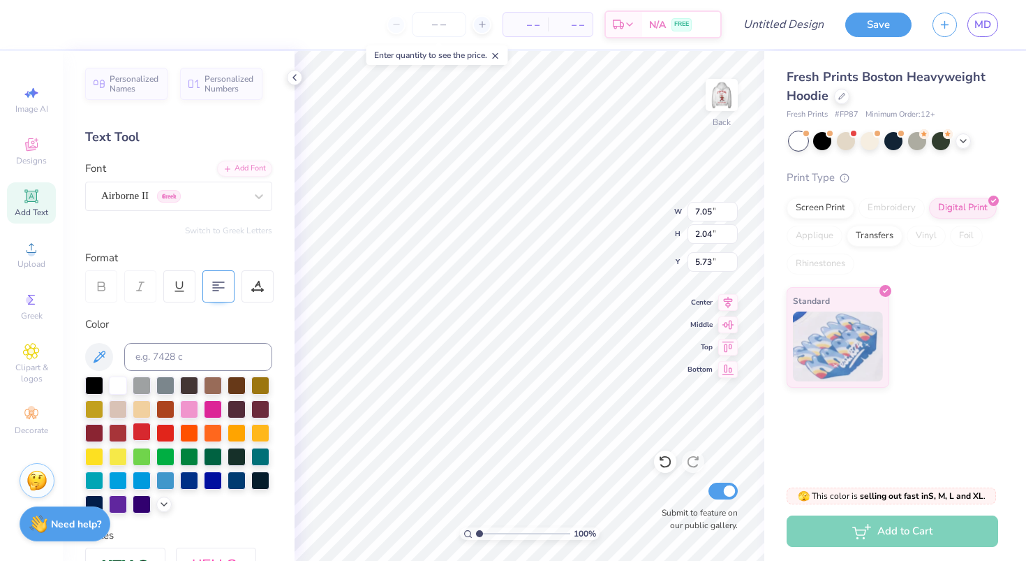
click at [137, 432] on div at bounding box center [142, 431] width 18 height 18
click at [20, 135] on div "Designs" at bounding box center [31, 151] width 49 height 41
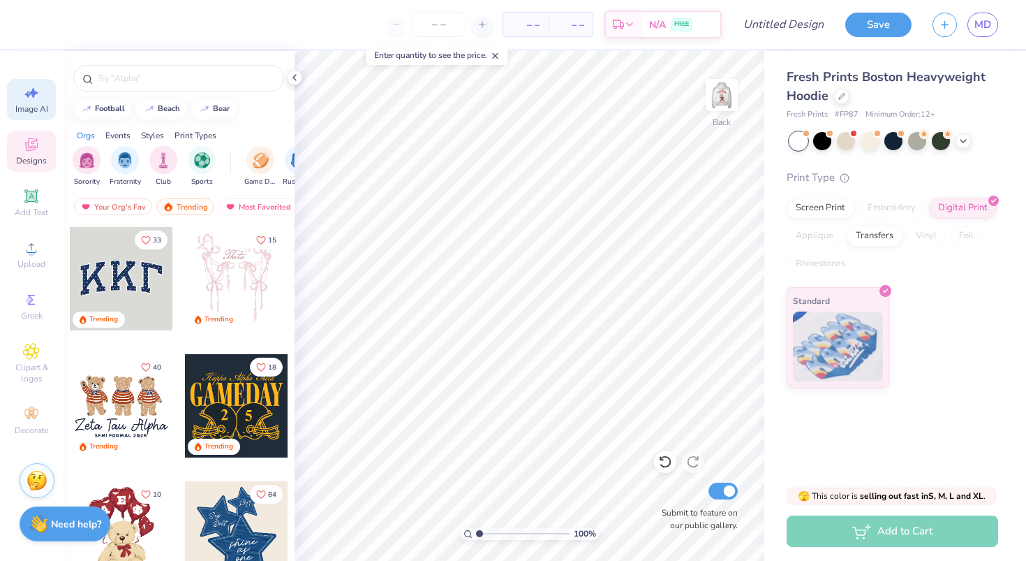
click at [26, 91] on icon at bounding box center [31, 92] width 17 height 17
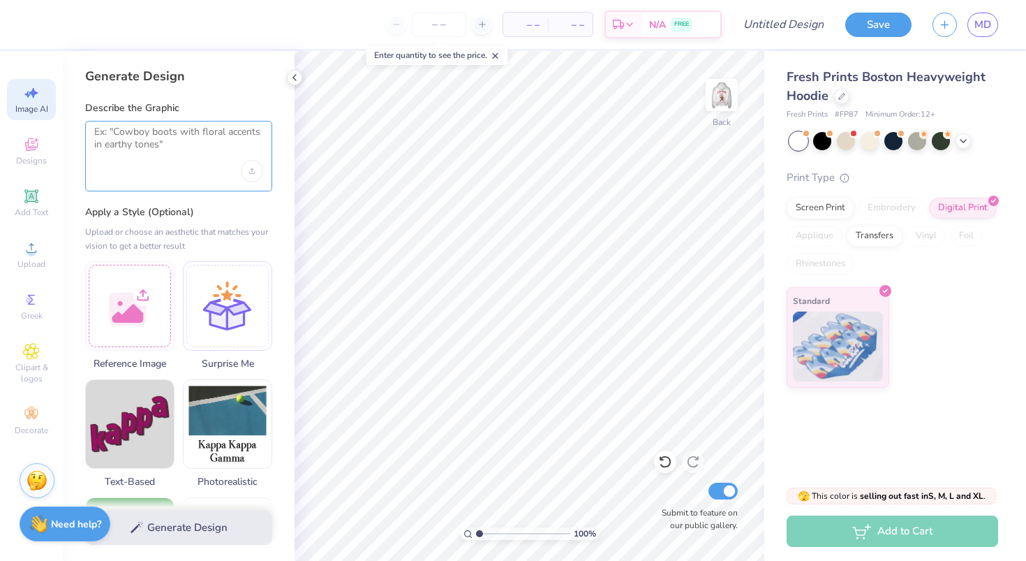
click at [148, 133] on textarea at bounding box center [178, 143] width 169 height 35
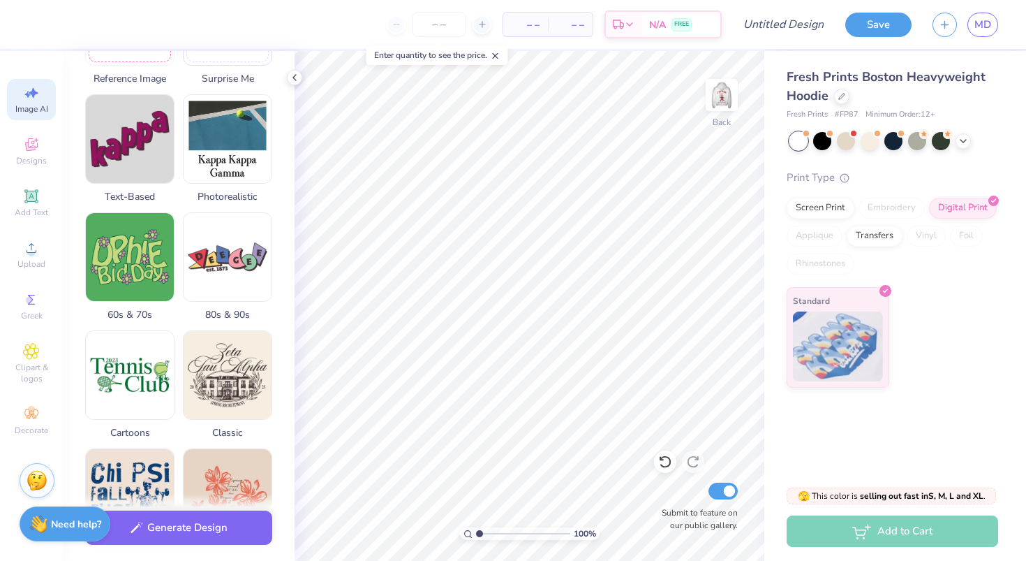
scroll to position [288, 0]
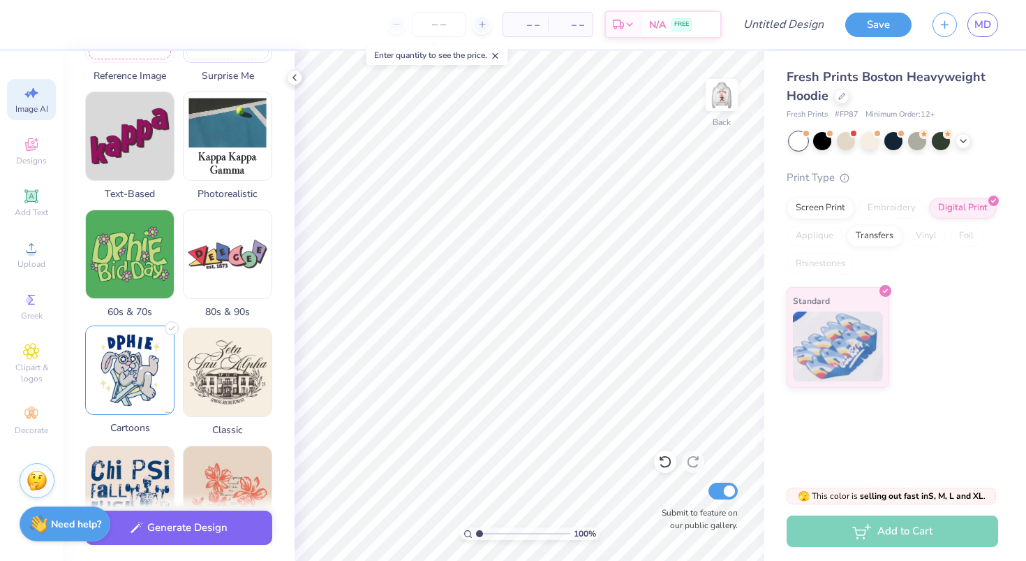
click at [133, 351] on img at bounding box center [130, 370] width 88 height 88
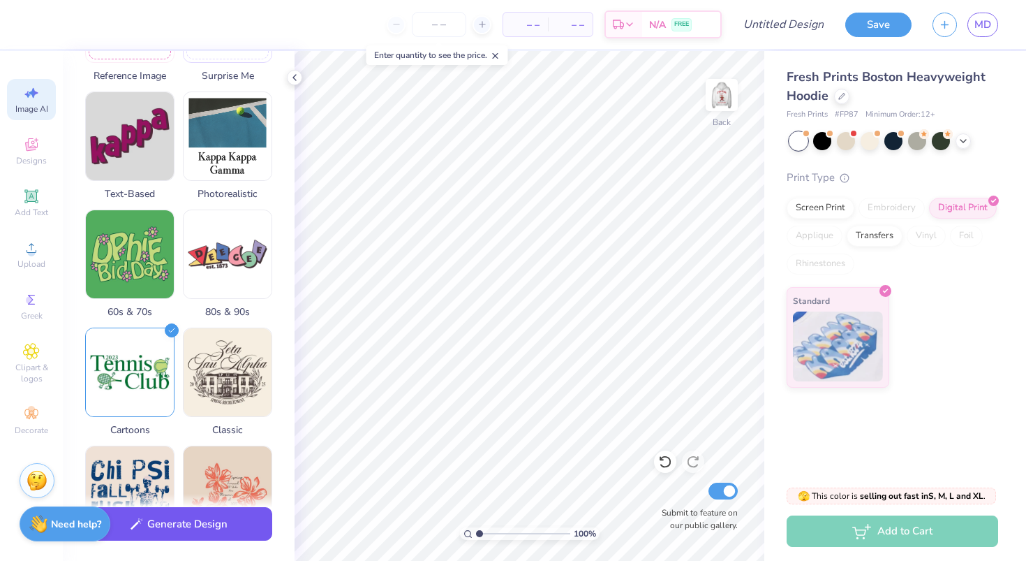
click at [202, 524] on button "Generate Design" at bounding box center [178, 524] width 187 height 34
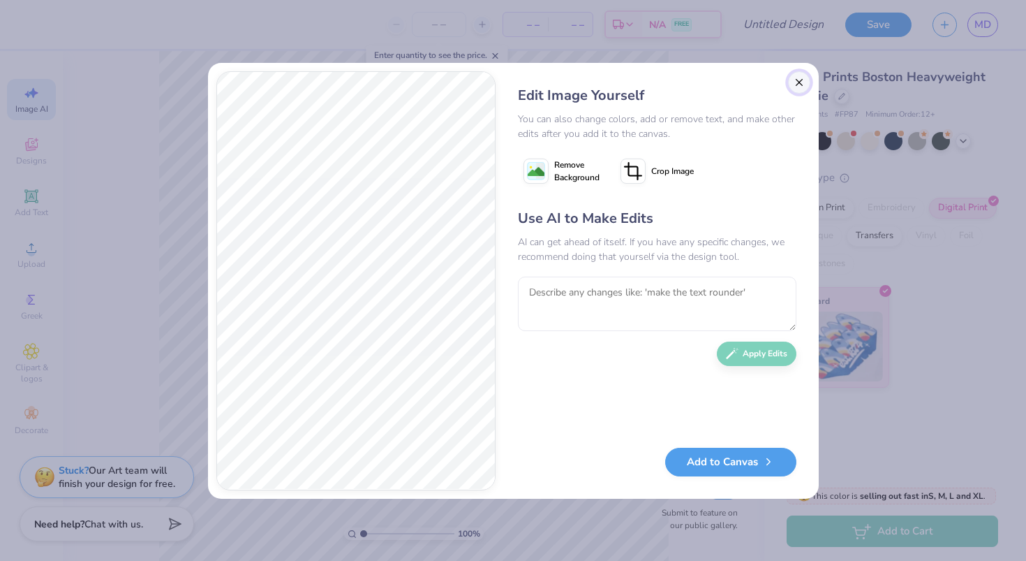
click at [804, 79] on button "Close" at bounding box center [799, 82] width 22 height 22
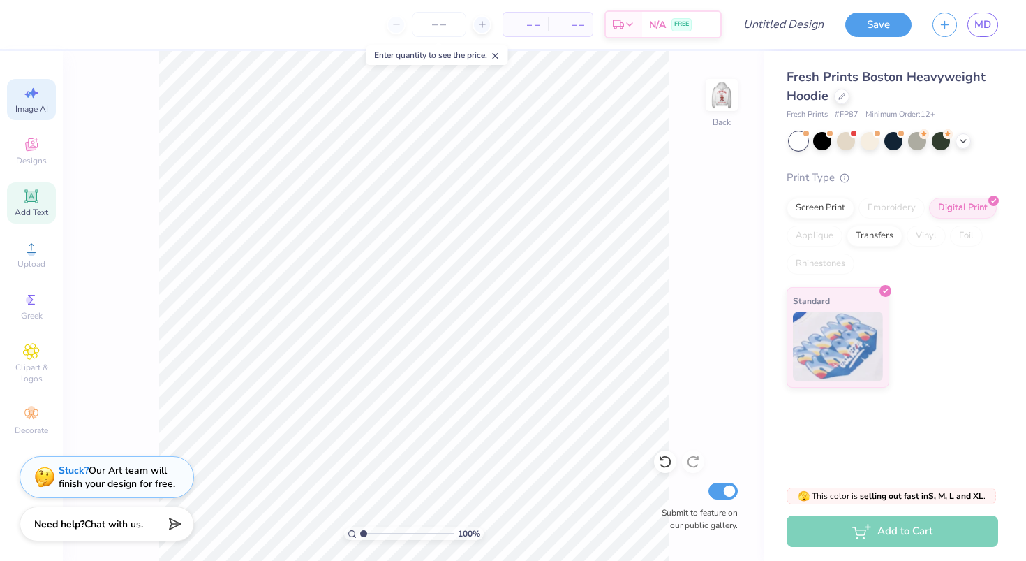
click at [30, 205] on div "Add Text" at bounding box center [31, 202] width 49 height 41
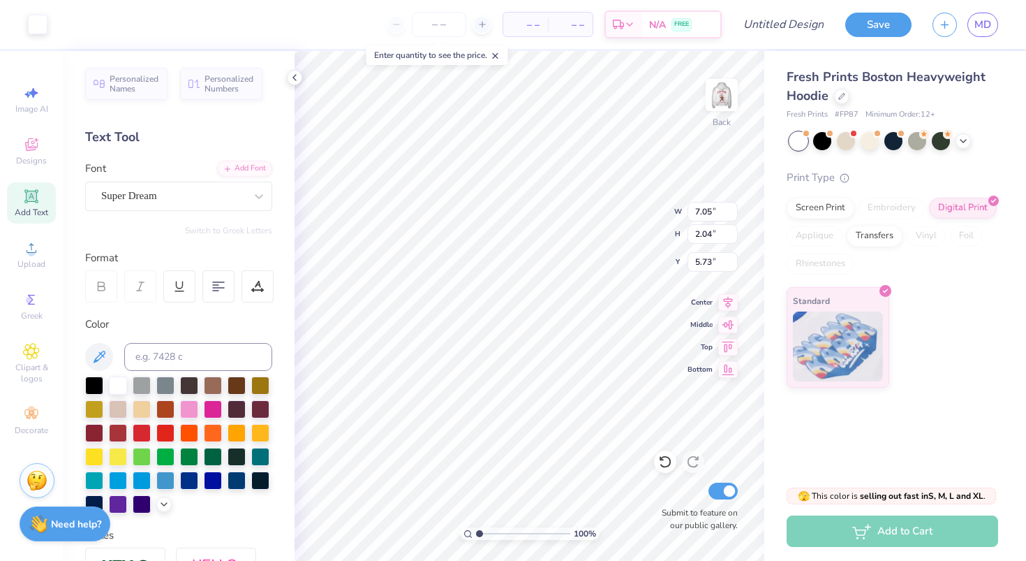
scroll to position [0, 0]
click at [30, 149] on icon at bounding box center [31, 146] width 11 height 9
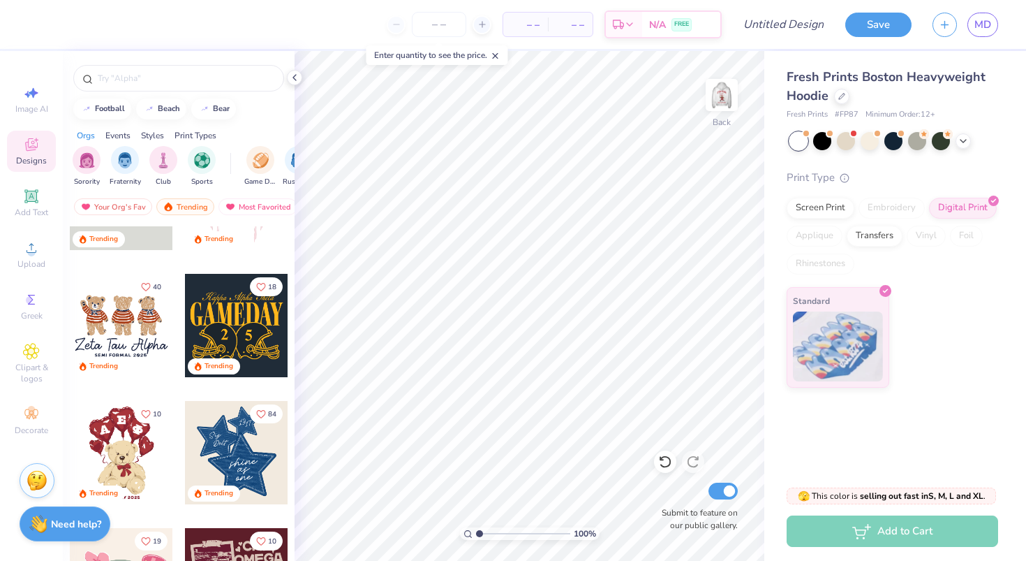
scroll to position [78, 0]
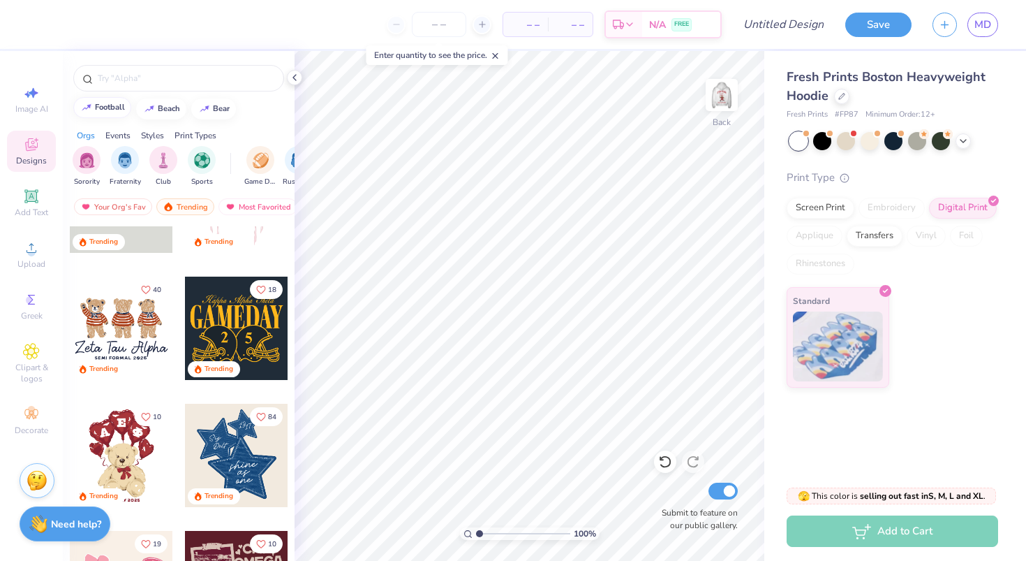
click at [108, 108] on div "football" at bounding box center [110, 107] width 30 height 8
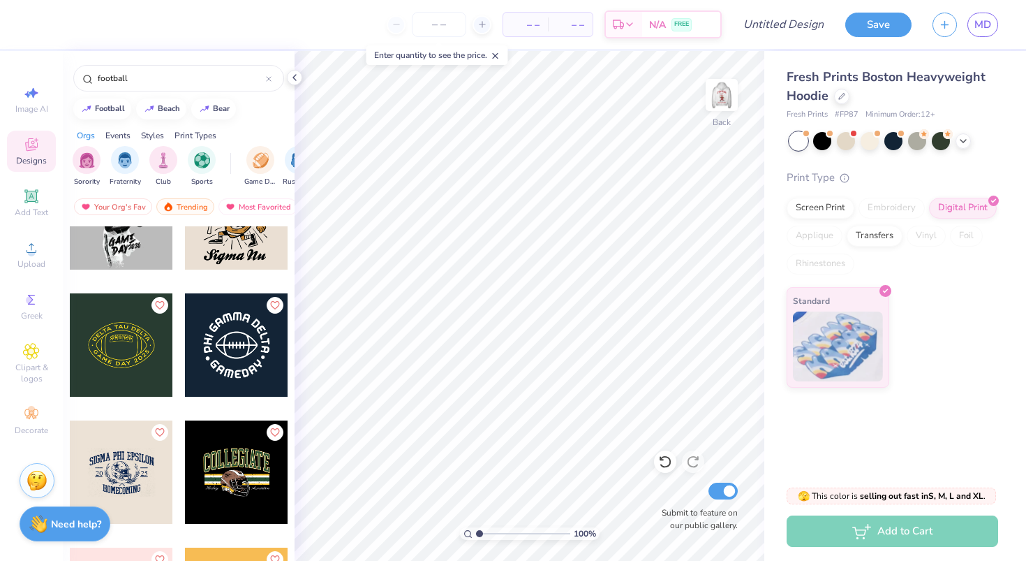
scroll to position [12373, 0]
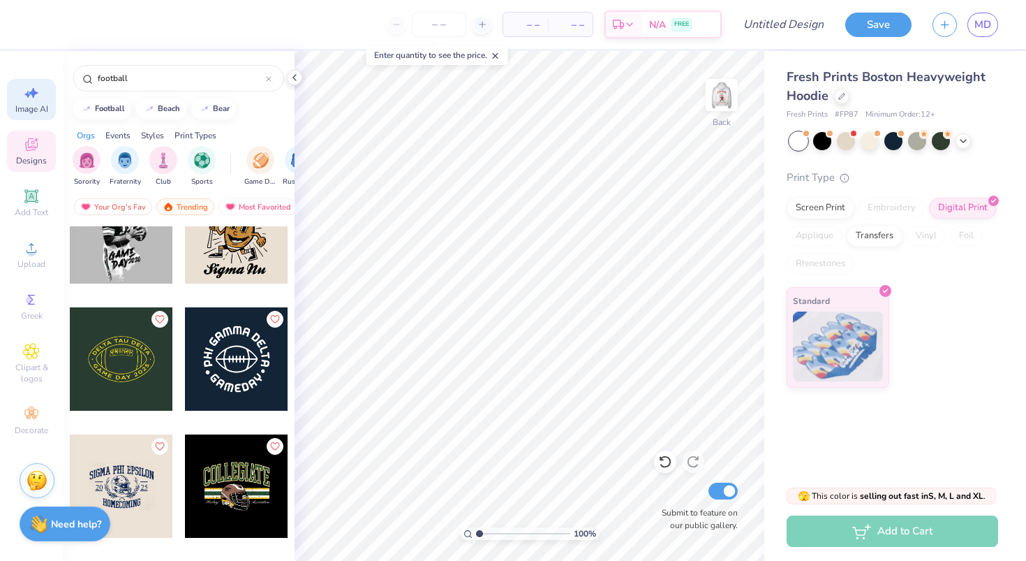
click at [25, 101] on icon at bounding box center [31, 92] width 17 height 17
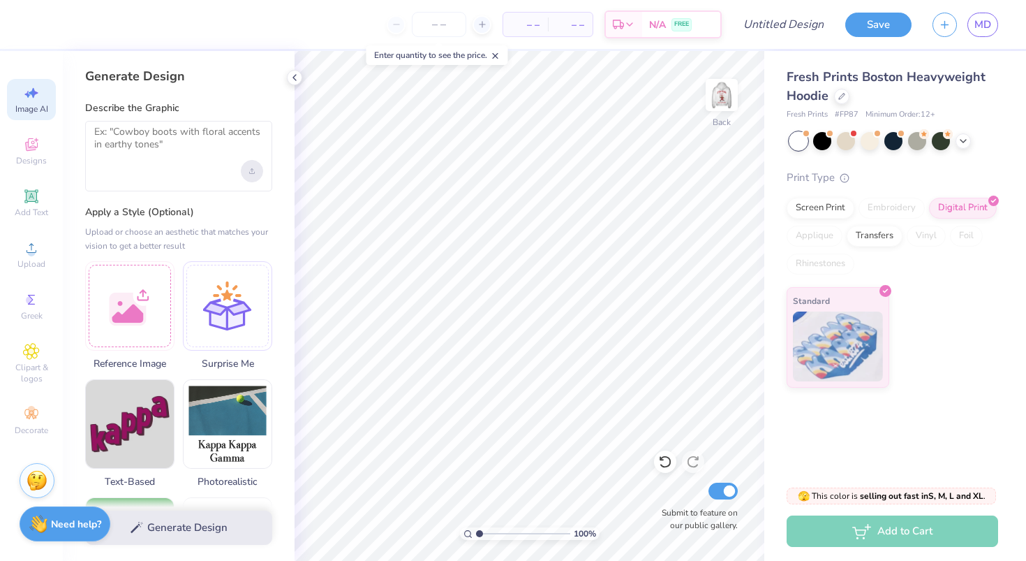
click at [252, 168] on icon "Upload image" at bounding box center [252, 169] width 0 height 3
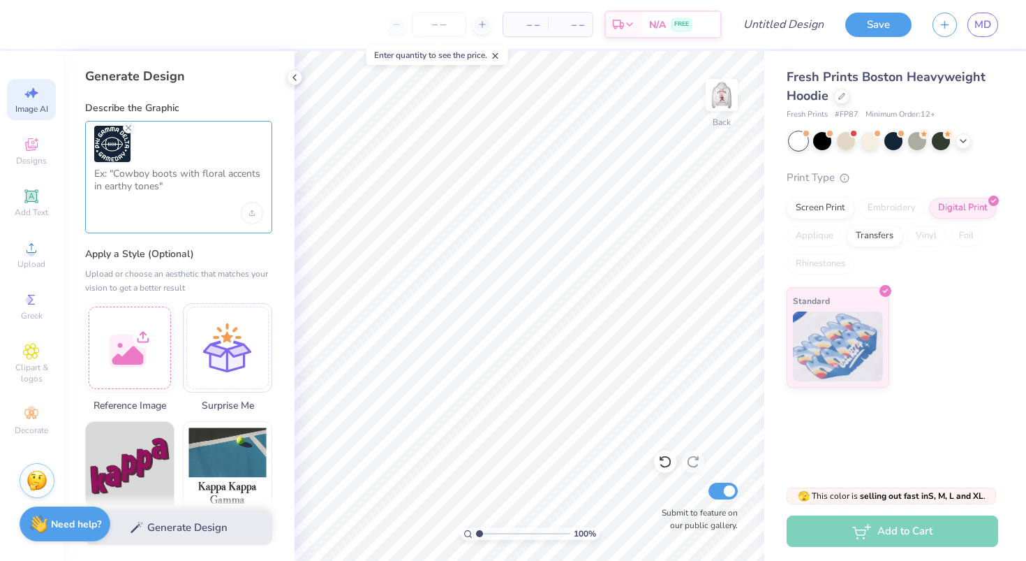
click at [133, 189] on textarea at bounding box center [178, 185] width 169 height 35
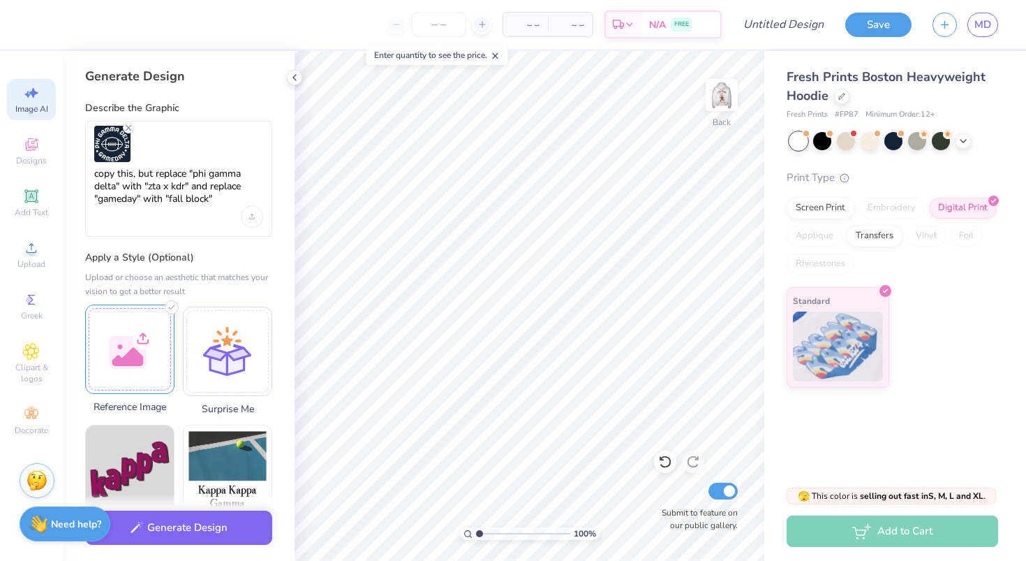
click at [122, 378] on div at bounding box center [129, 348] width 89 height 89
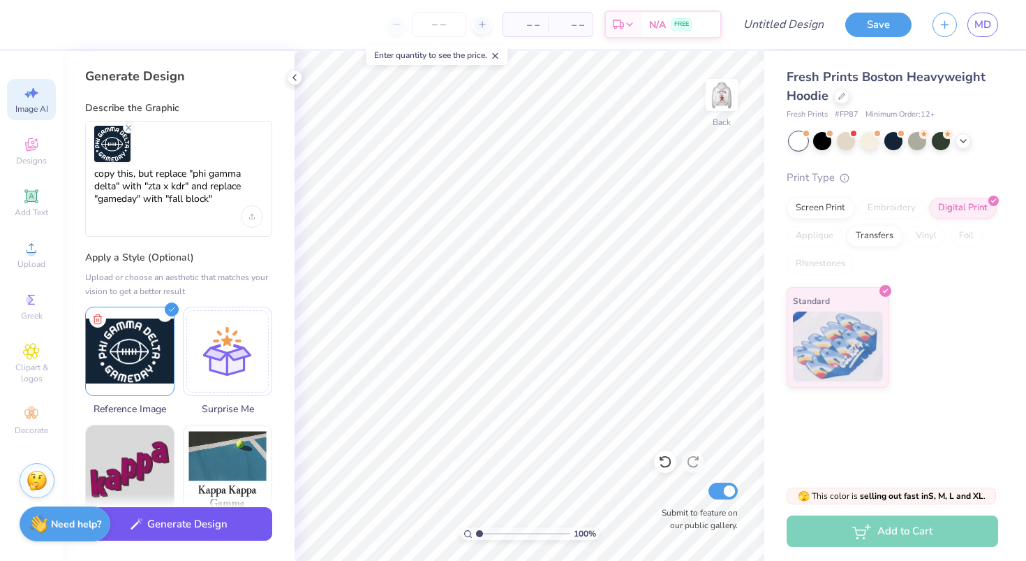
click at [158, 521] on button "Generate Design" at bounding box center [178, 524] width 187 height 34
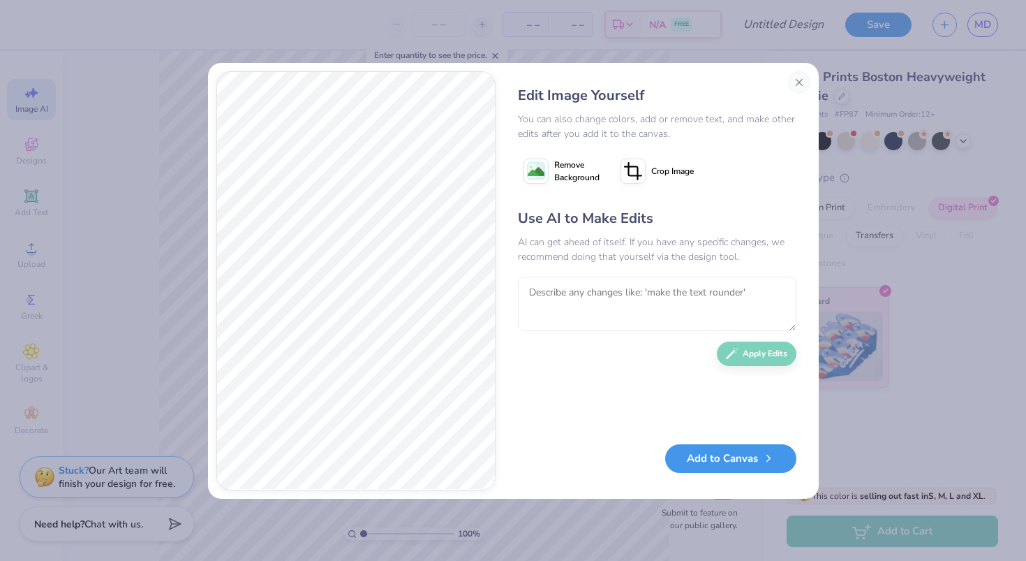
click at [699, 466] on button "Add to Canvas" at bounding box center [730, 458] width 131 height 29
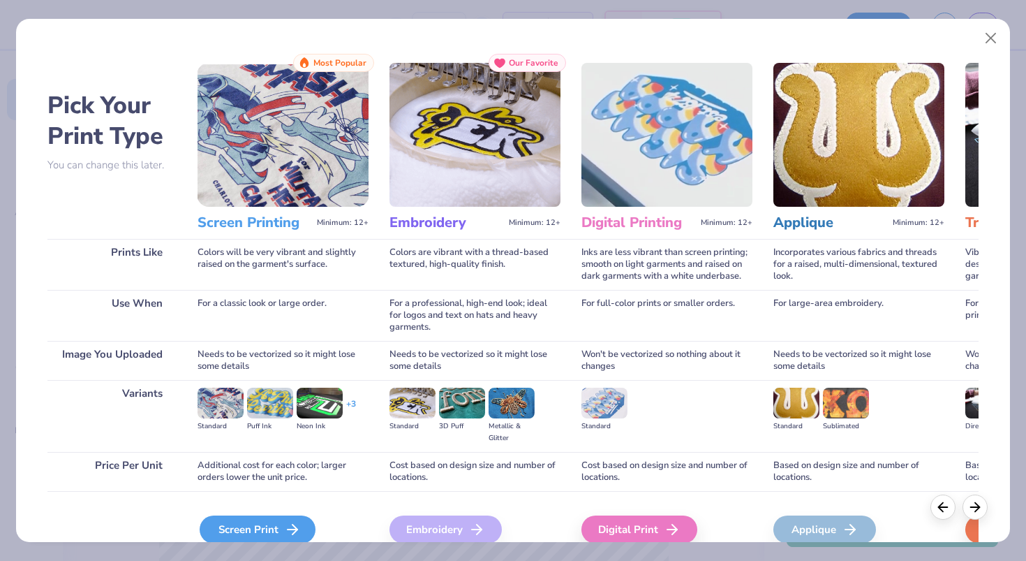
click at [265, 517] on div "Screen Print" at bounding box center [258, 529] width 116 height 28
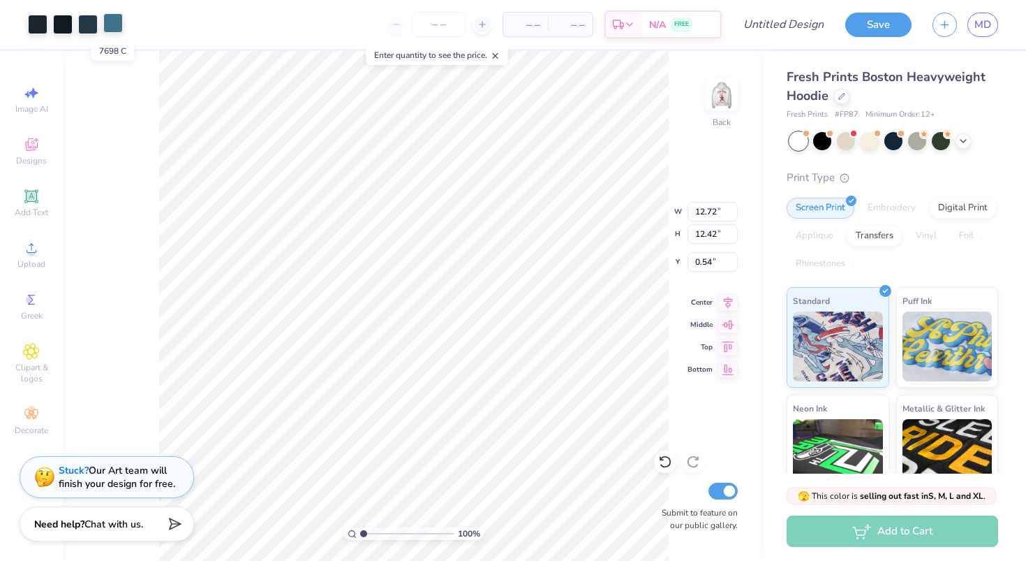
click at [116, 28] on div at bounding box center [113, 23] width 20 height 20
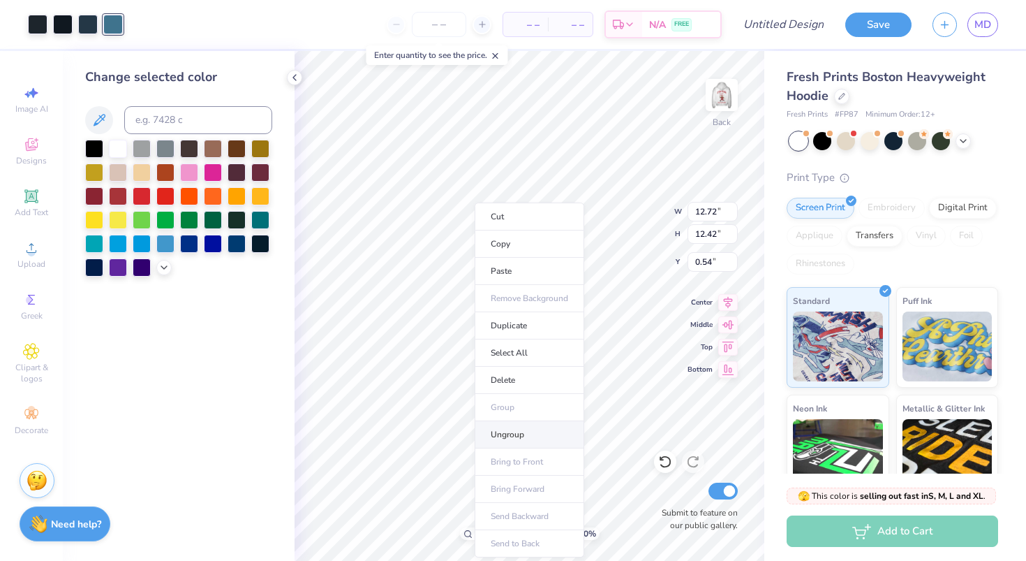
click at [496, 432] on li "Ungroup" at bounding box center [530, 434] width 110 height 27
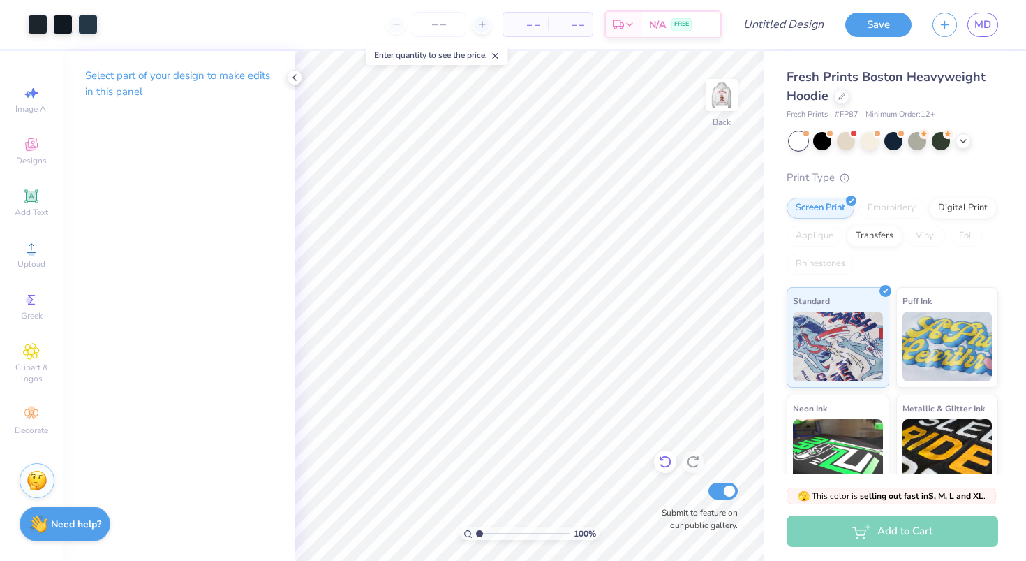
click at [670, 462] on icon at bounding box center [665, 462] width 12 height 13
click at [84, 30] on div at bounding box center [88, 23] width 20 height 20
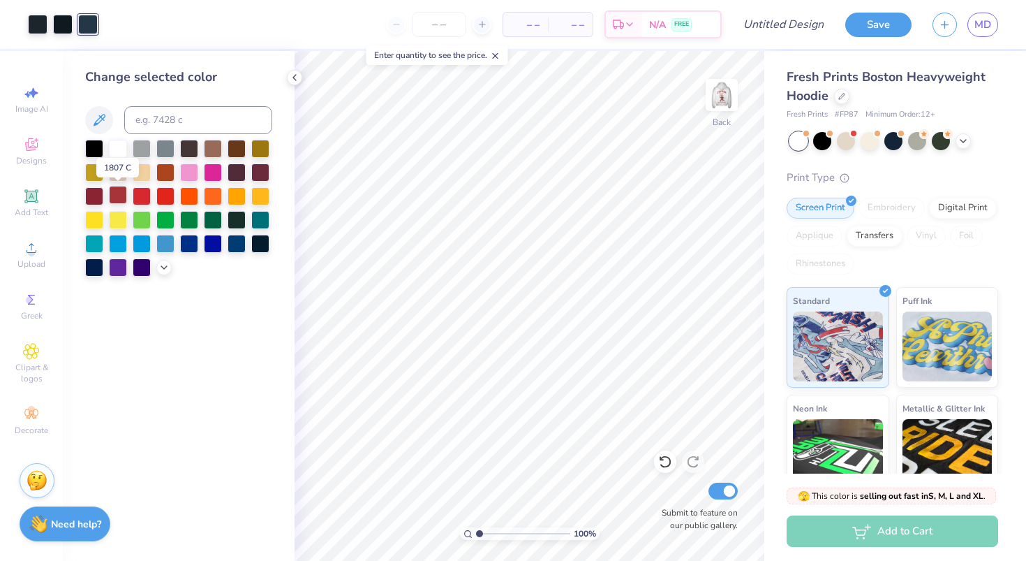
click at [123, 198] on div at bounding box center [118, 195] width 18 height 18
click at [137, 196] on div at bounding box center [142, 195] width 18 height 18
click at [63, 31] on div at bounding box center [63, 23] width 20 height 20
click at [142, 192] on div at bounding box center [142, 195] width 18 height 18
click at [34, 20] on div at bounding box center [38, 23] width 20 height 20
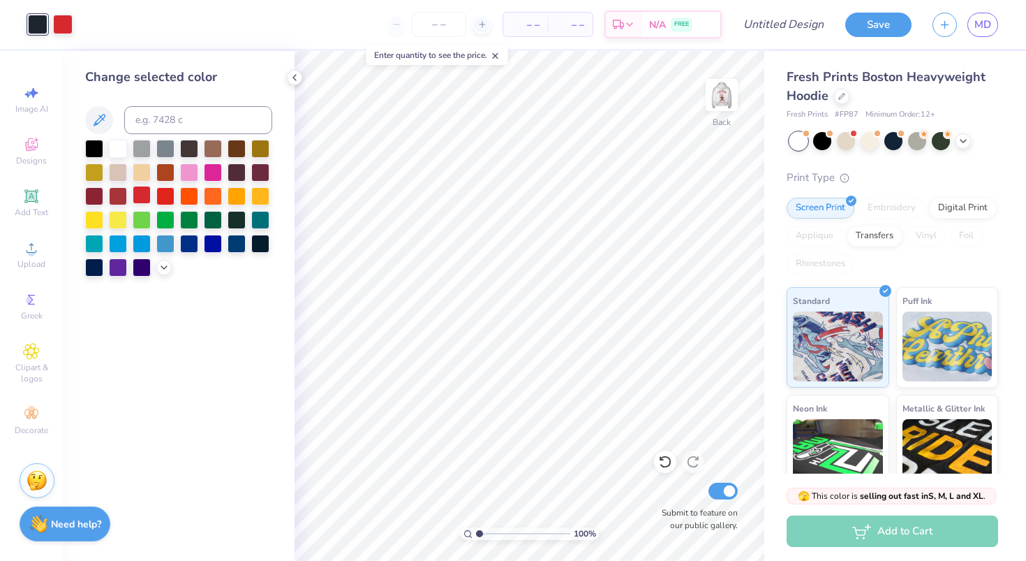
click at [142, 196] on div at bounding box center [142, 195] width 18 height 18
click at [723, 93] on img at bounding box center [722, 95] width 56 height 56
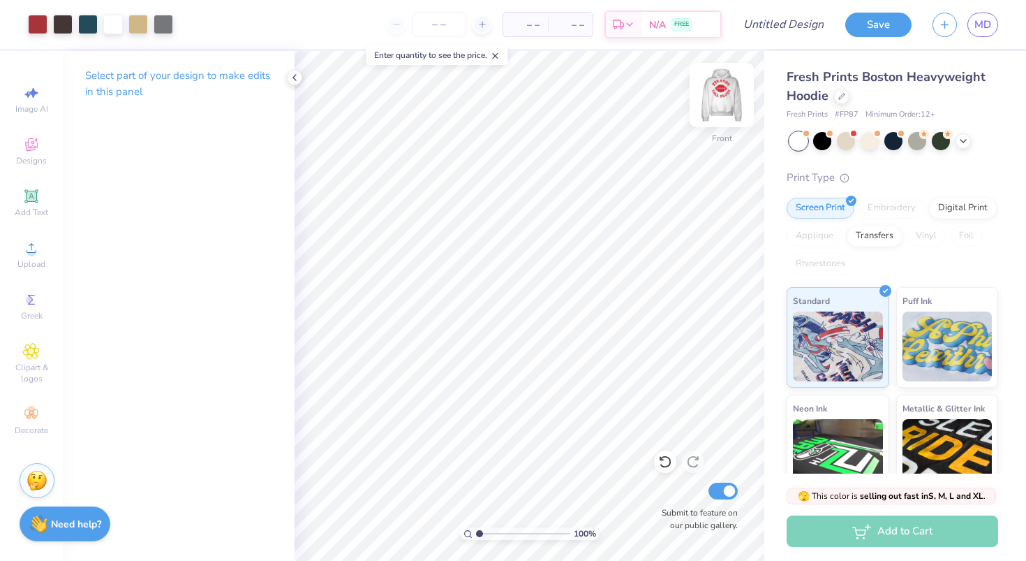
click at [727, 91] on img at bounding box center [722, 95] width 56 height 56
click at [29, 24] on div at bounding box center [38, 23] width 20 height 20
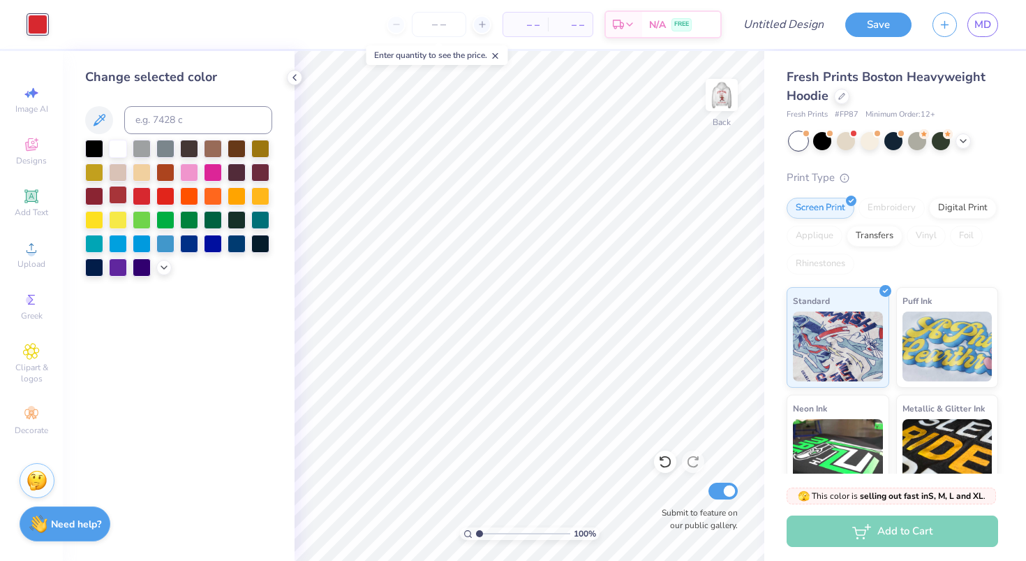
click at [117, 194] on div at bounding box center [118, 195] width 18 height 18
click at [163, 266] on polyline at bounding box center [164, 266] width 6 height 3
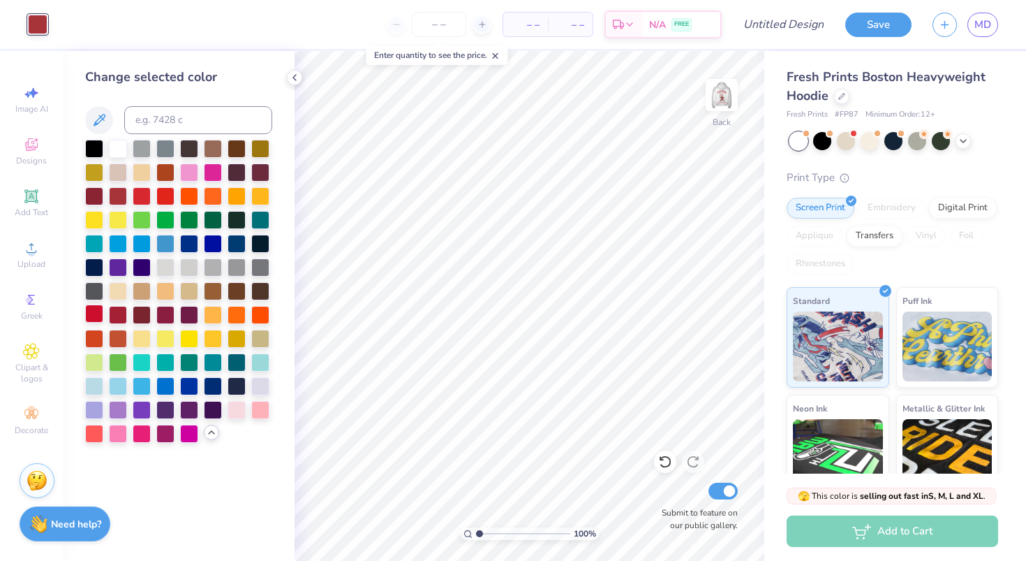
click at [96, 311] on div at bounding box center [94, 313] width 18 height 18
click at [119, 191] on div at bounding box center [118, 195] width 18 height 18
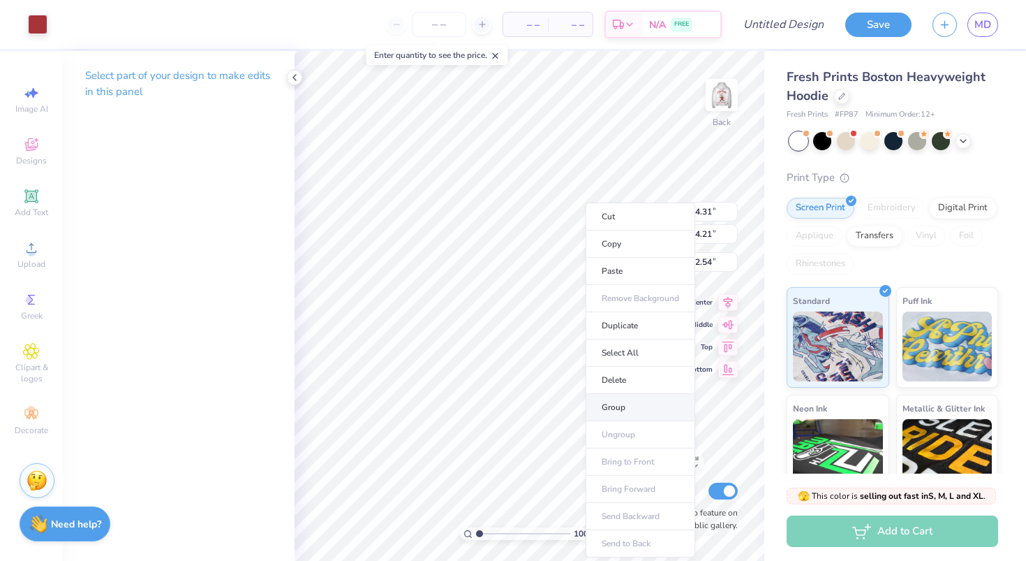
click at [609, 401] on li "Group" at bounding box center [641, 407] width 110 height 27
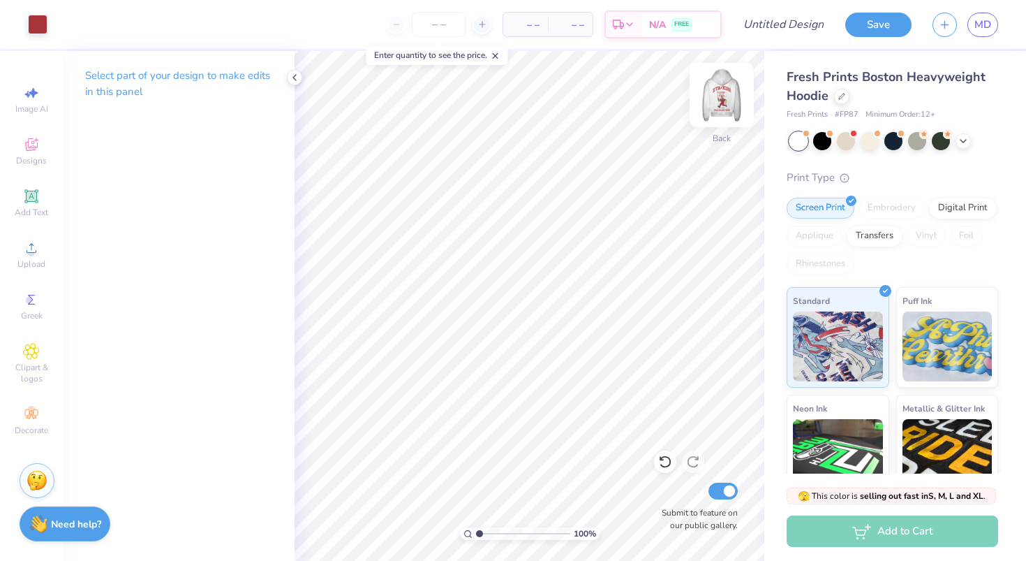
click at [723, 89] on img at bounding box center [722, 95] width 56 height 56
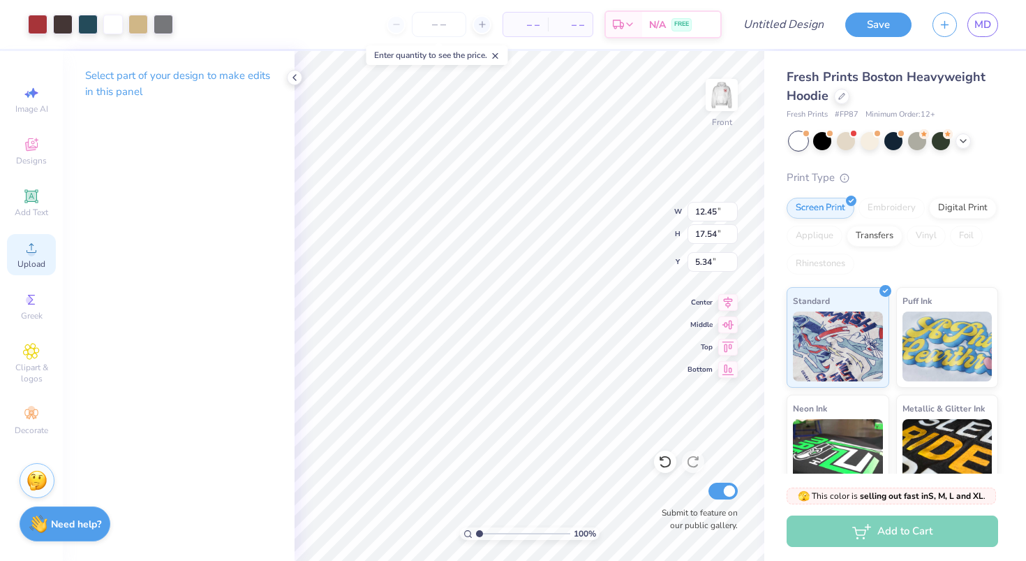
click at [22, 254] on div "Upload" at bounding box center [31, 254] width 49 height 41
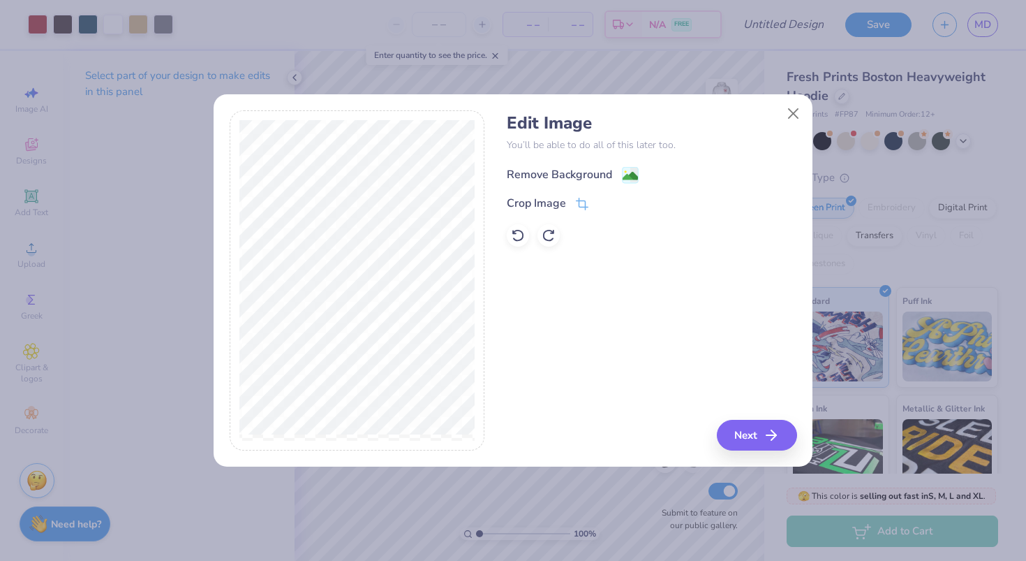
click at [623, 176] on image at bounding box center [630, 175] width 15 height 15
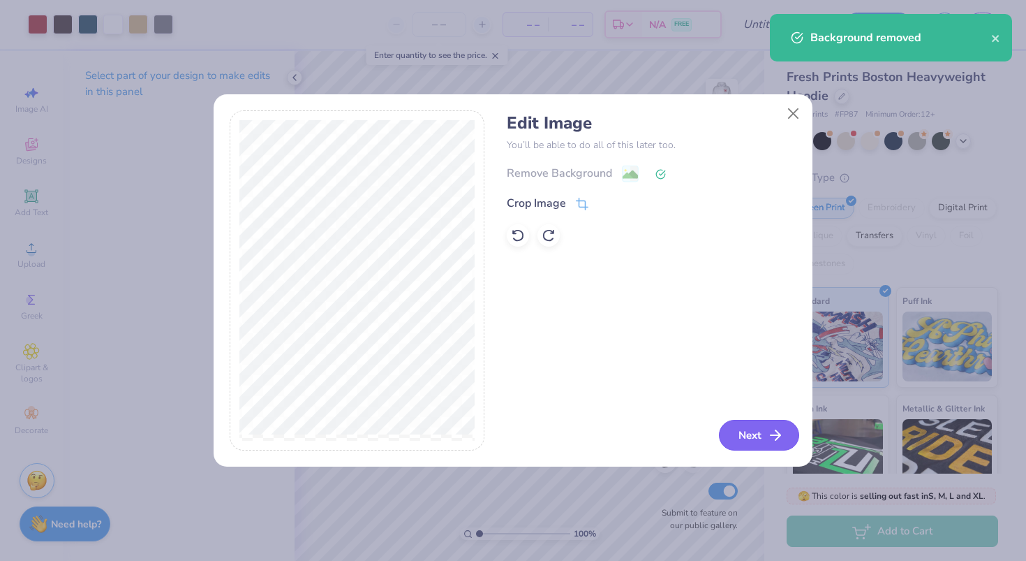
click at [749, 427] on button "Next" at bounding box center [759, 435] width 80 height 31
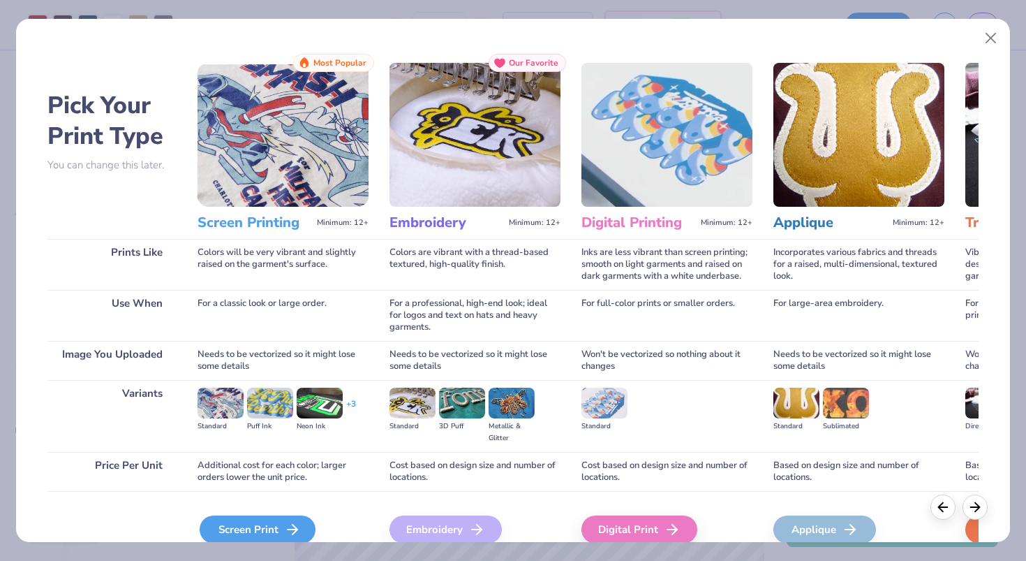
click at [264, 515] on div "Screen Print" at bounding box center [258, 529] width 116 height 28
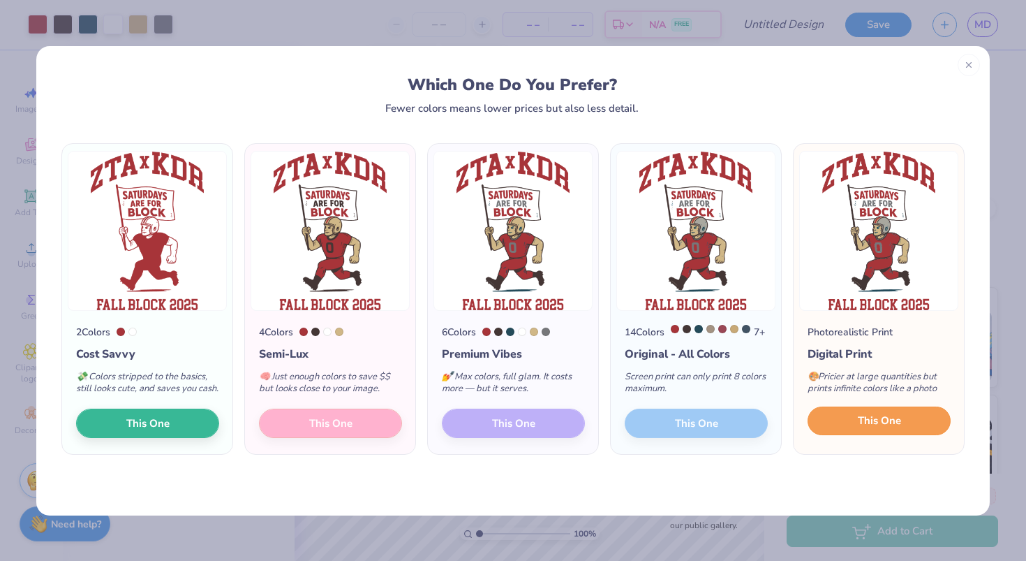
click at [883, 429] on span "This One" at bounding box center [879, 421] width 43 height 16
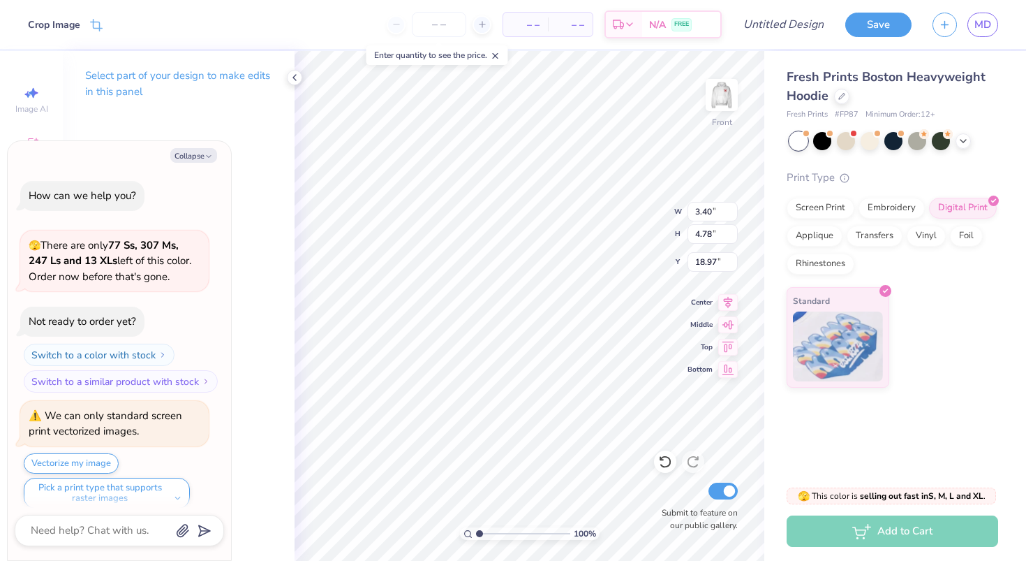
scroll to position [127, 0]
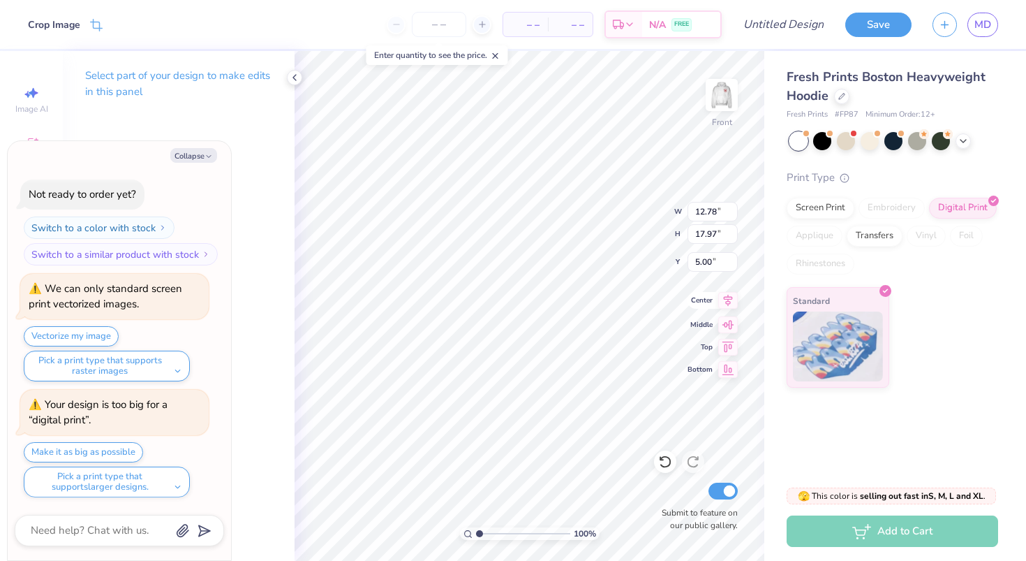
click at [729, 300] on icon at bounding box center [728, 300] width 20 height 17
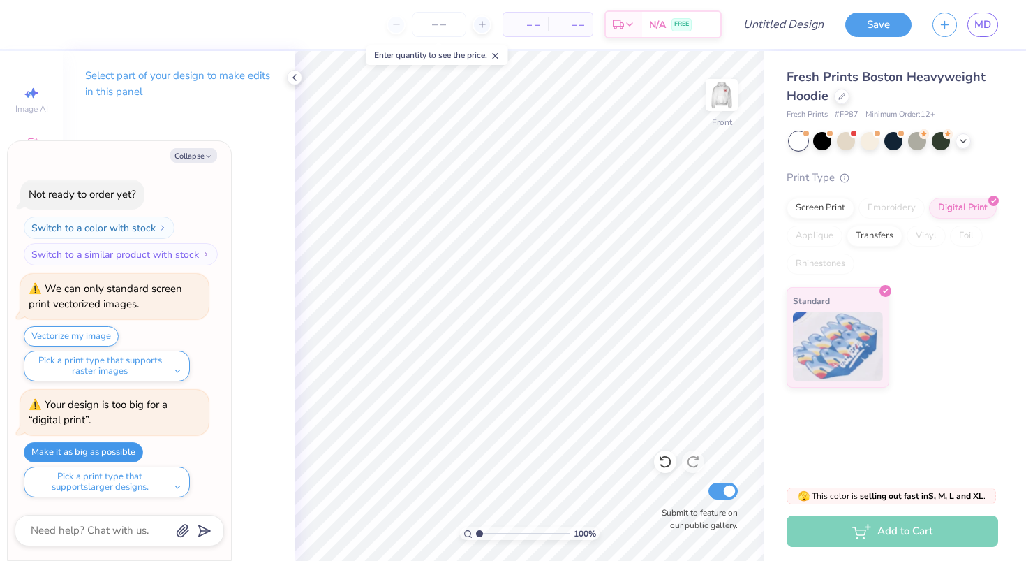
click at [100, 454] on button "Make it as big as possible" at bounding box center [83, 452] width 119 height 20
click at [290, 439] on div "Select part of your design to make edits in this panel" at bounding box center [179, 306] width 232 height 510
click at [724, 305] on icon at bounding box center [728, 300] width 20 height 17
click at [786, 26] on input "Design Title" at bounding box center [801, 24] width 68 height 28
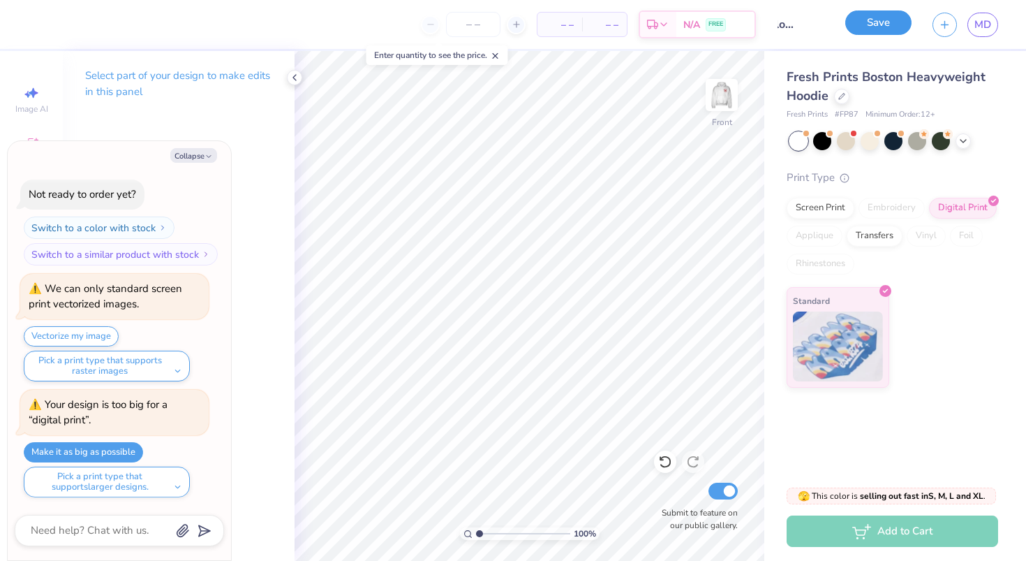
click at [873, 29] on button "Save" at bounding box center [879, 22] width 66 height 24
click at [200, 154] on button "Collapse" at bounding box center [193, 155] width 47 height 15
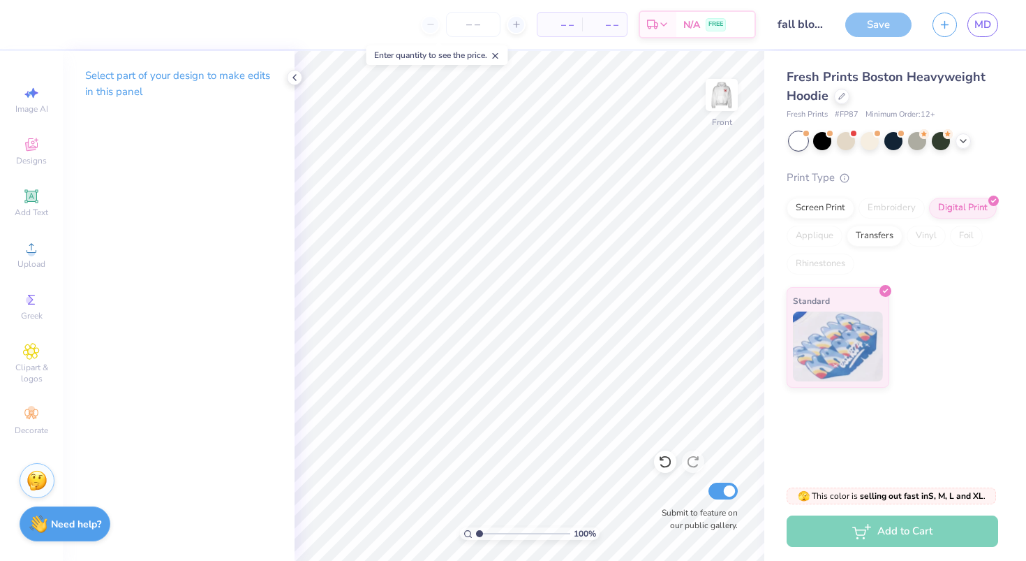
click at [875, 29] on div "Save" at bounding box center [879, 25] width 66 height 24
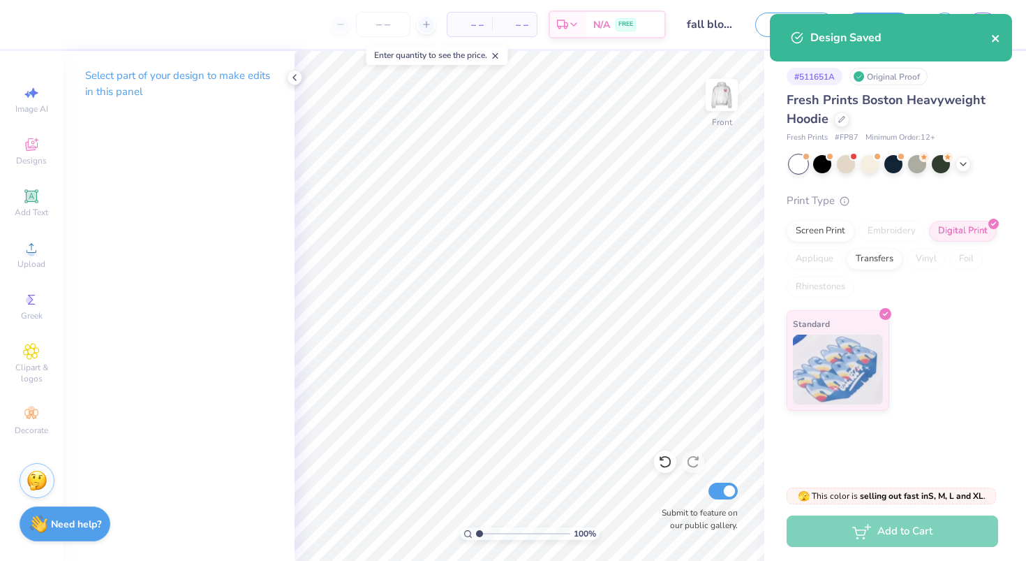
click at [997, 38] on icon "close" at bounding box center [996, 38] width 10 height 11
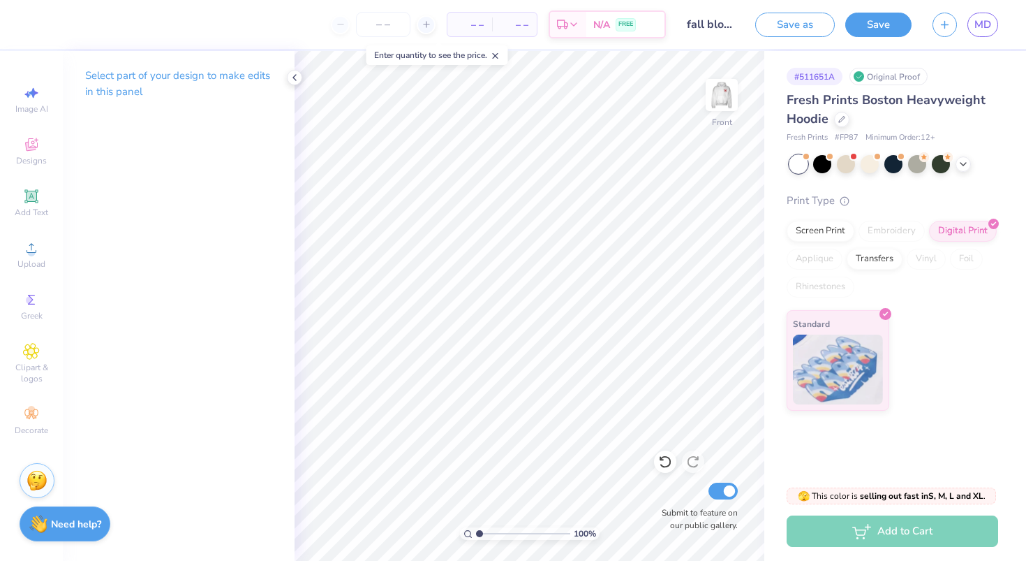
click at [975, 28] on span "MD" at bounding box center [983, 25] width 17 height 16
